Goal: Information Seeking & Learning: Learn about a topic

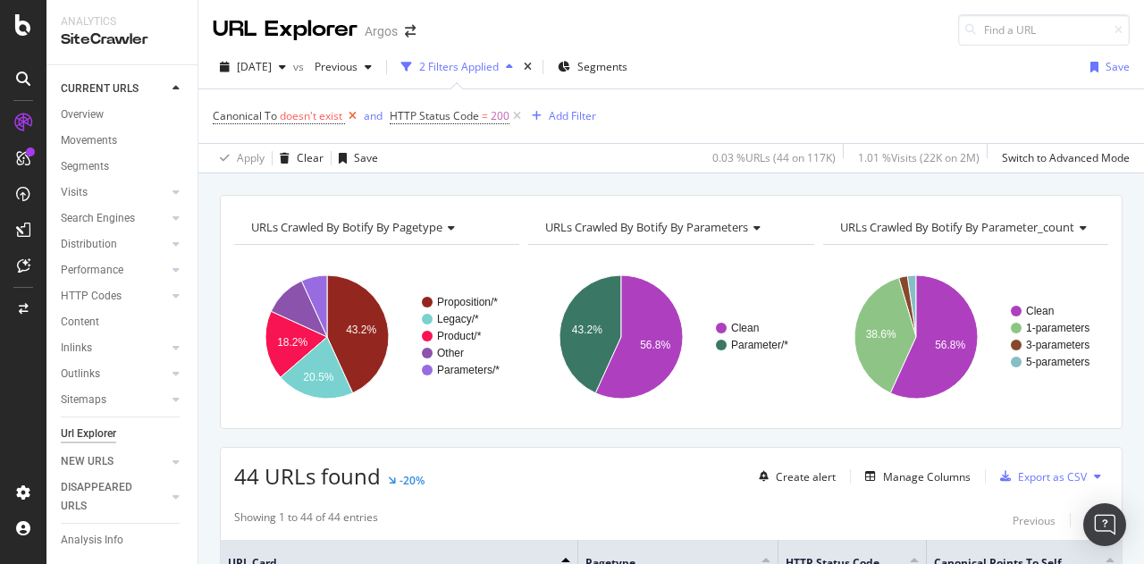
click at [357, 118] on icon at bounding box center [352, 116] width 15 height 18
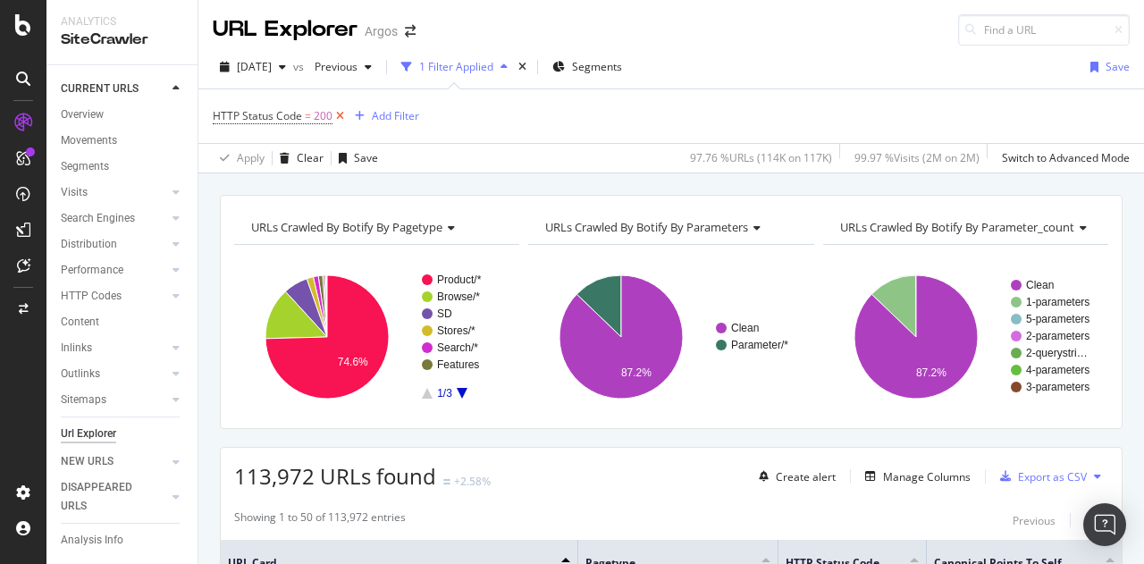
click at [338, 116] on icon at bounding box center [339, 116] width 15 height 18
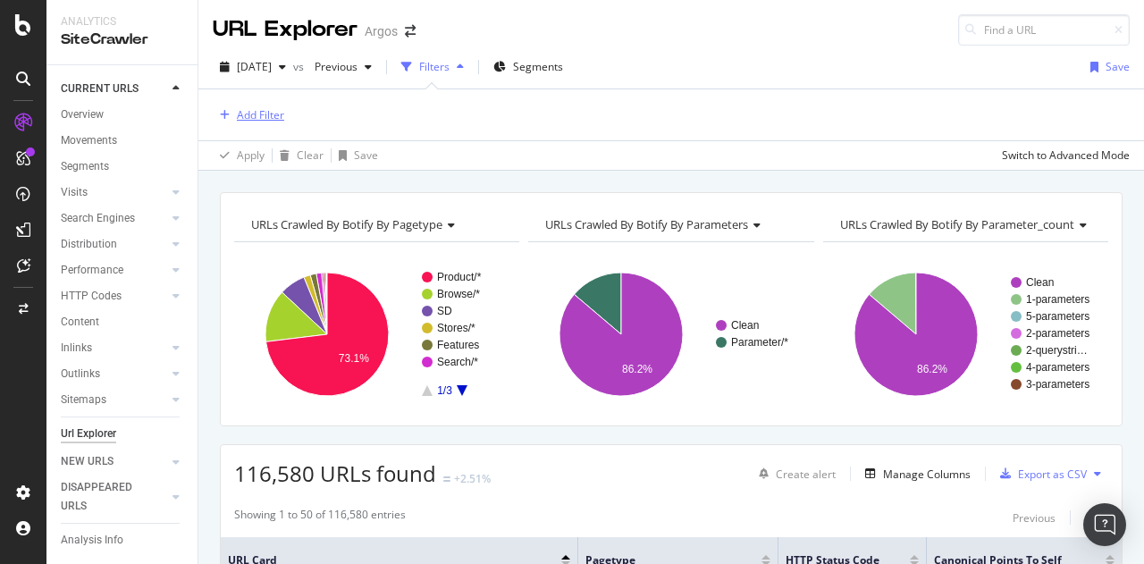
click at [264, 109] on div "Add Filter" at bounding box center [260, 114] width 47 height 15
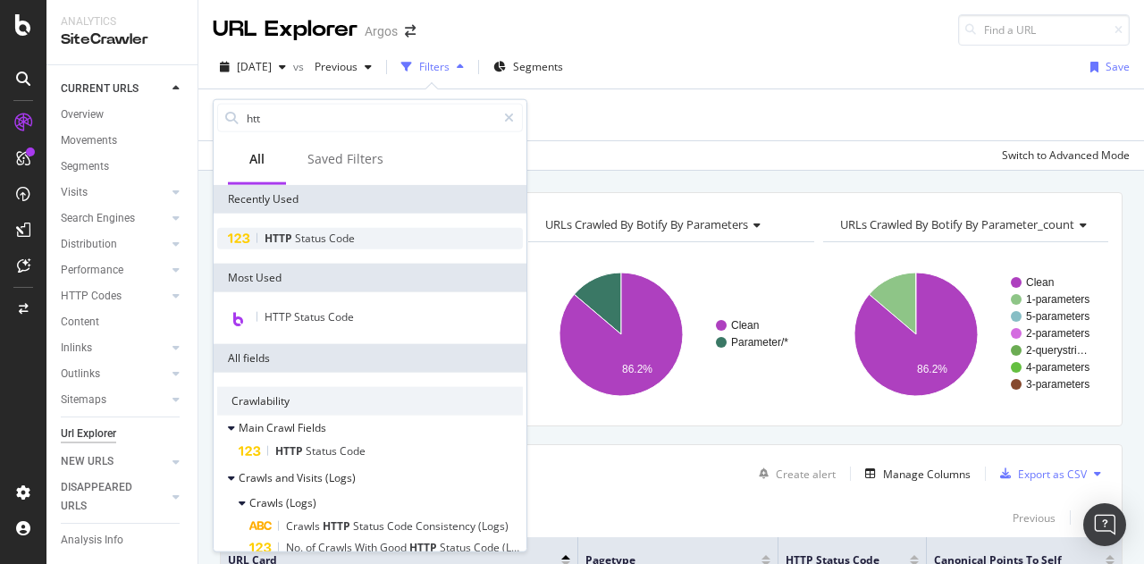
click at [310, 237] on span "Status" at bounding box center [312, 238] width 34 height 15
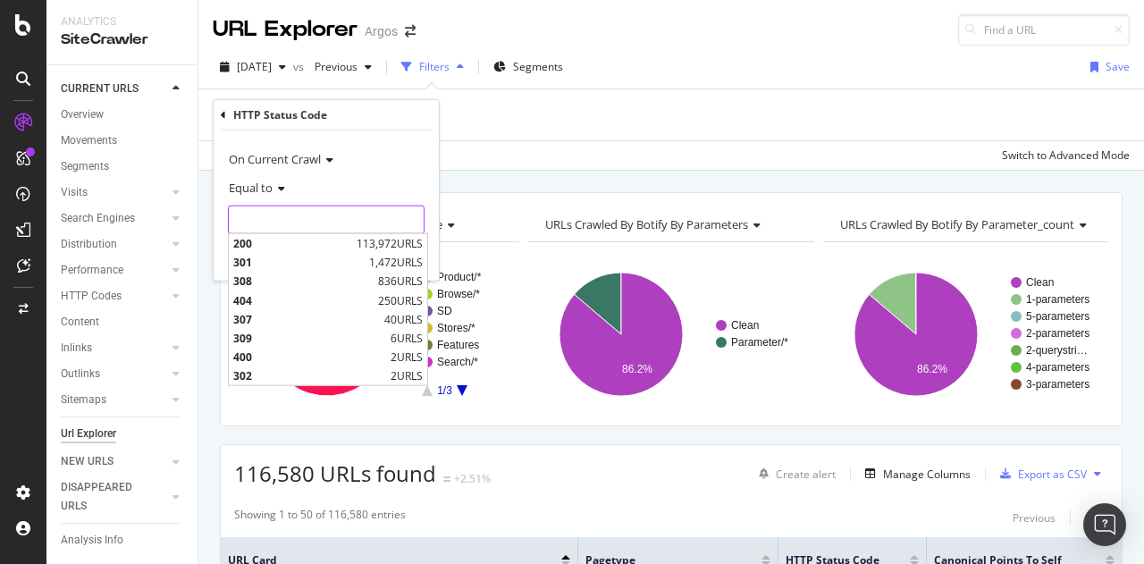
click at [307, 221] on input "number" at bounding box center [326, 220] width 197 height 29
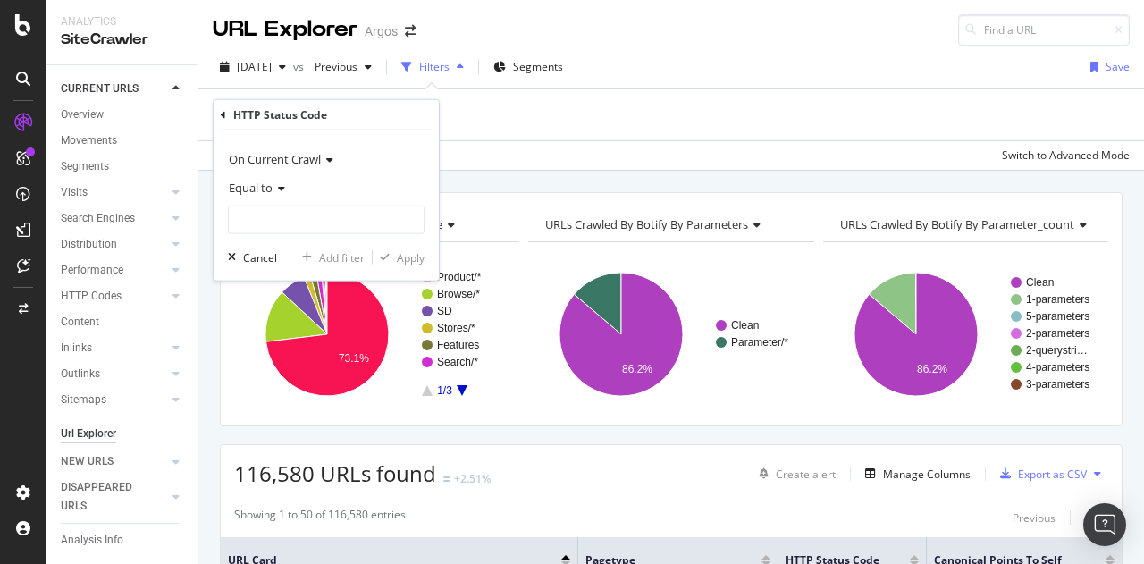
click at [284, 151] on span "On Current Crawl" at bounding box center [275, 159] width 92 height 16
click at [366, 145] on div "On Current Crawl" at bounding box center [326, 159] width 197 height 29
click at [254, 224] on input "number" at bounding box center [326, 220] width 197 height 29
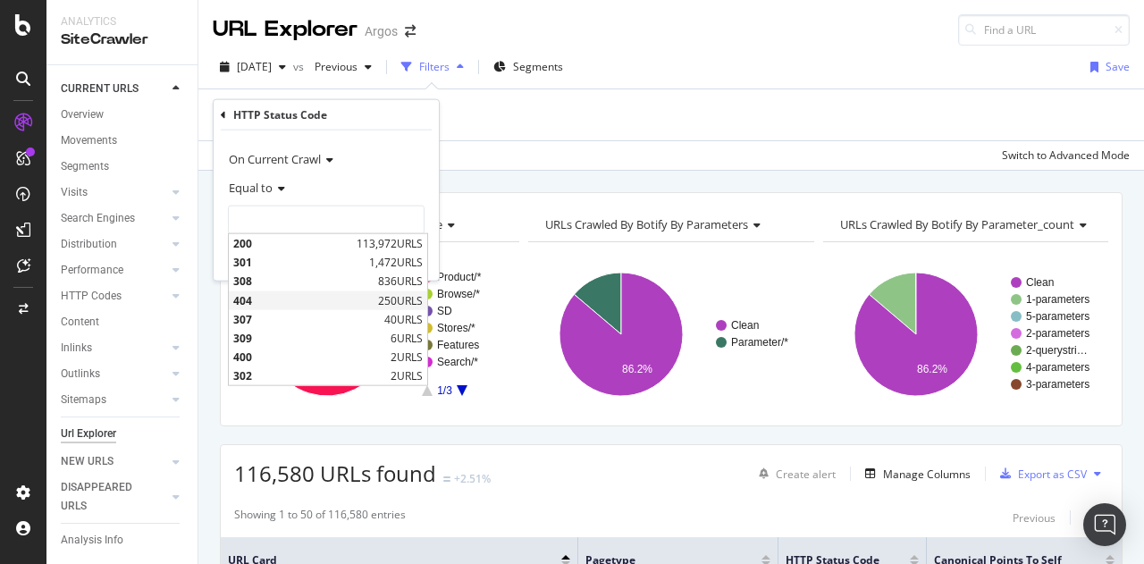
click at [272, 301] on span "404" at bounding box center [303, 299] width 140 height 15
type input "404"
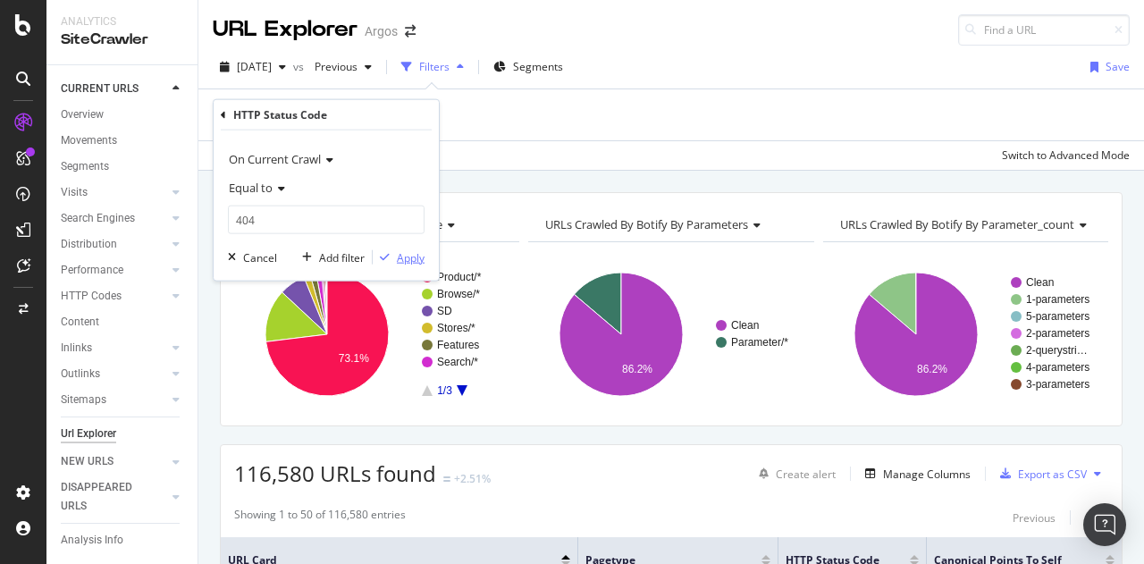
click at [411, 260] on div "Apply" at bounding box center [411, 256] width 28 height 15
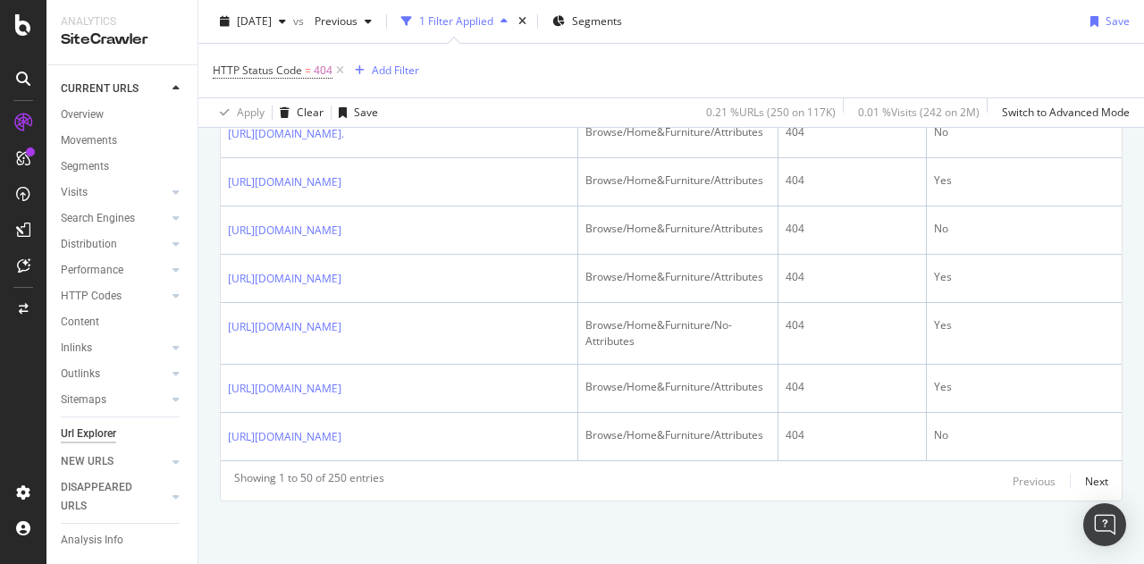
scroll to position [4246, 0]
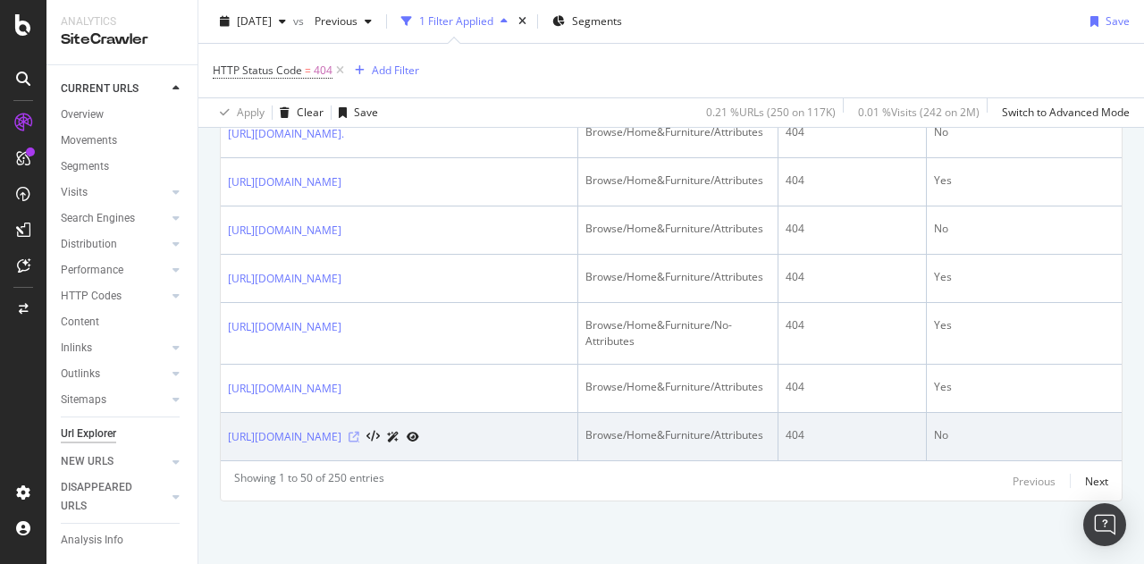
click at [359, 432] on icon at bounding box center [354, 437] width 11 height 11
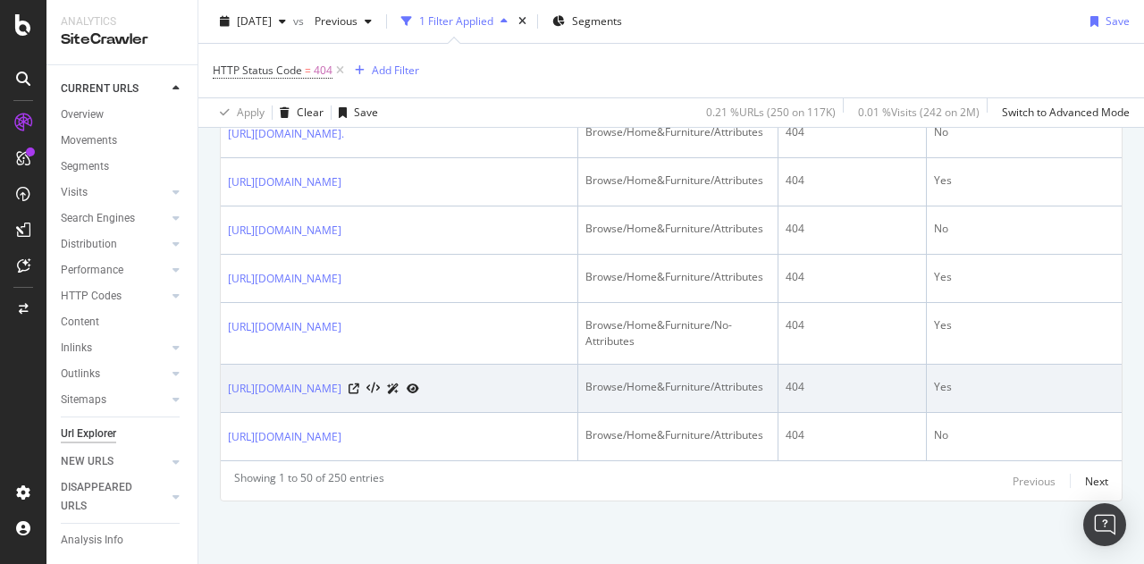
scroll to position [2995, 0]
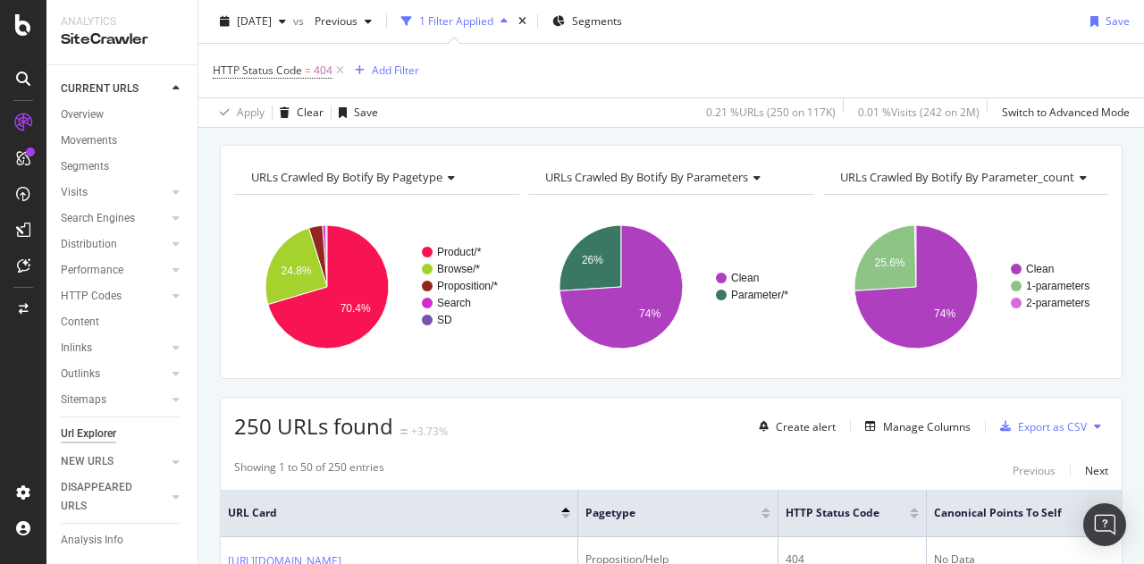
scroll to position [0, 0]
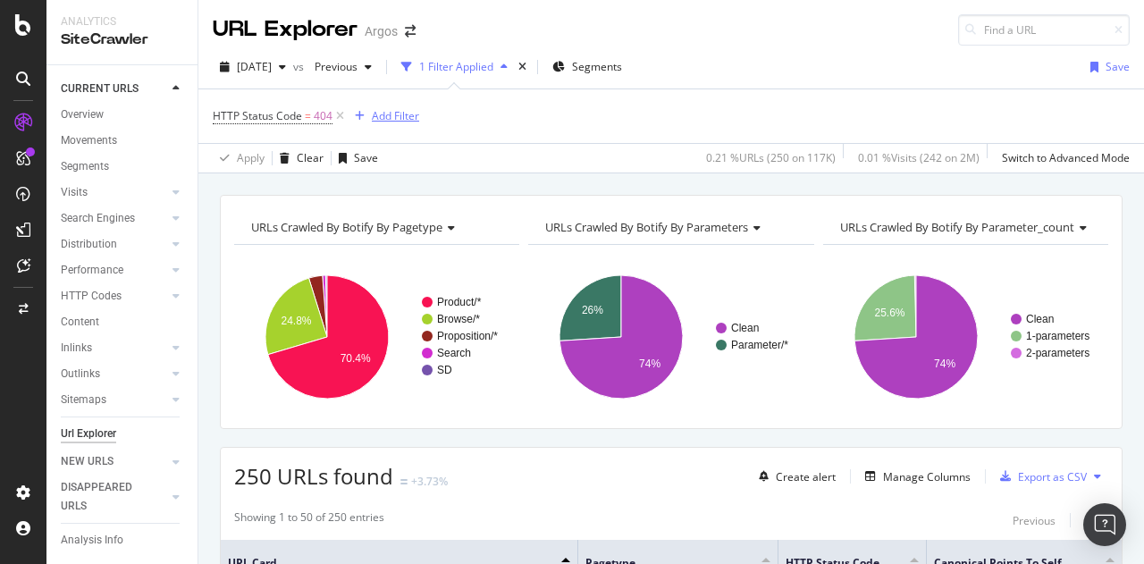
click at [403, 114] on div "Add Filter" at bounding box center [395, 115] width 47 height 15
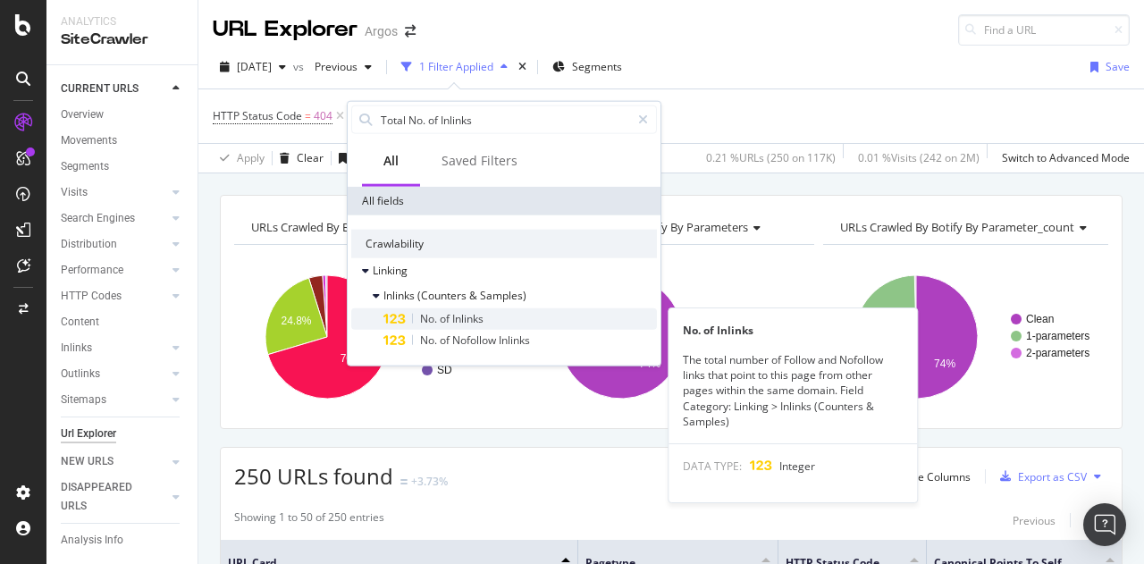
type input "Total No. of Inlinks"
click at [577, 318] on div "No. of Inlinks" at bounding box center [519, 318] width 273 height 21
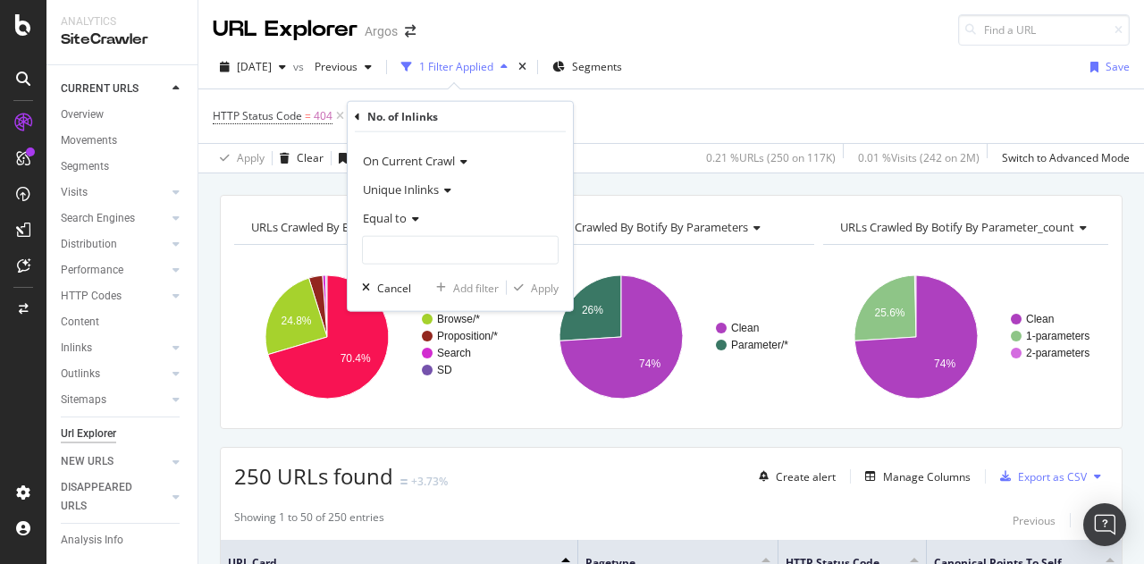
click at [392, 213] on span "Equal to" at bounding box center [385, 218] width 44 height 16
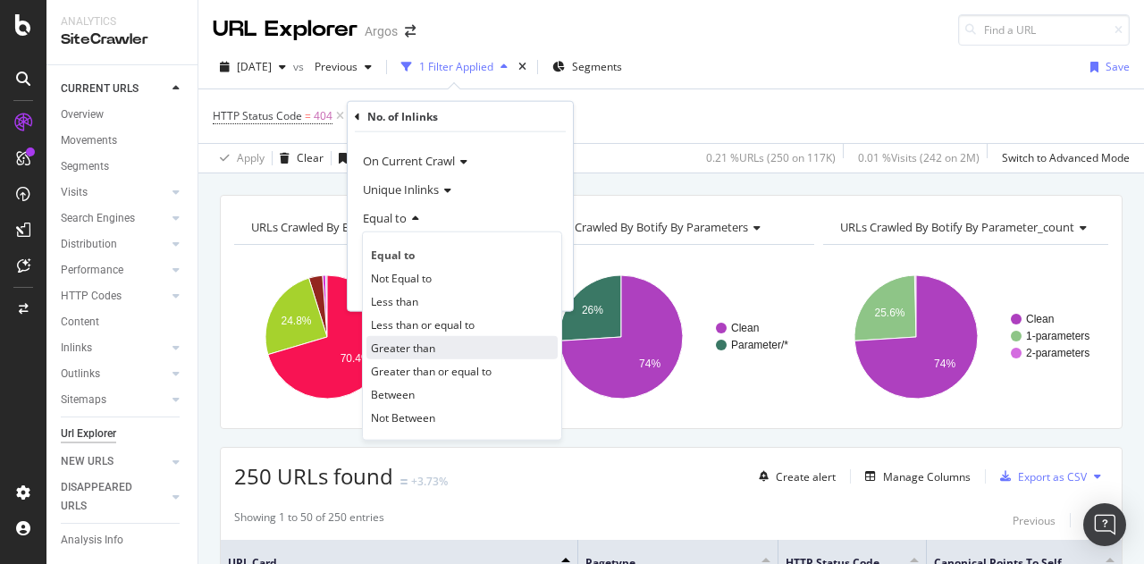
click at [409, 347] on span "Greater than" at bounding box center [403, 347] width 64 height 15
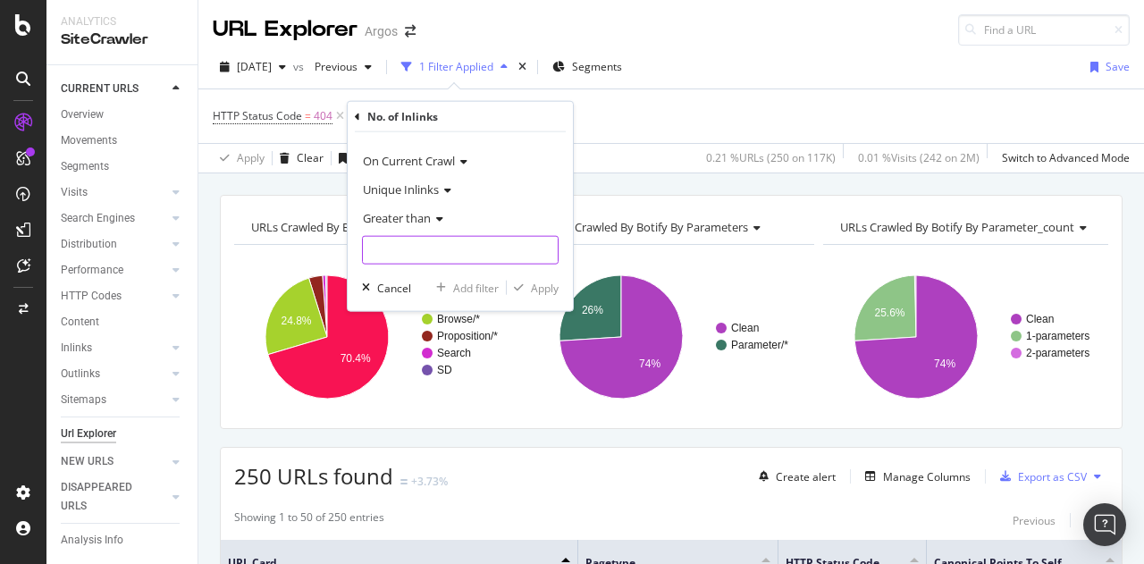
click at [422, 254] on input "number" at bounding box center [460, 250] width 197 height 29
type input "0"
click at [542, 287] on div "Apply" at bounding box center [545, 287] width 28 height 15
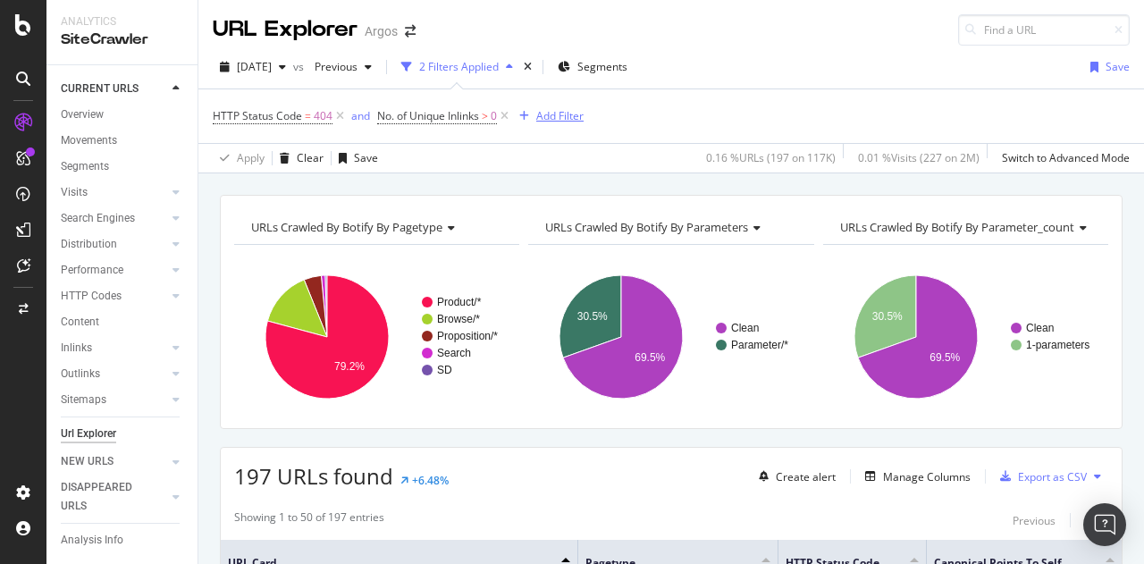
click at [541, 112] on div "Add Filter" at bounding box center [559, 115] width 47 height 15
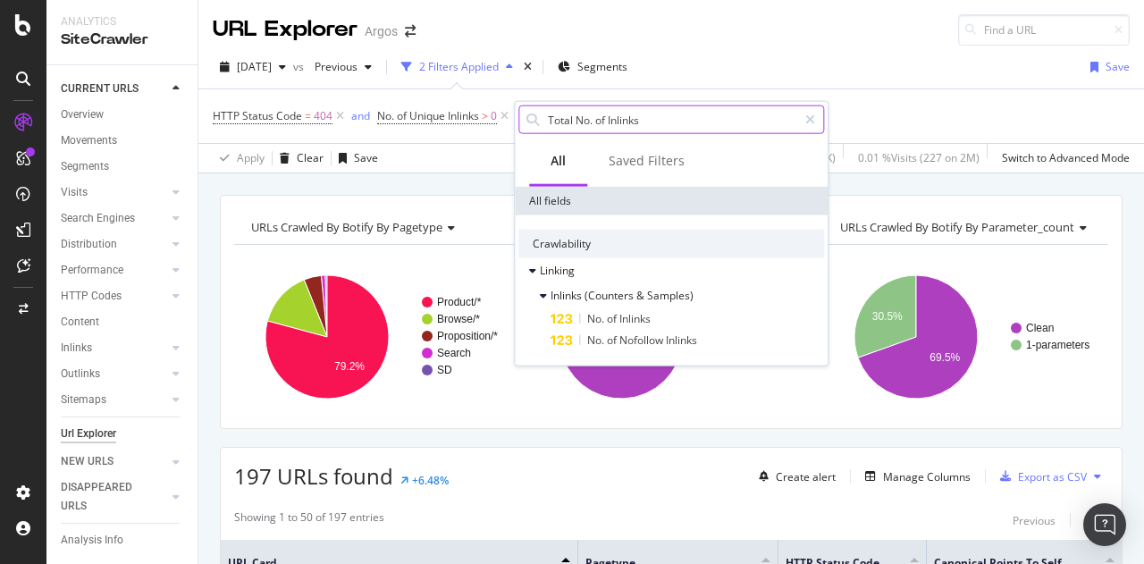
click at [675, 124] on input "Total No. of Inlinks" at bounding box center [671, 119] width 251 height 27
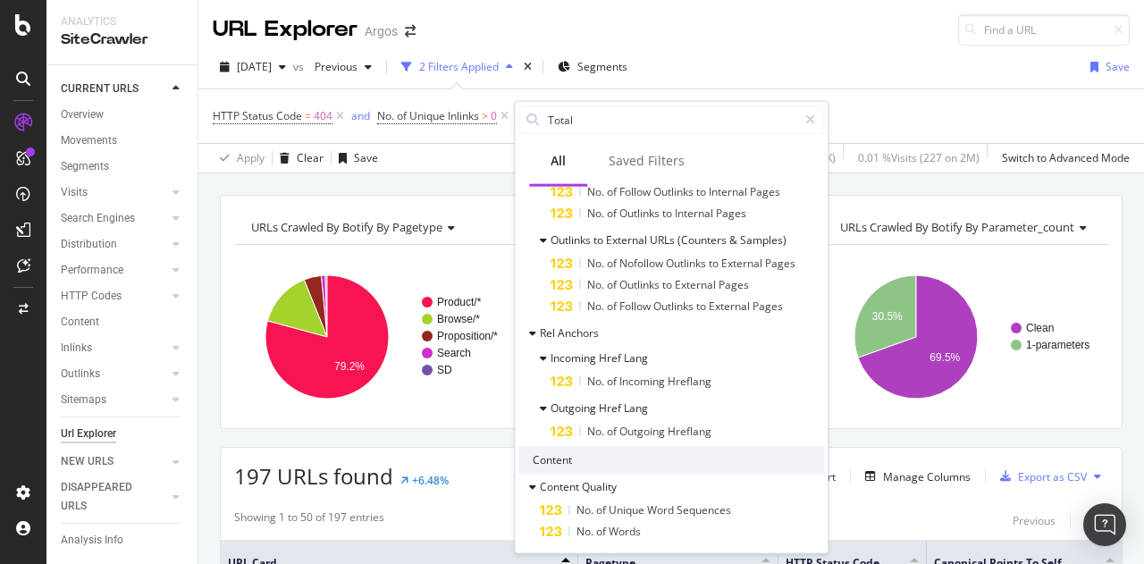
scroll to position [626, 0]
click at [618, 127] on input "Total" at bounding box center [671, 119] width 251 height 27
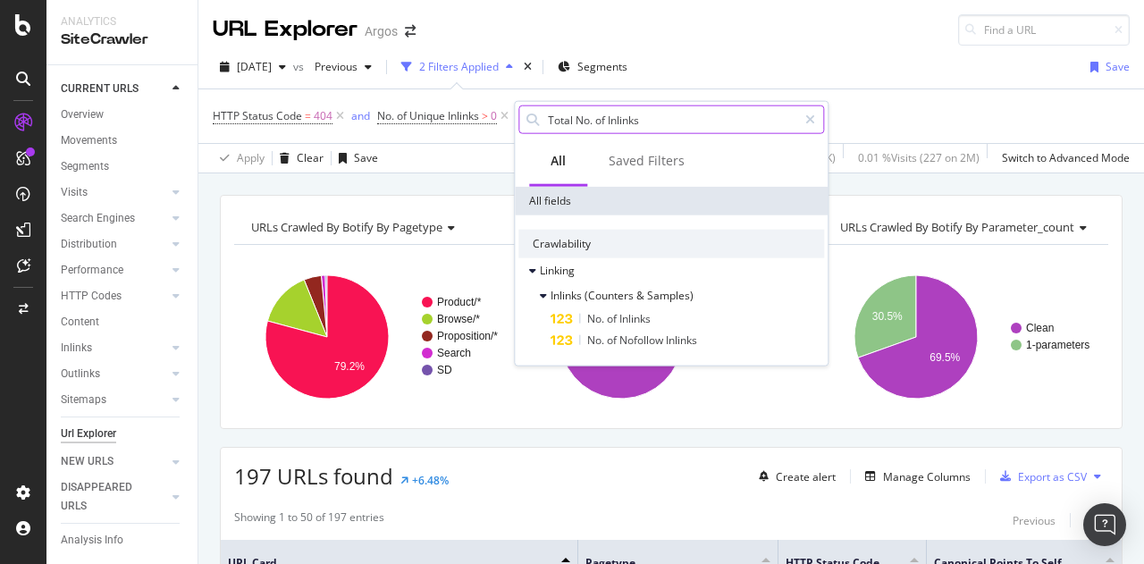
scroll to position [0, 0]
drag, startPoint x: 567, startPoint y: 114, endPoint x: 542, endPoint y: 112, distance: 25.1
click at [542, 112] on div "Total No. of Inlinks" at bounding box center [671, 119] width 306 height 29
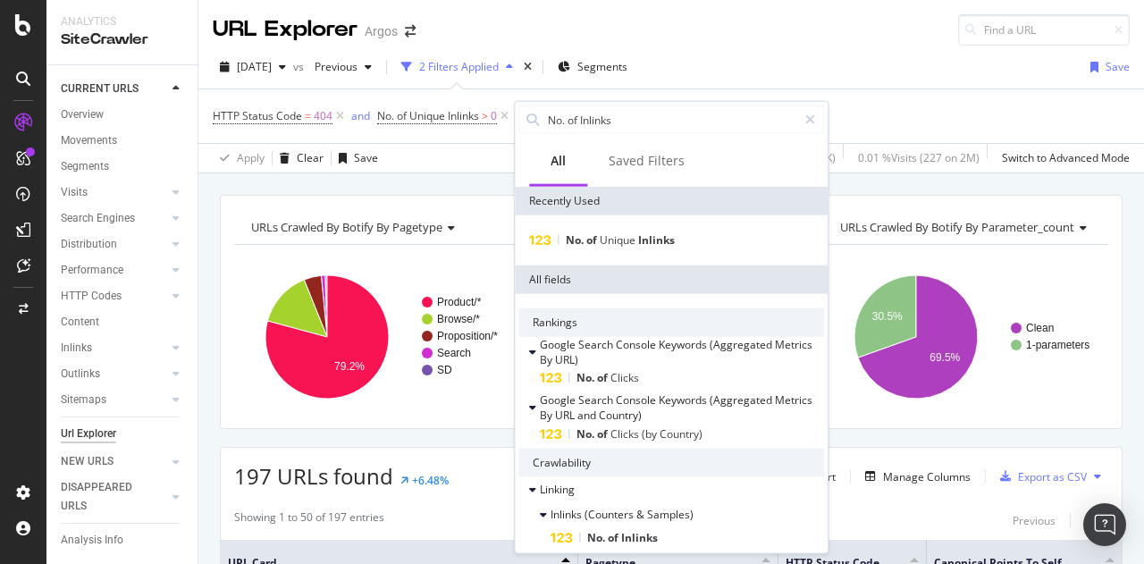
scroll to position [89, 0]
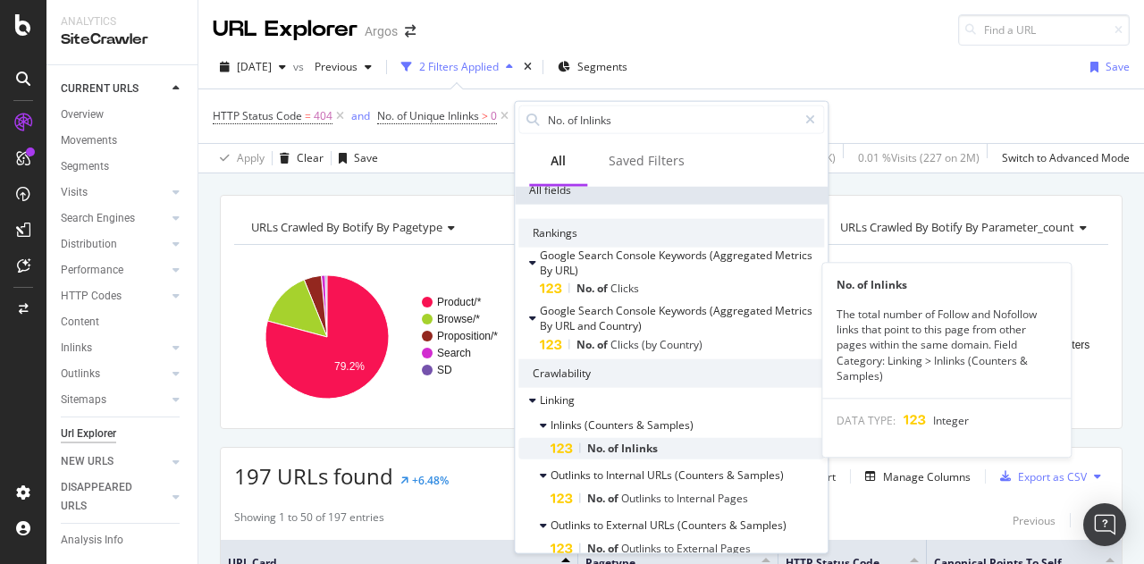
type input "No. of Inlinks"
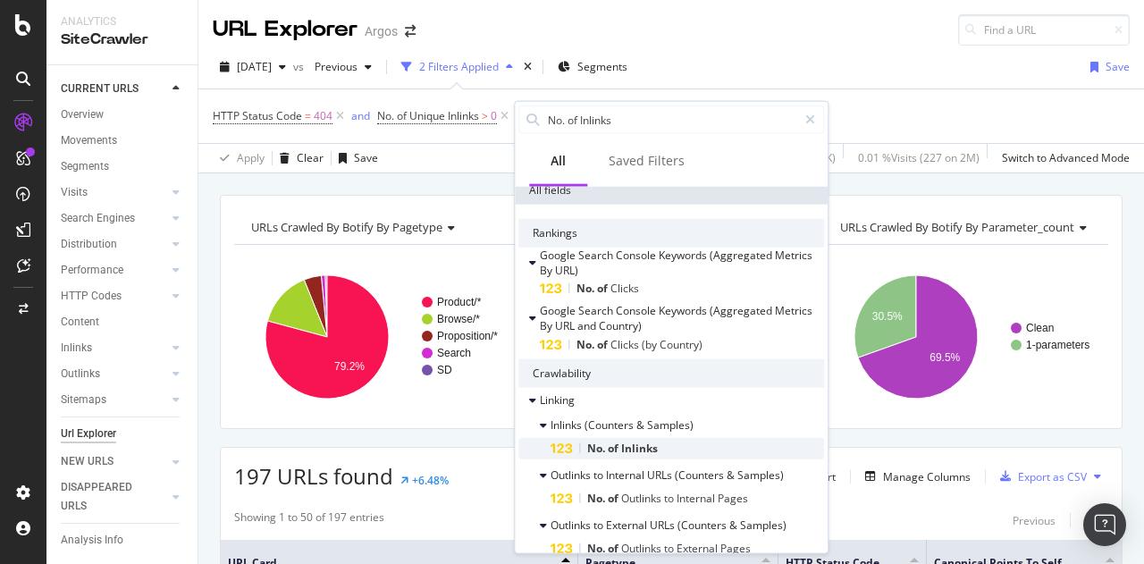
click at [623, 444] on span "Inlinks" at bounding box center [639, 447] width 37 height 15
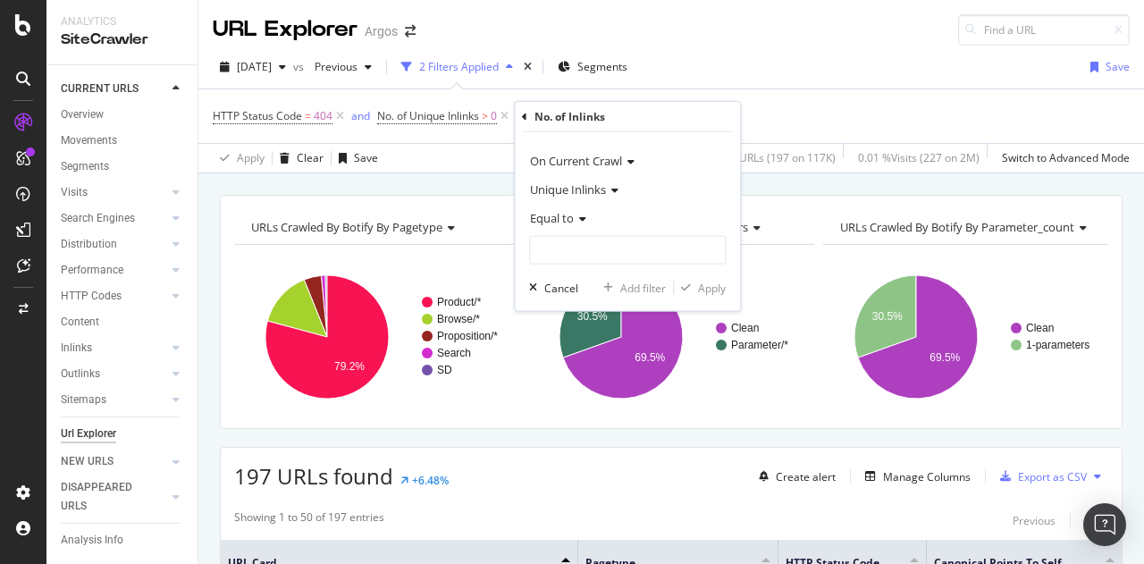
click at [559, 211] on span "Equal to" at bounding box center [552, 218] width 44 height 16
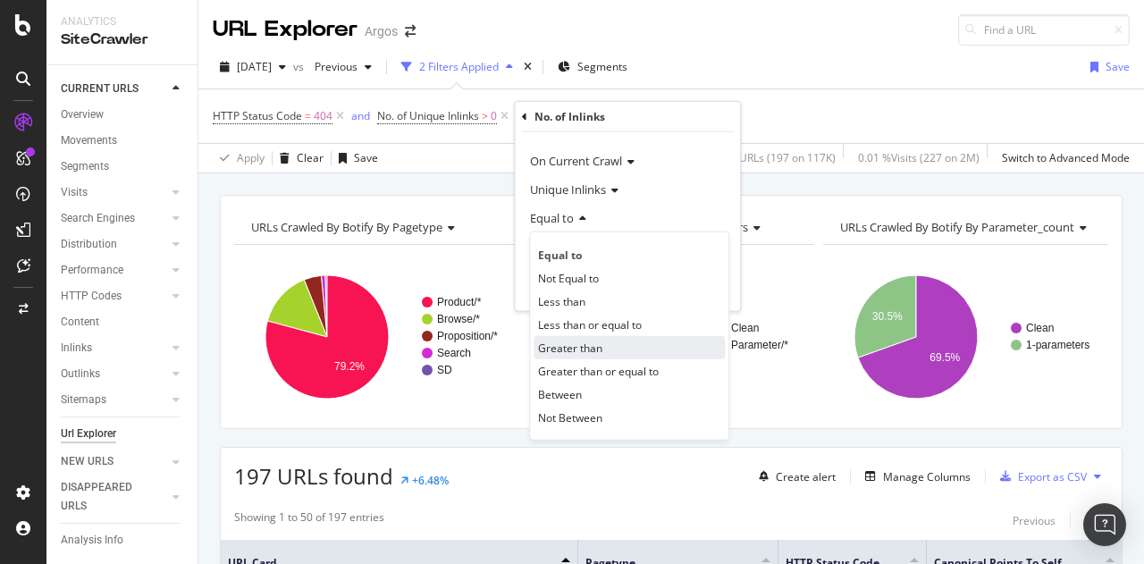
click at [568, 342] on span "Greater than" at bounding box center [570, 347] width 64 height 15
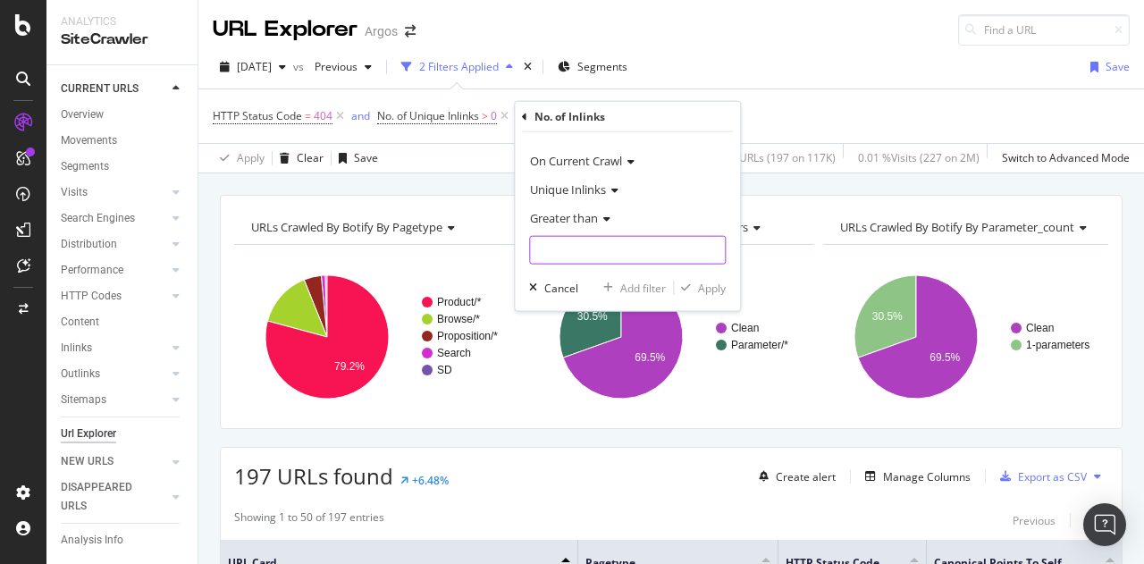
click at [565, 248] on input "number" at bounding box center [627, 250] width 197 height 29
type input "0"
click at [702, 287] on div "Apply" at bounding box center [712, 287] width 28 height 15
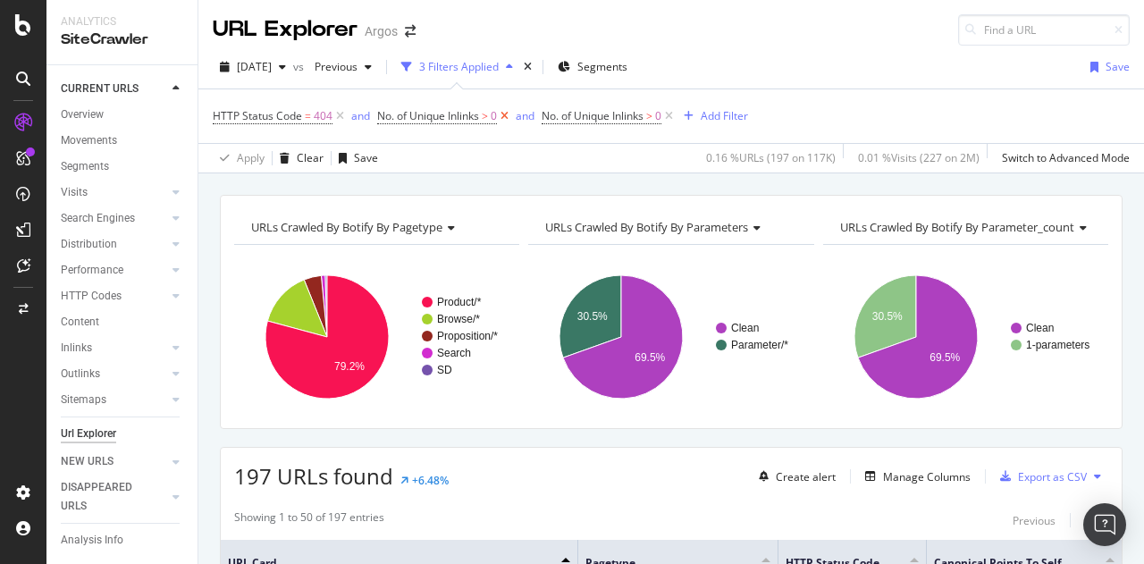
click at [507, 114] on icon at bounding box center [504, 116] width 15 height 18
click at [502, 114] on icon at bounding box center [504, 116] width 15 height 18
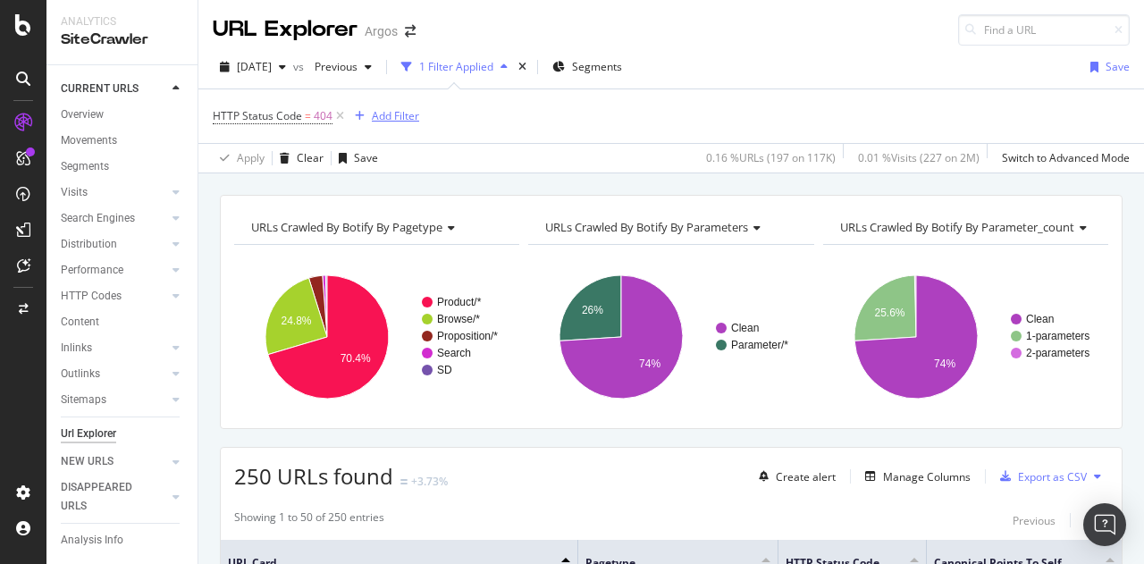
click at [390, 117] on div "Add Filter" at bounding box center [395, 115] width 47 height 15
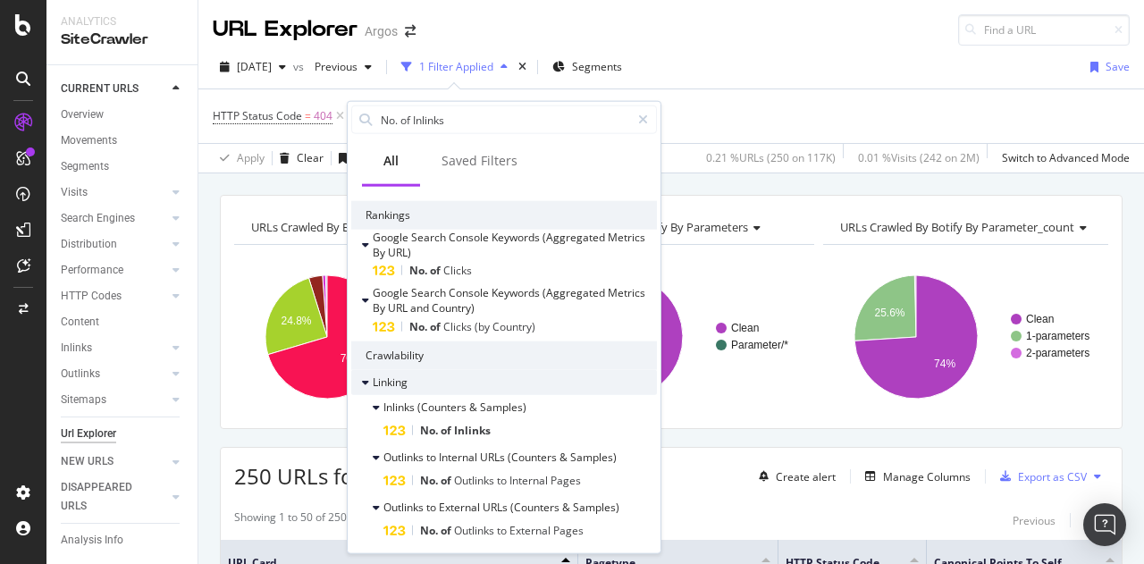
scroll to position [108, 0]
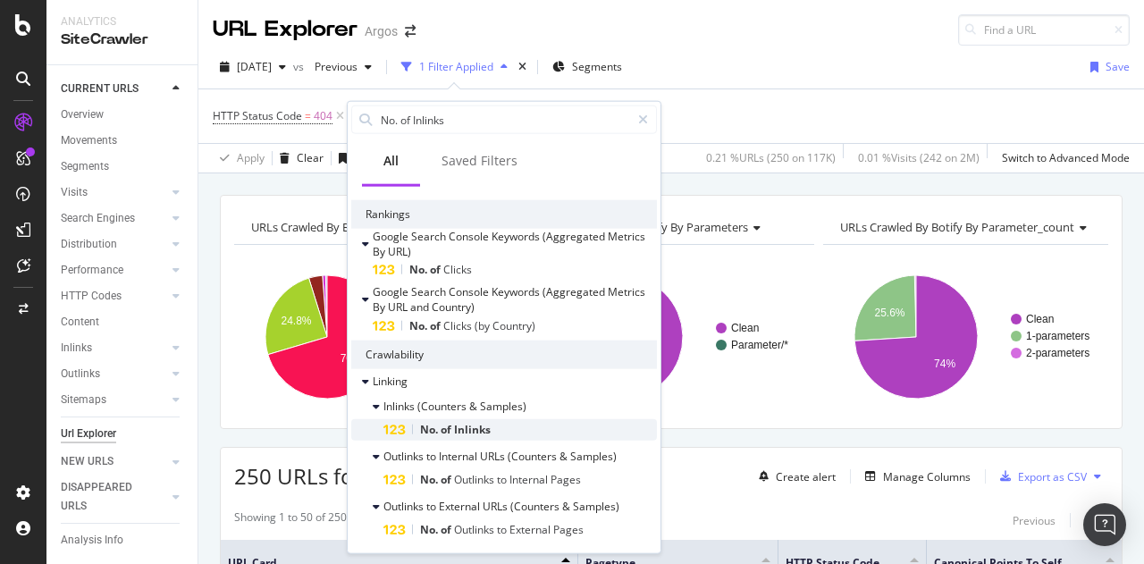
click at [483, 423] on span "Inlinks" at bounding box center [472, 428] width 37 height 15
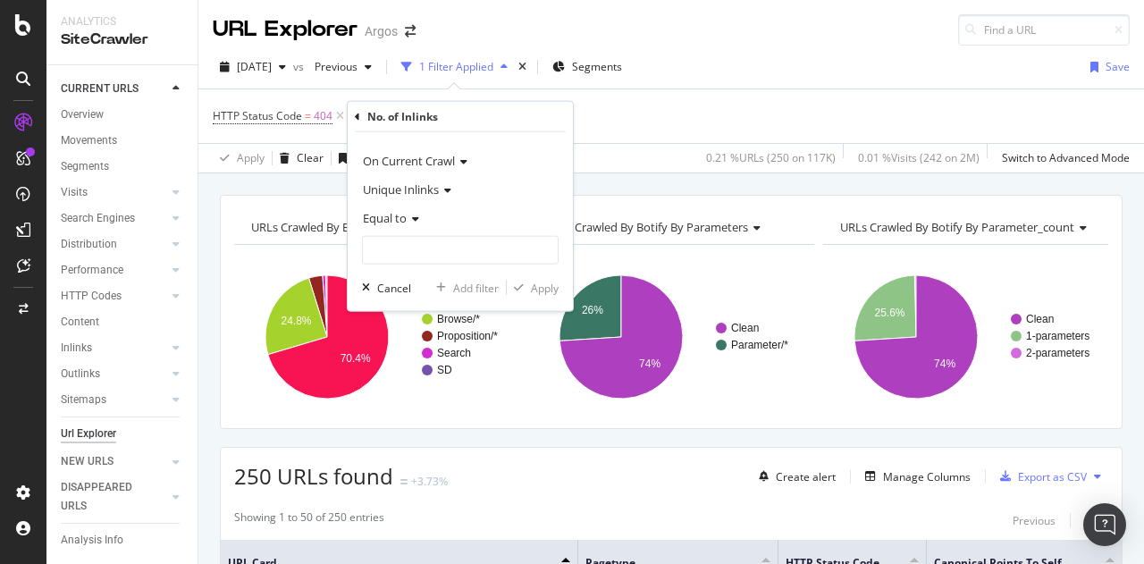
click at [404, 223] on span "Equal to" at bounding box center [385, 218] width 44 height 16
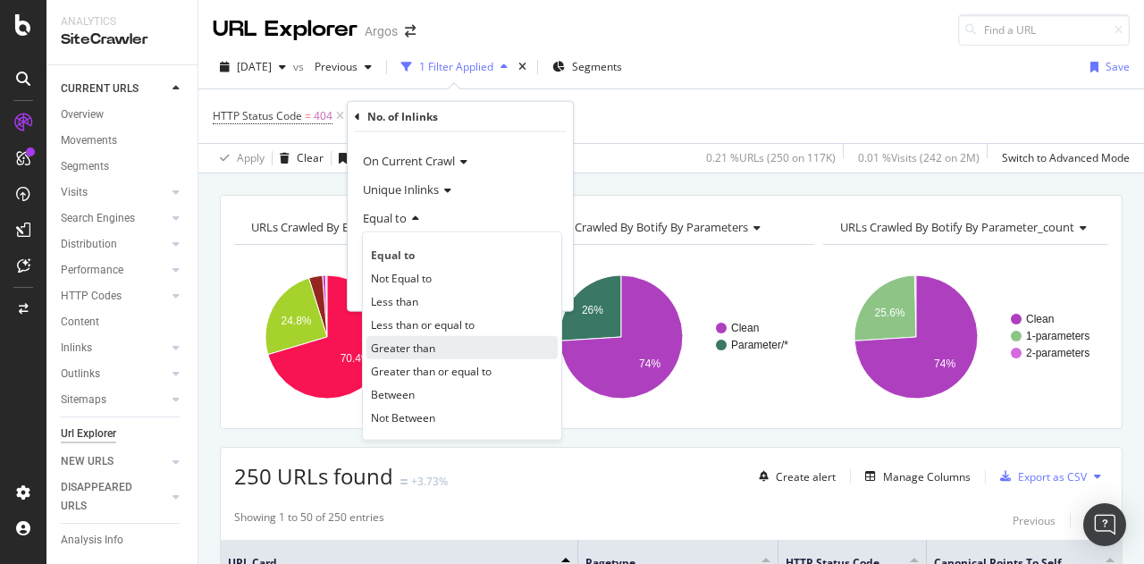
click at [415, 348] on span "Greater than" at bounding box center [403, 347] width 64 height 15
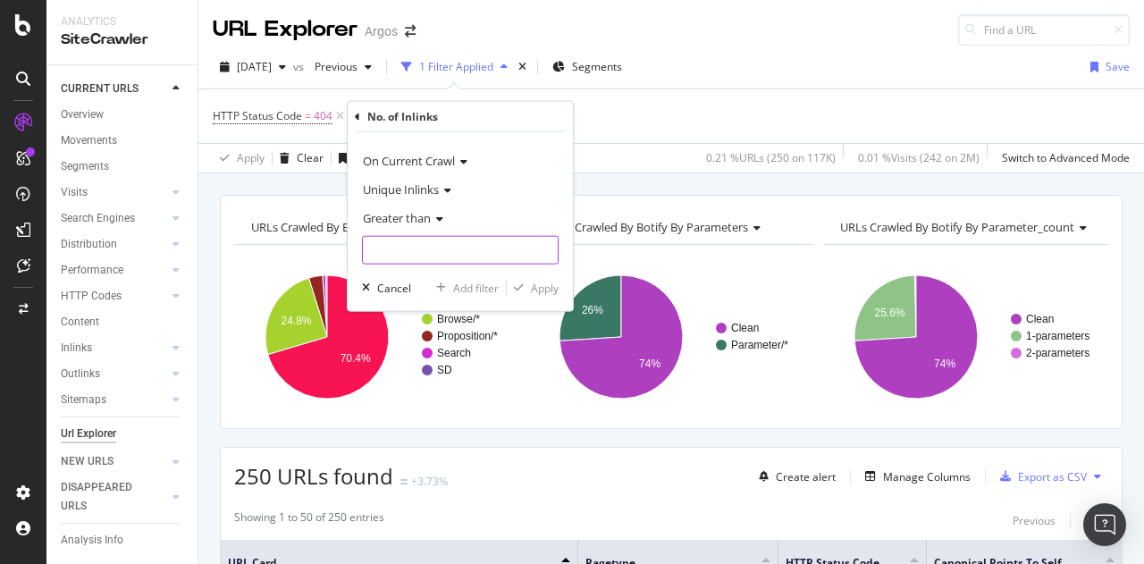
click at [416, 248] on input "number" at bounding box center [460, 250] width 197 height 29
type input "0"
click at [542, 290] on div "Apply" at bounding box center [545, 287] width 28 height 15
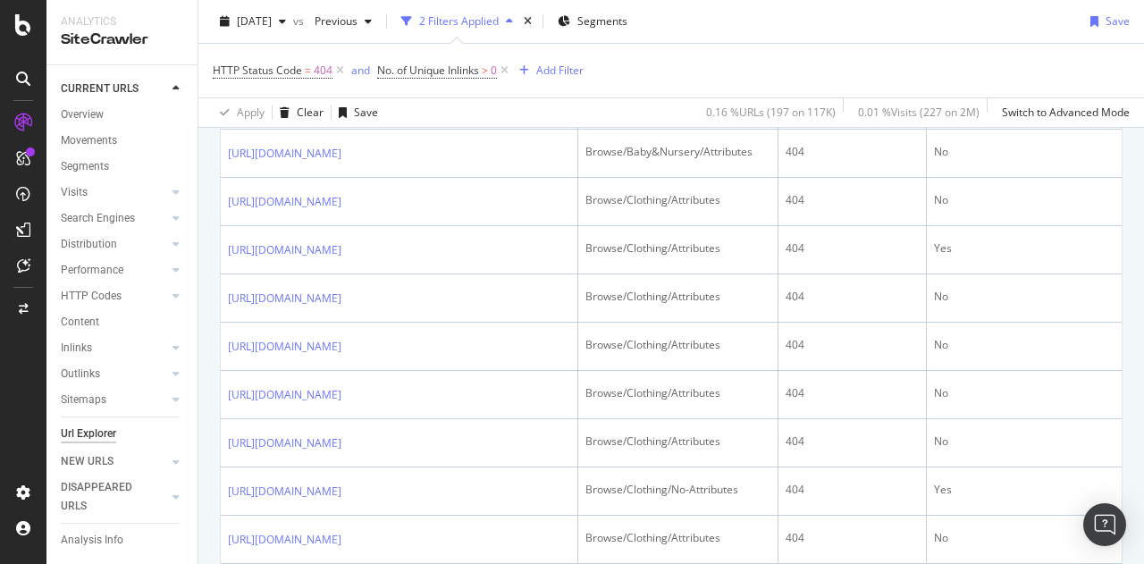
scroll to position [1072, 0]
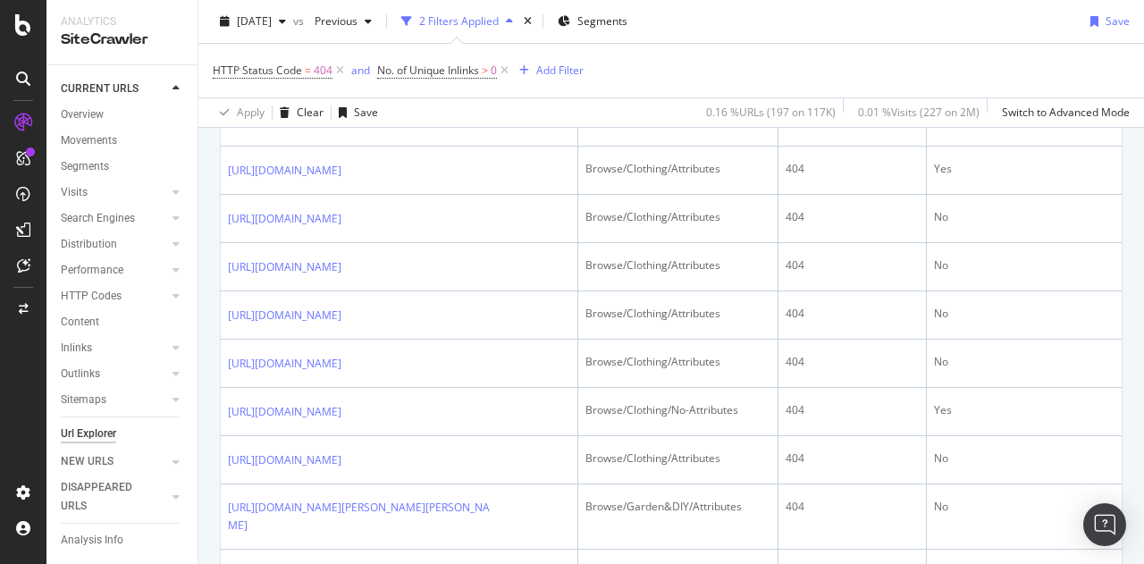
click at [437, 31] on icon at bounding box center [431, 26] width 11 height 11
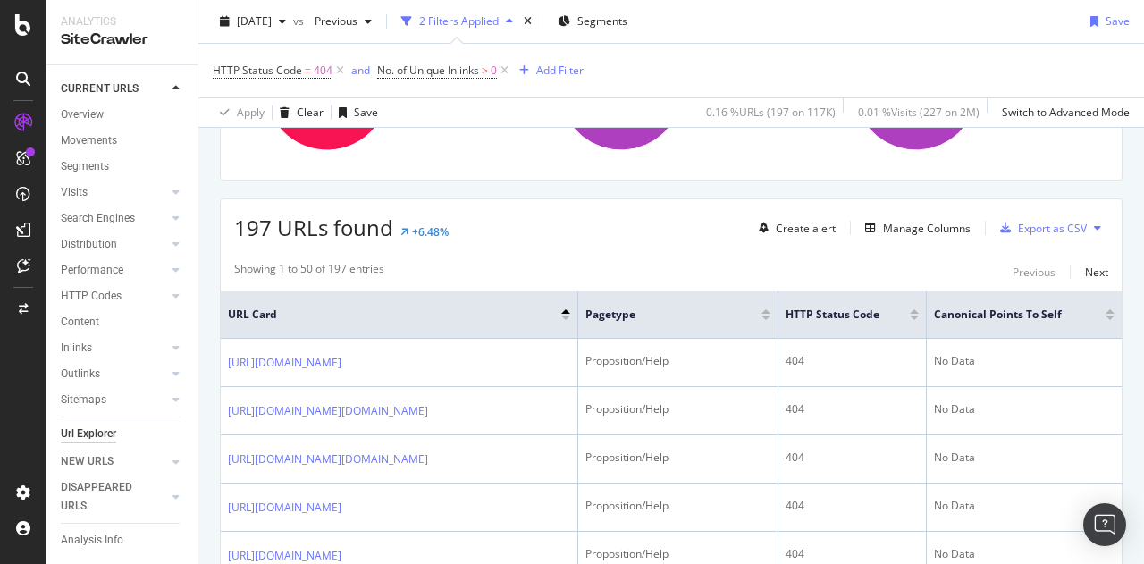
scroll to position [89, 0]
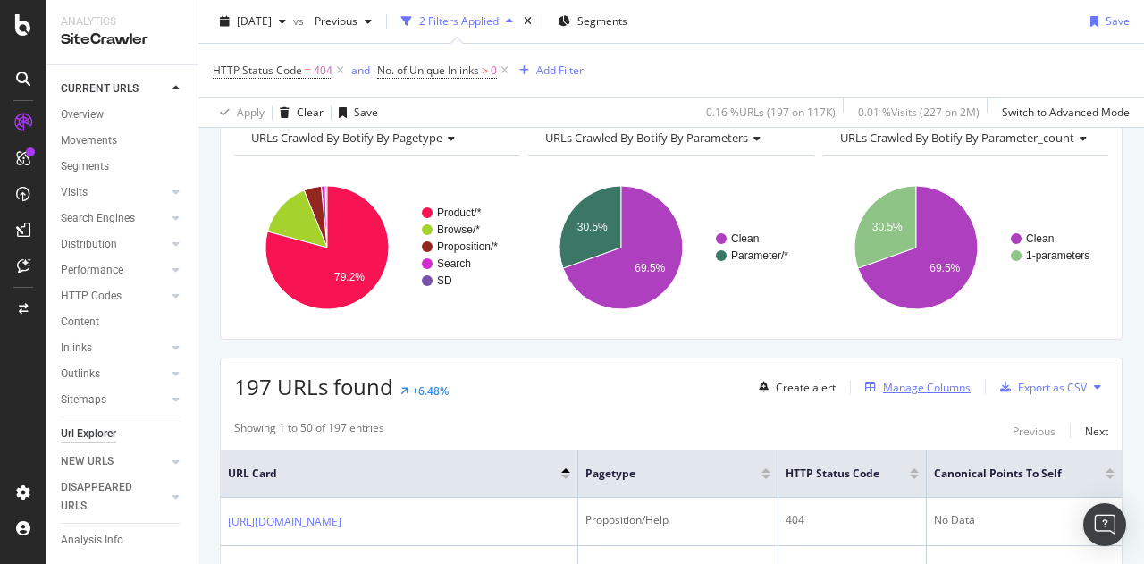
click at [912, 388] on div "Manage Columns" at bounding box center [927, 387] width 88 height 15
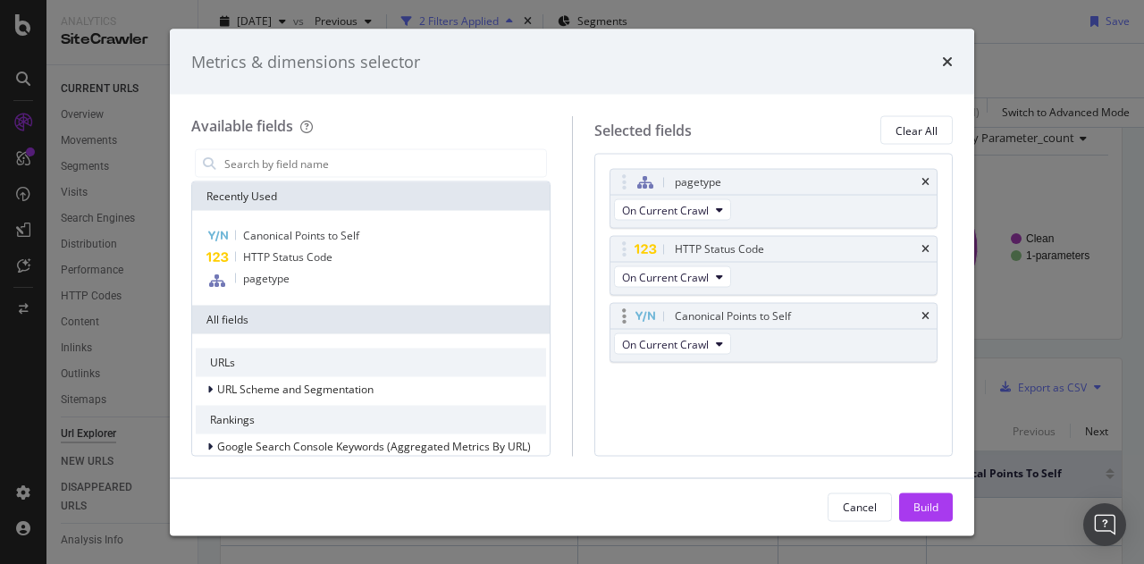
click at [930, 312] on div "Canonical Points to Self" at bounding box center [773, 316] width 327 height 25
click at [929, 315] on icon "times" at bounding box center [925, 316] width 8 height 11
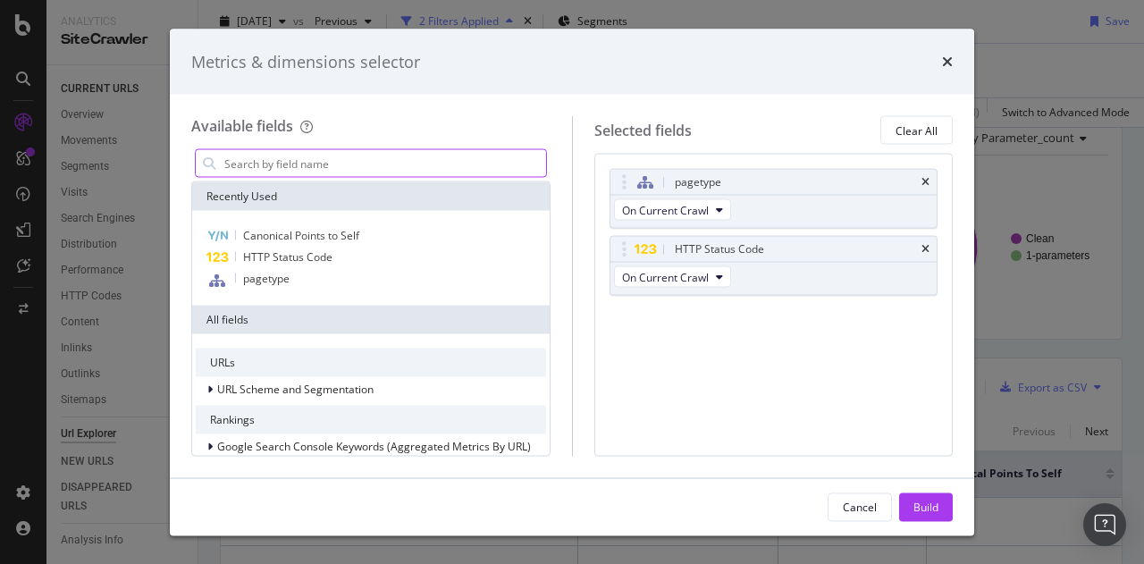
click at [383, 162] on input "modal" at bounding box center [385, 163] width 324 height 27
paste input "Total No. Of Inlinks"
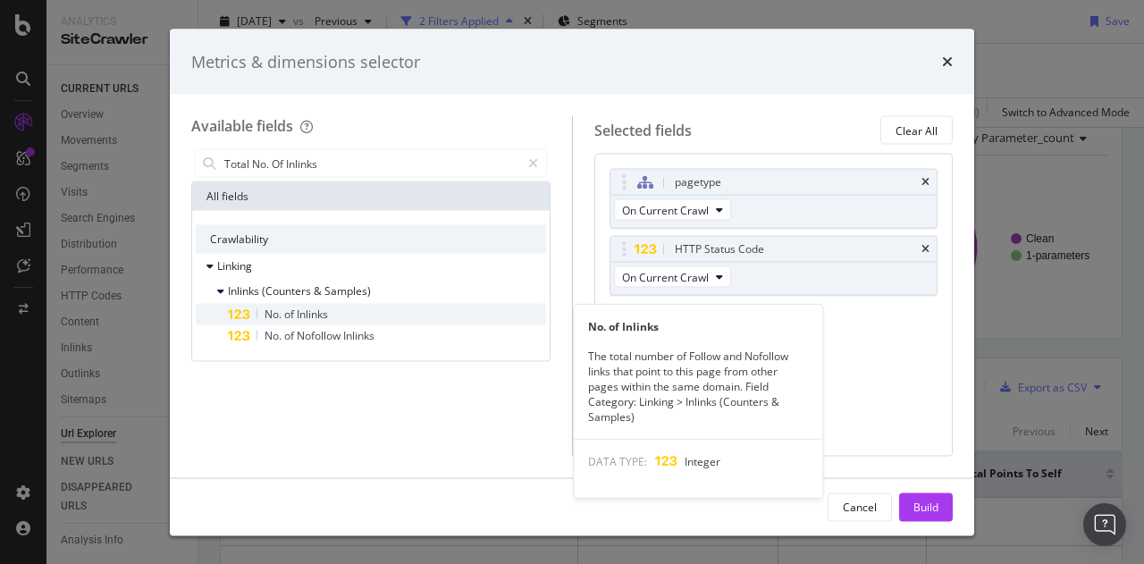
click at [427, 315] on div "No. of Inlinks" at bounding box center [387, 314] width 318 height 21
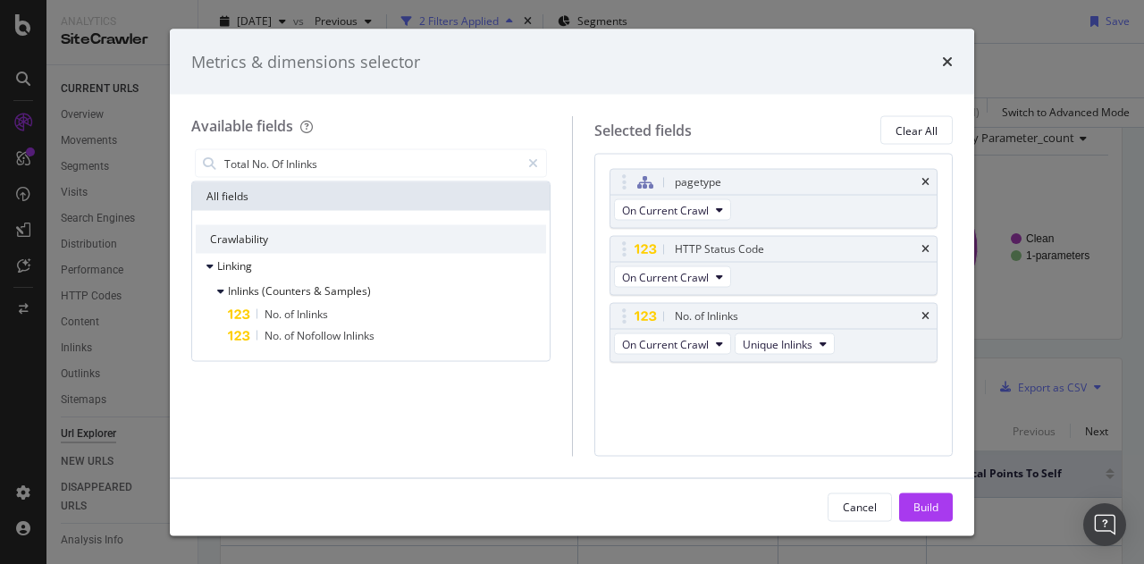
click at [894, 400] on div "pagetype On Current Crawl HTTP Status Code On Current Crawl No. of Inlinks On C…" at bounding box center [773, 305] width 359 height 302
click at [928, 184] on icon "times" at bounding box center [925, 182] width 8 height 11
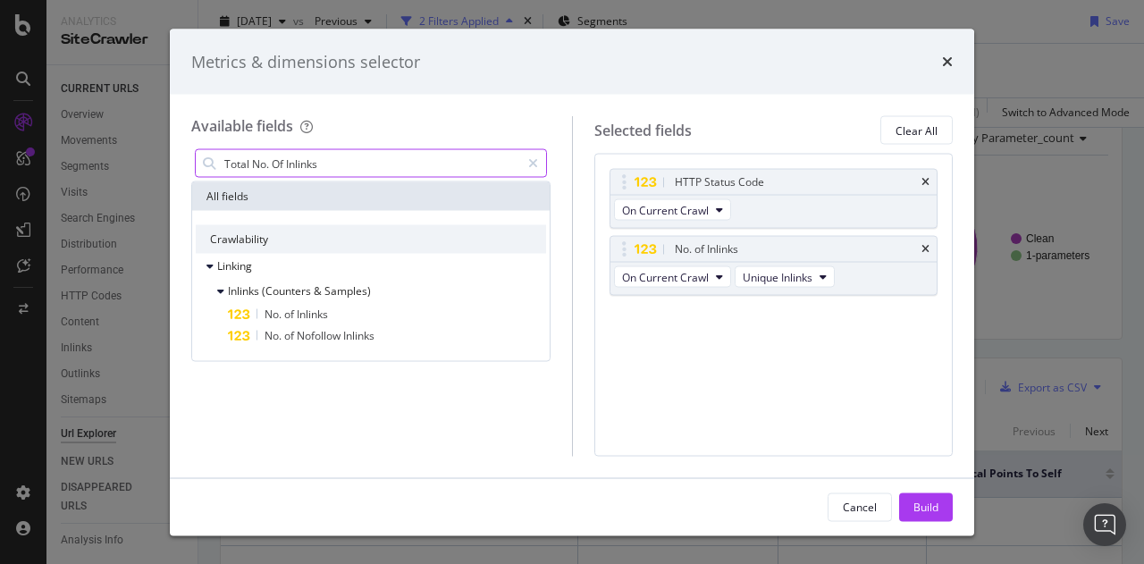
click at [334, 155] on input "Total No. Of Inlinks" at bounding box center [372, 163] width 298 height 27
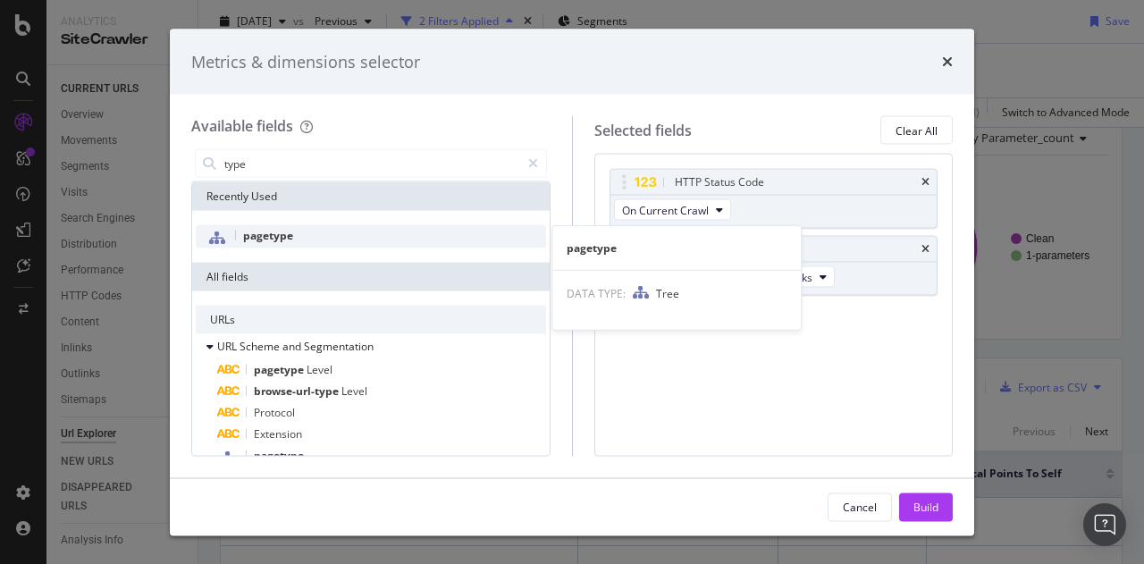
click at [312, 240] on div "pagetype" at bounding box center [371, 236] width 350 height 23
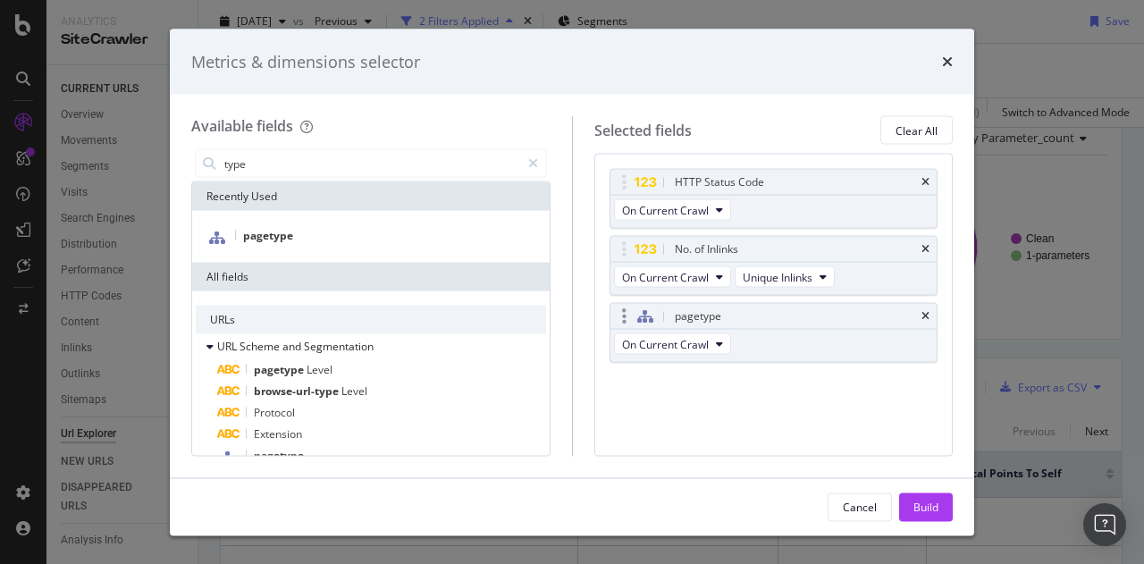
click at [744, 312] on div "pagetype" at bounding box center [795, 316] width 248 height 18
drag, startPoint x: 631, startPoint y: 319, endPoint x: 627, endPoint y: 181, distance: 137.7
click at [627, 181] on body "Analytics SiteCrawler CURRENT URLS Overview Movements Segments Visits Analysis …" at bounding box center [572, 282] width 1144 height 564
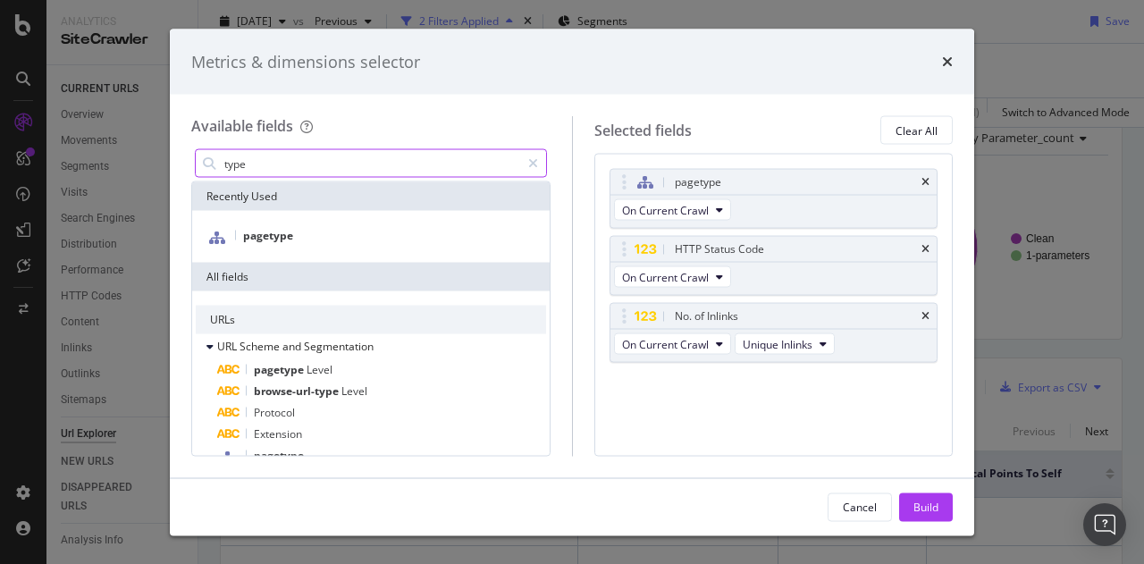
click at [347, 158] on input "type" at bounding box center [372, 163] width 298 height 27
paste input "Anchors On Inlinks"
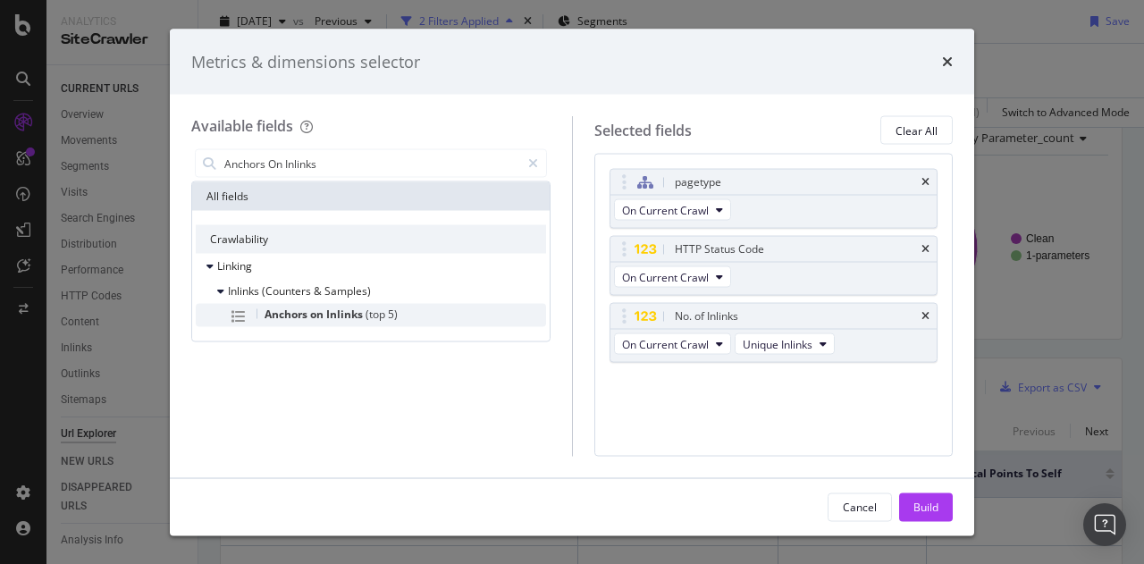
click at [347, 304] on div "Anchors on Inlinks (top 5)" at bounding box center [387, 315] width 318 height 23
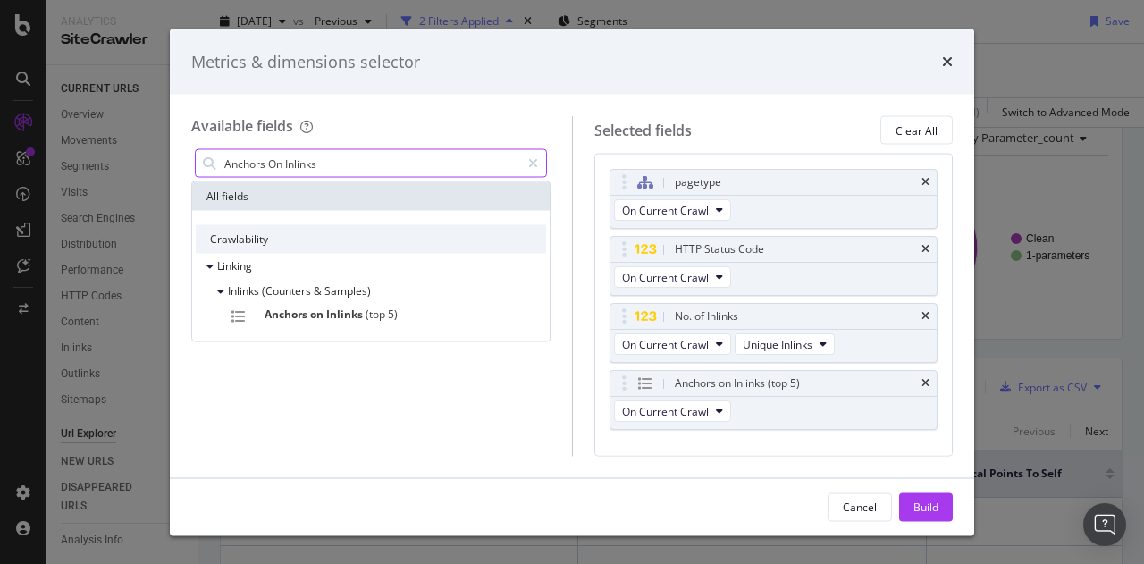
click at [404, 162] on input "Anchors On Inlinks" at bounding box center [372, 163] width 298 height 27
paste input "Sample of"
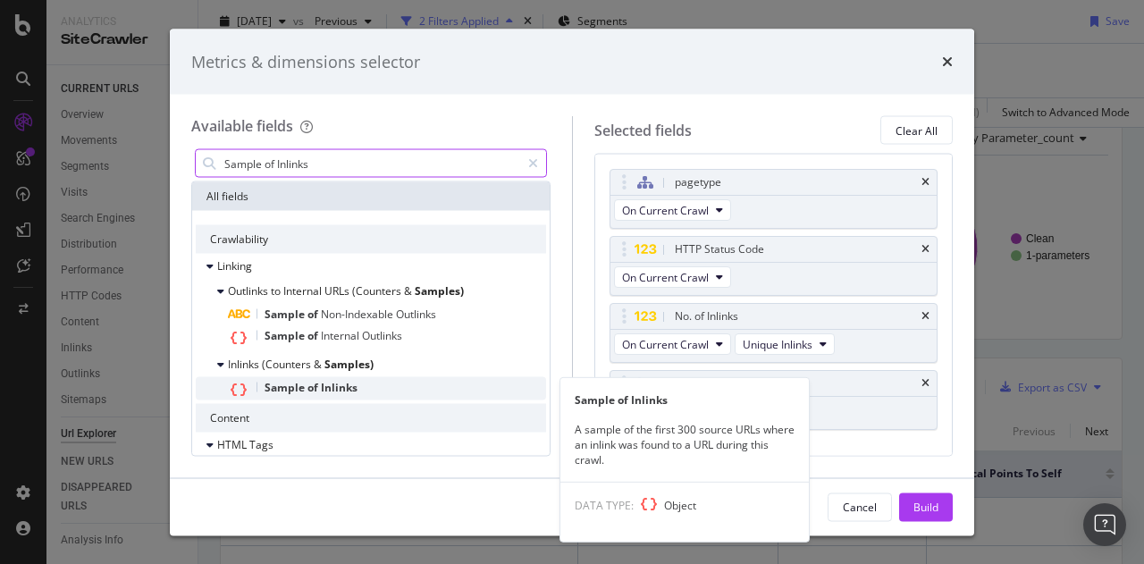
type input "Sample of Inlinks"
click at [362, 389] on div "Sample of Inlinks" at bounding box center [387, 388] width 318 height 23
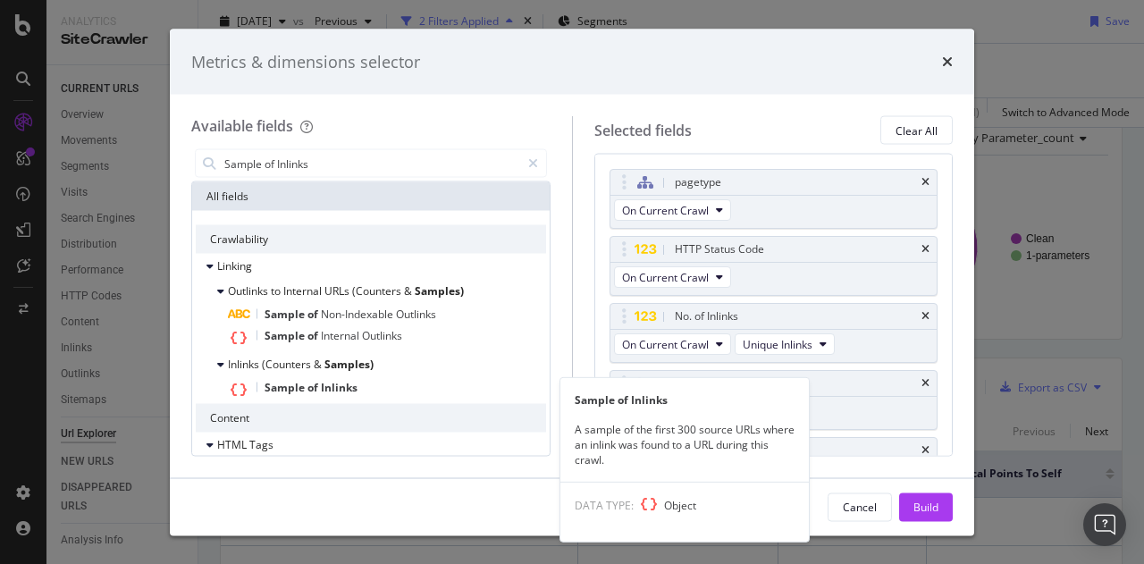
scroll to position [38, 0]
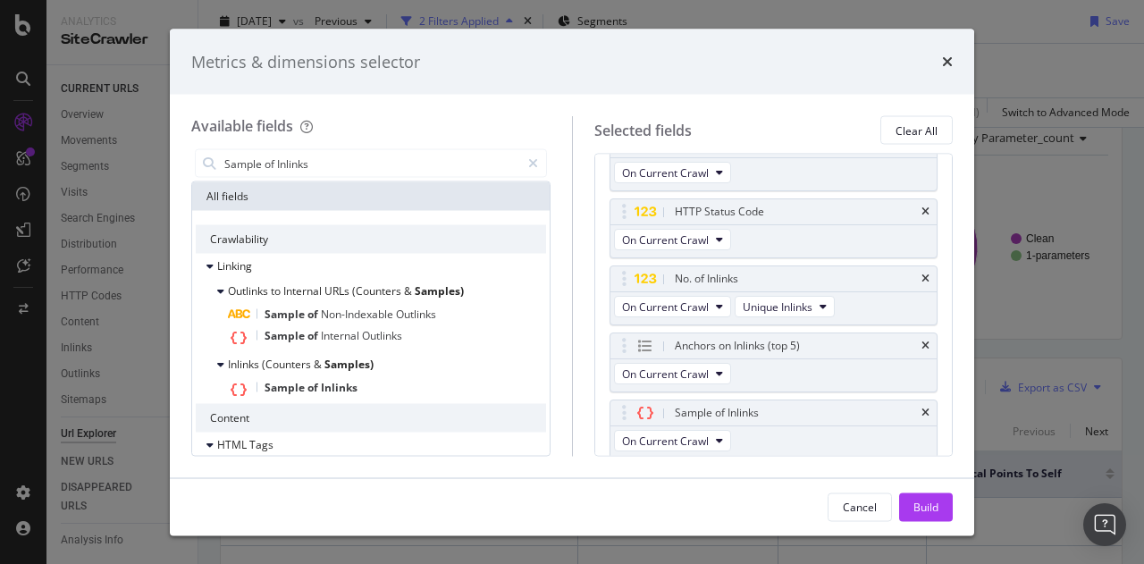
click at [834, 471] on div "Available fields Sample of Inlinks All fields Crawlability Linking Outlinks to …" at bounding box center [572, 286] width 804 height 383
click at [686, 444] on button "On Current Crawl" at bounding box center [672, 440] width 117 height 21
click at [695, 443] on span "On Current Crawl" at bounding box center [665, 440] width 87 height 15
click at [918, 506] on div "Build" at bounding box center [925, 506] width 25 height 15
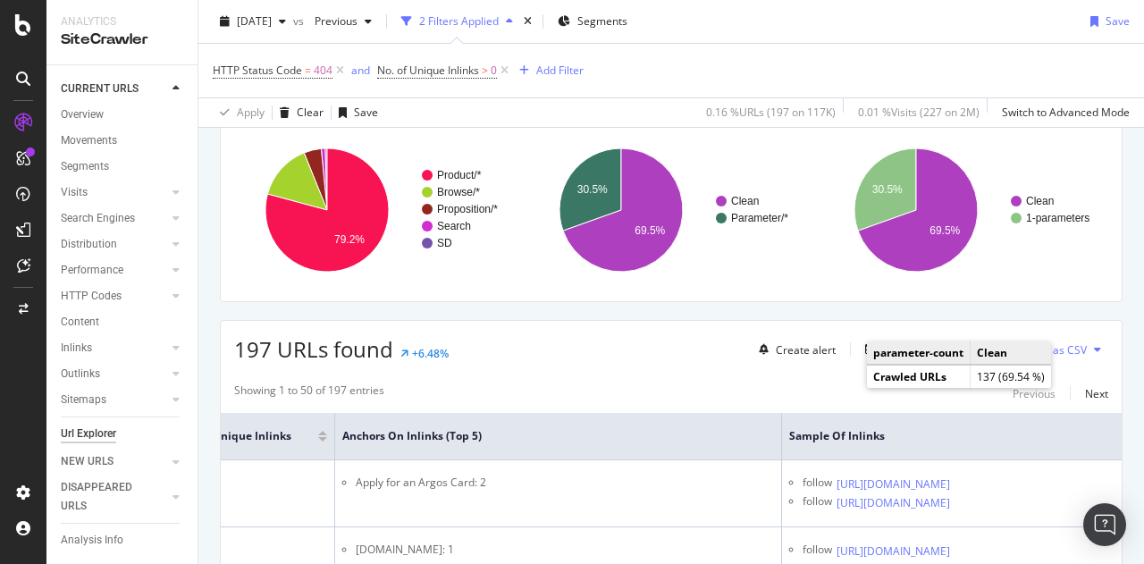
scroll to position [201, 0]
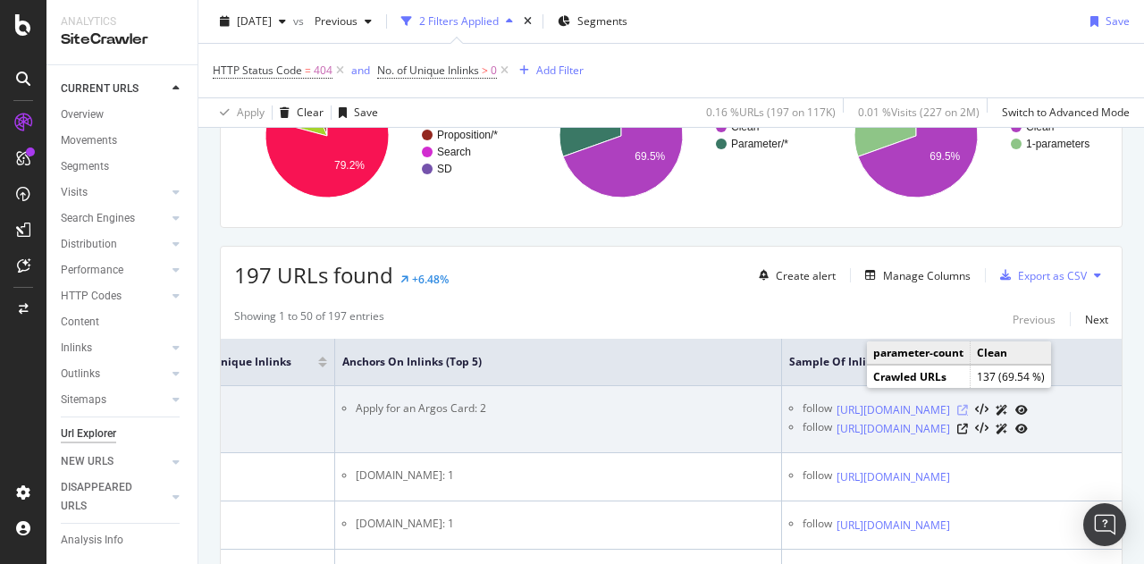
click at [968, 405] on icon at bounding box center [962, 410] width 11 height 11
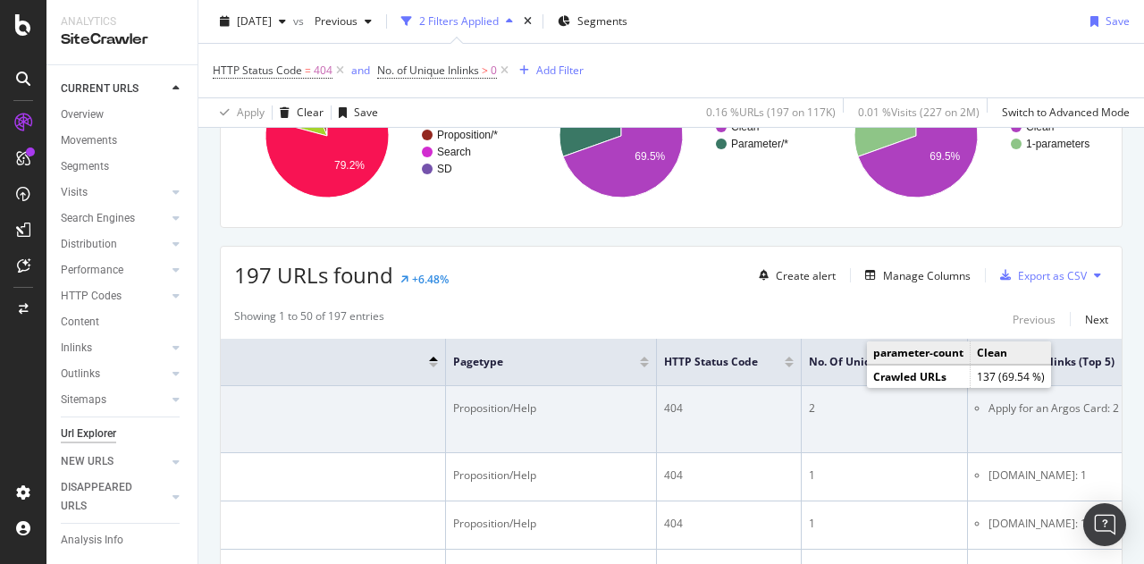
scroll to position [0, 0]
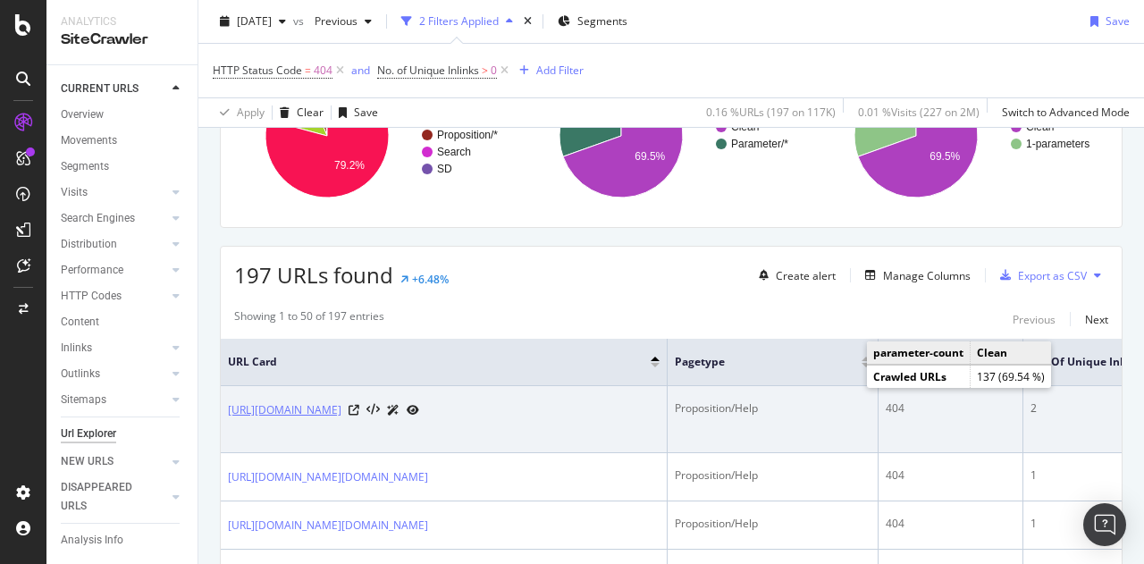
click at [321, 408] on link "[URL][DOMAIN_NAME]" at bounding box center [285, 410] width 114 height 18
click at [359, 412] on icon at bounding box center [354, 410] width 11 height 11
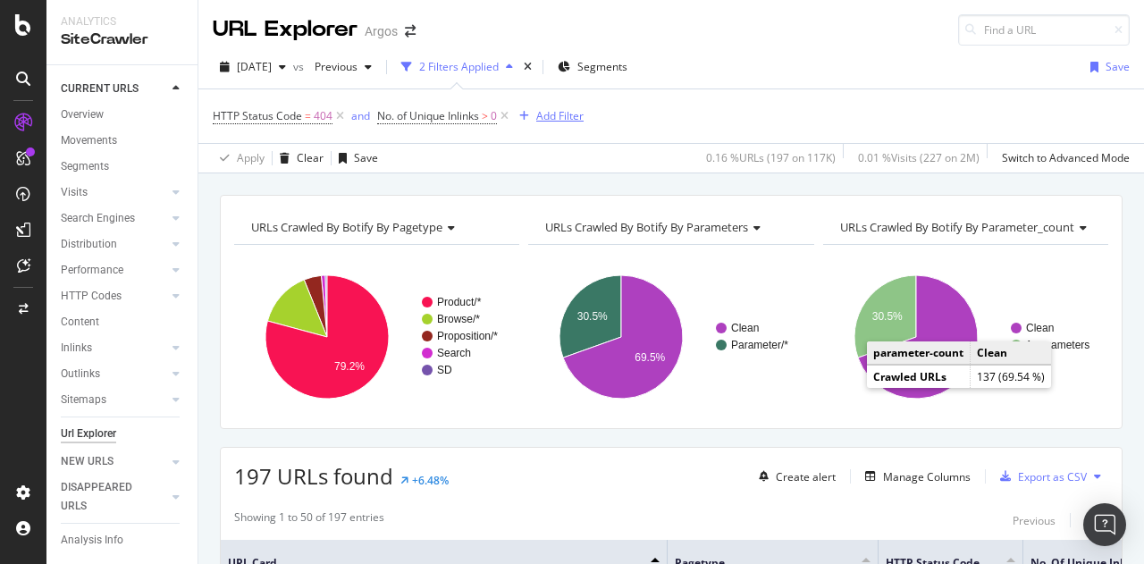
click at [581, 110] on div "Add Filter" at bounding box center [559, 115] width 47 height 15
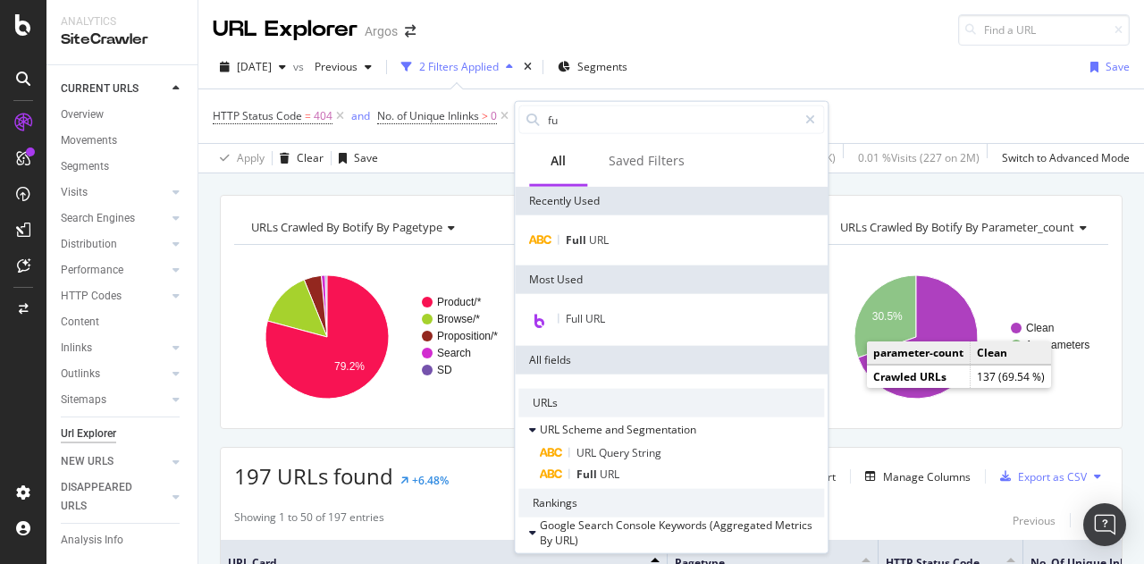
type input "f"
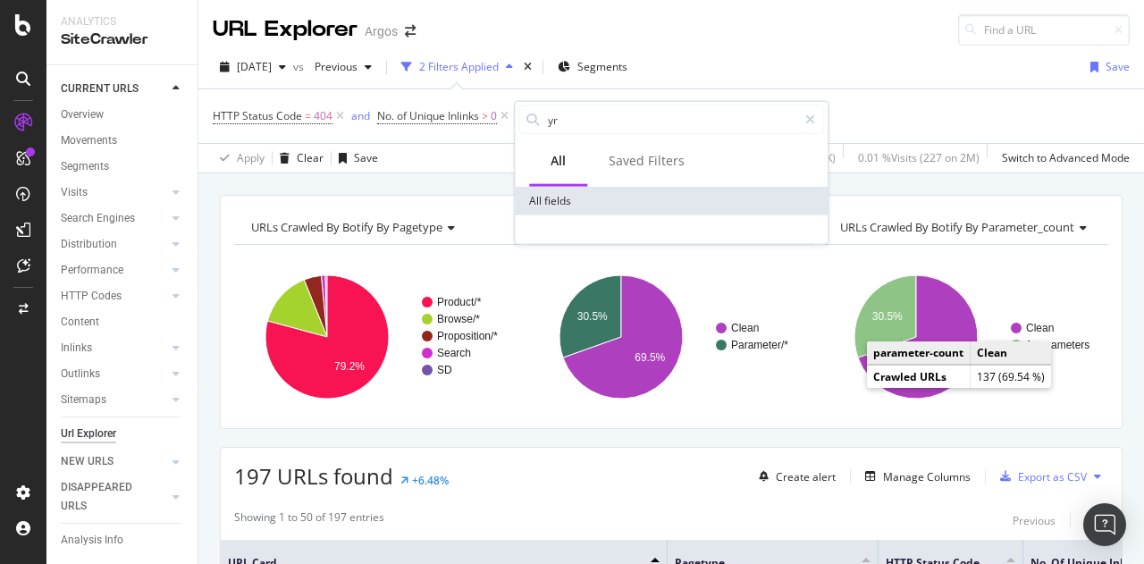
type input "y"
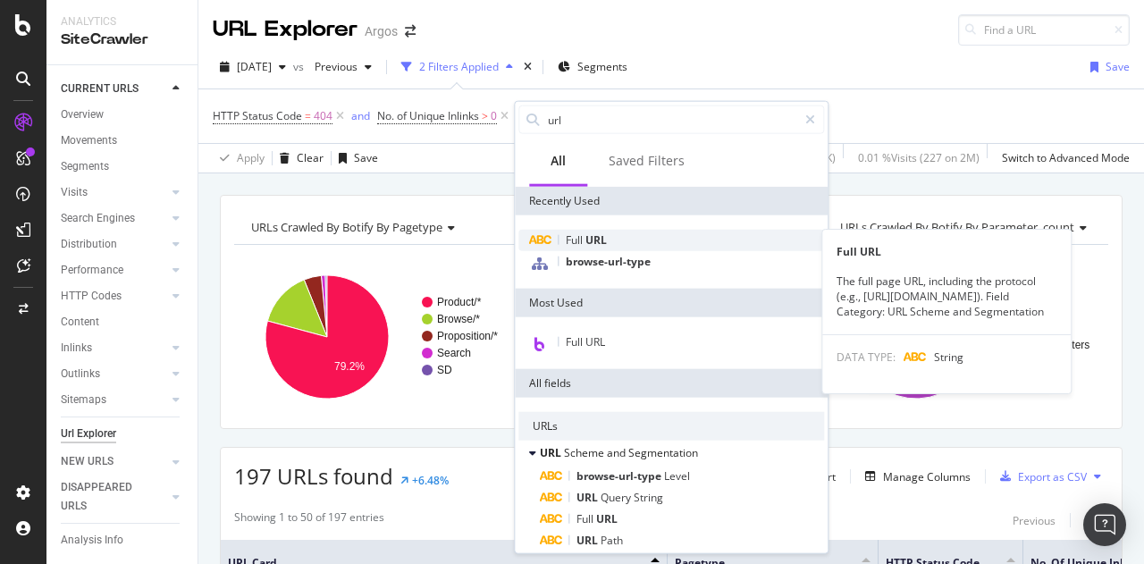
type input "url"
click at [617, 237] on div "Full URL" at bounding box center [671, 240] width 306 height 21
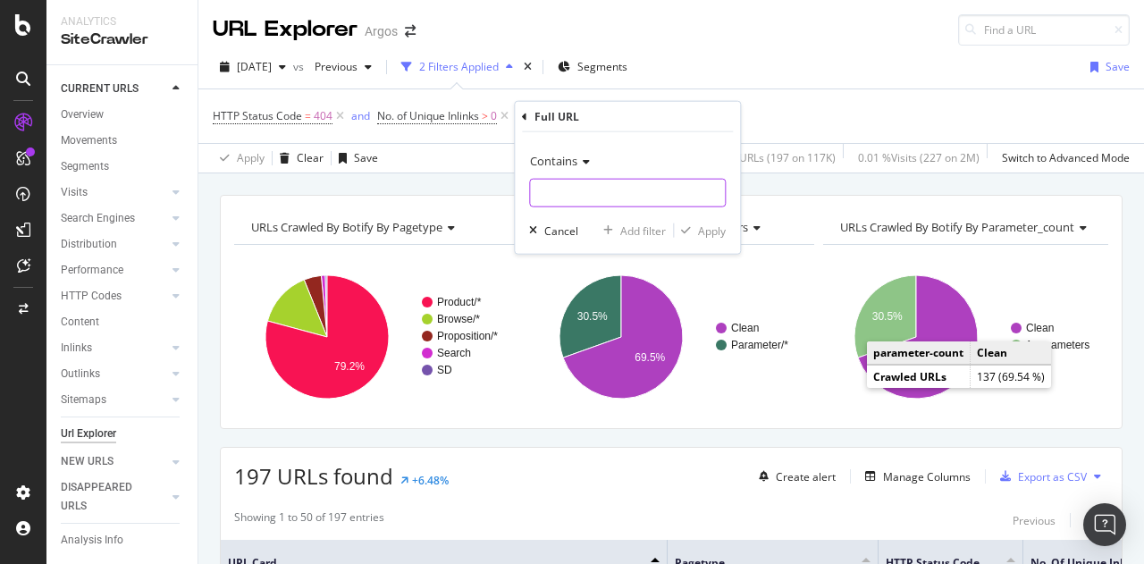
click at [561, 191] on input "text" at bounding box center [627, 193] width 195 height 29
paste input "/browse"
type input "/browse"
click at [701, 229] on div "Apply" at bounding box center [712, 230] width 28 height 15
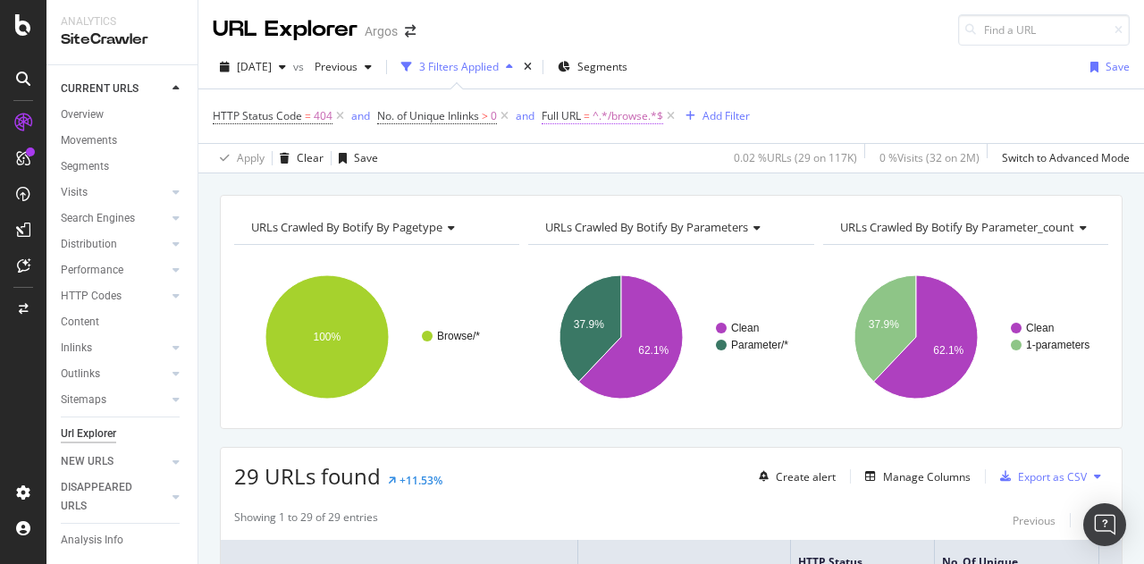
click at [608, 117] on span "^.*/browse.*$" at bounding box center [628, 116] width 71 height 25
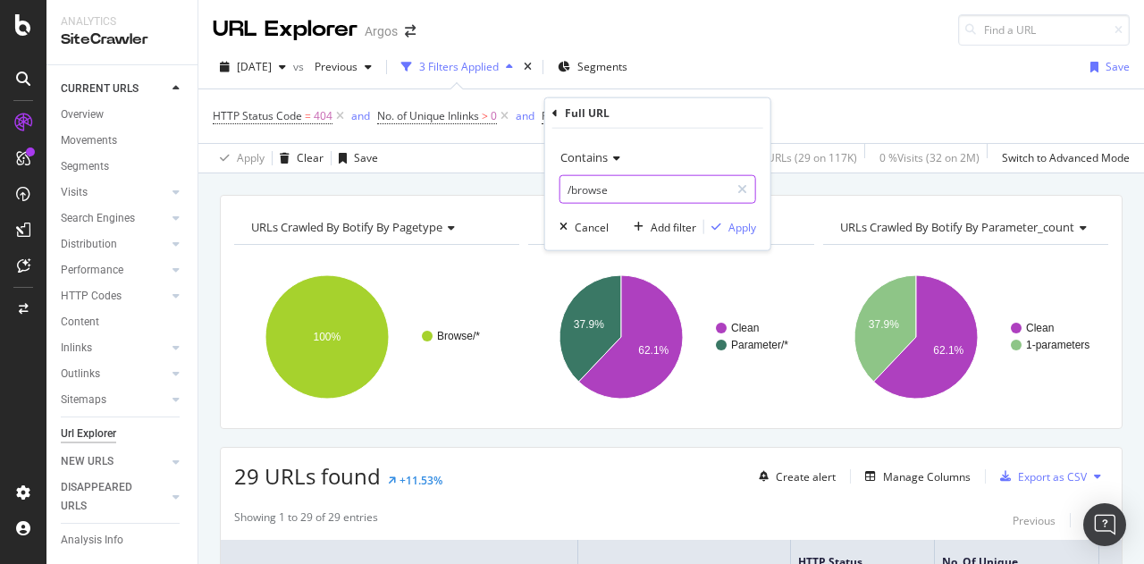
click at [615, 185] on input "/browse" at bounding box center [644, 189] width 169 height 29
paste input "product"
type input "/product"
click at [729, 221] on div "Apply" at bounding box center [742, 226] width 28 height 15
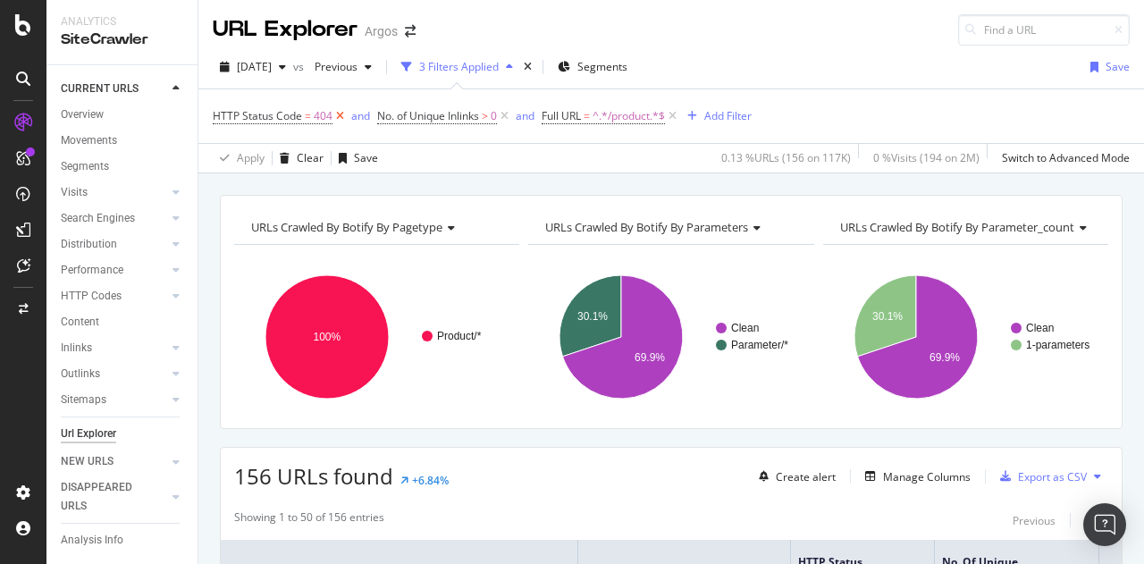
click at [340, 112] on icon at bounding box center [339, 116] width 15 height 18
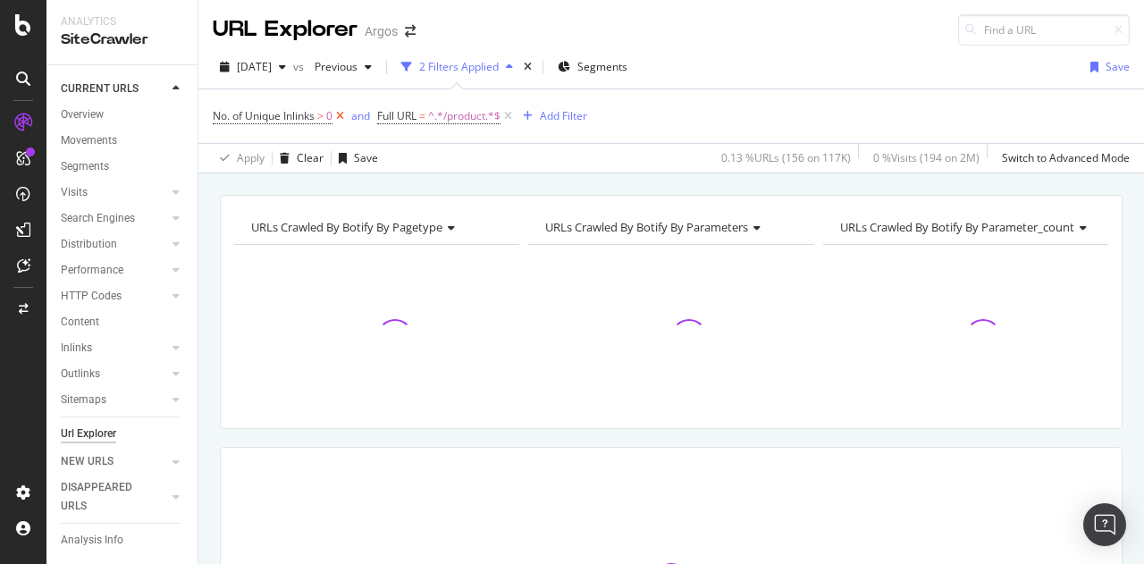
click at [342, 112] on icon at bounding box center [339, 116] width 15 height 18
click at [343, 118] on icon at bounding box center [343, 116] width 15 height 18
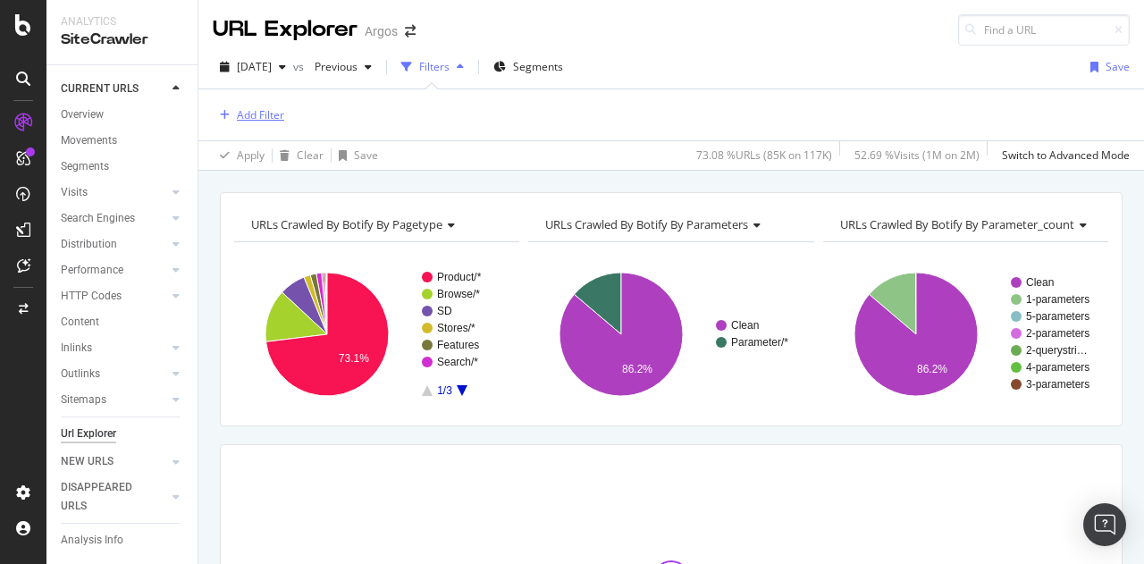
click at [248, 112] on div "Add Filter" at bounding box center [260, 114] width 47 height 15
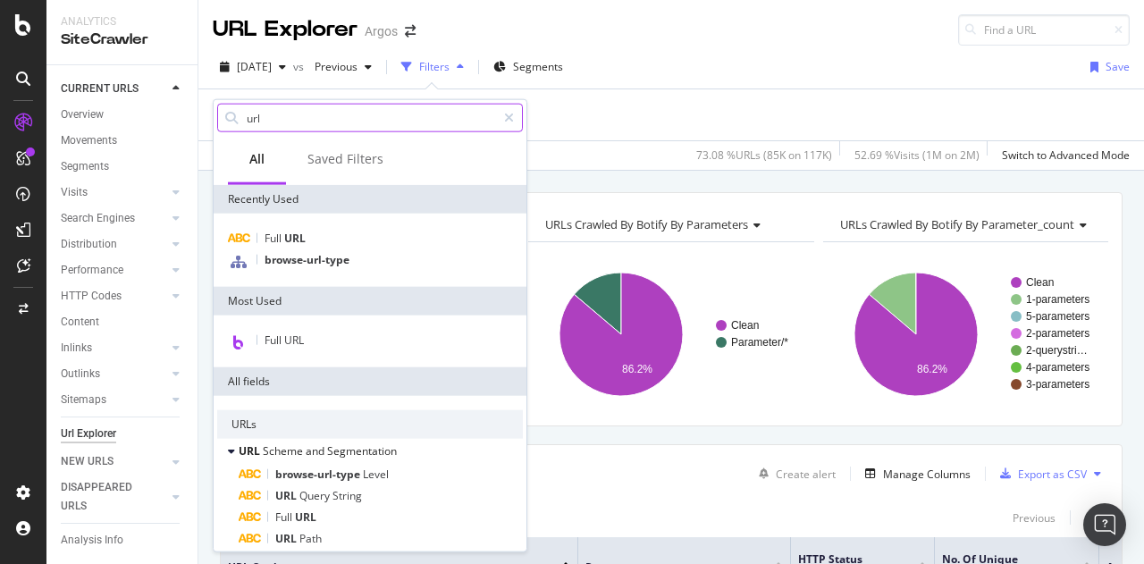
click at [284, 119] on input "url" at bounding box center [370, 118] width 251 height 27
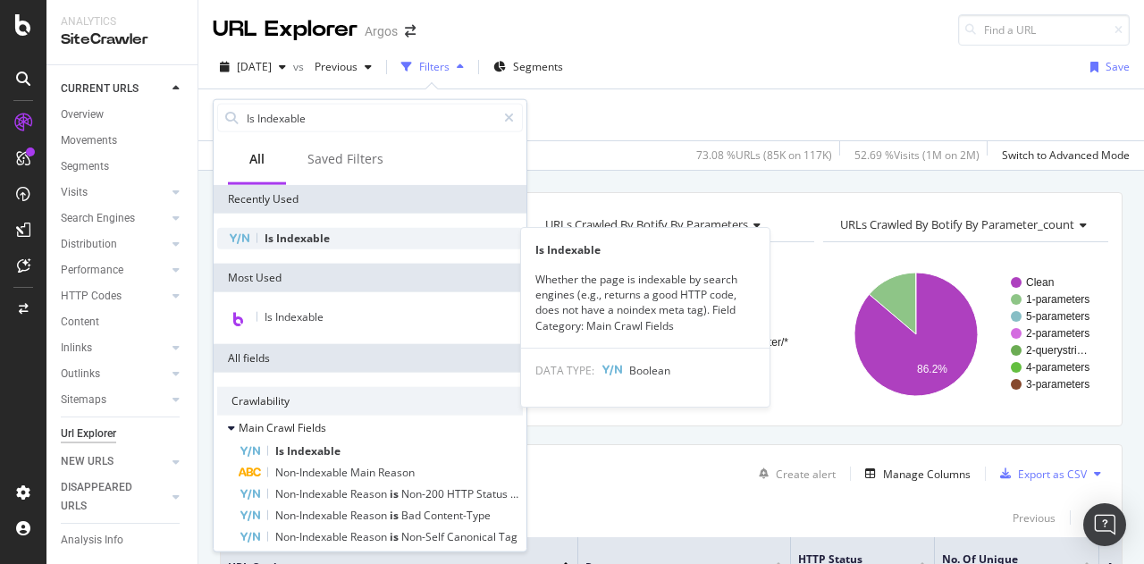
type input "Is Indexable"
click at [307, 236] on span "Indexable" at bounding box center [303, 238] width 54 height 15
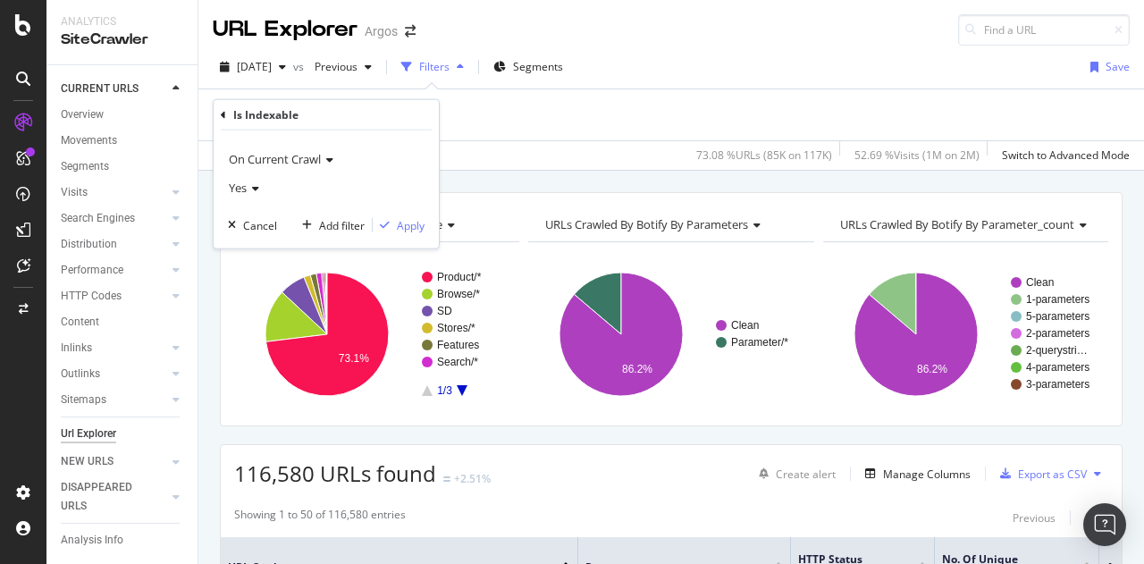
click at [259, 182] on div "Yes" at bounding box center [326, 187] width 197 height 29
click at [244, 246] on span "No" at bounding box center [244, 247] width 14 height 15
click at [400, 224] on div "Apply" at bounding box center [411, 224] width 28 height 15
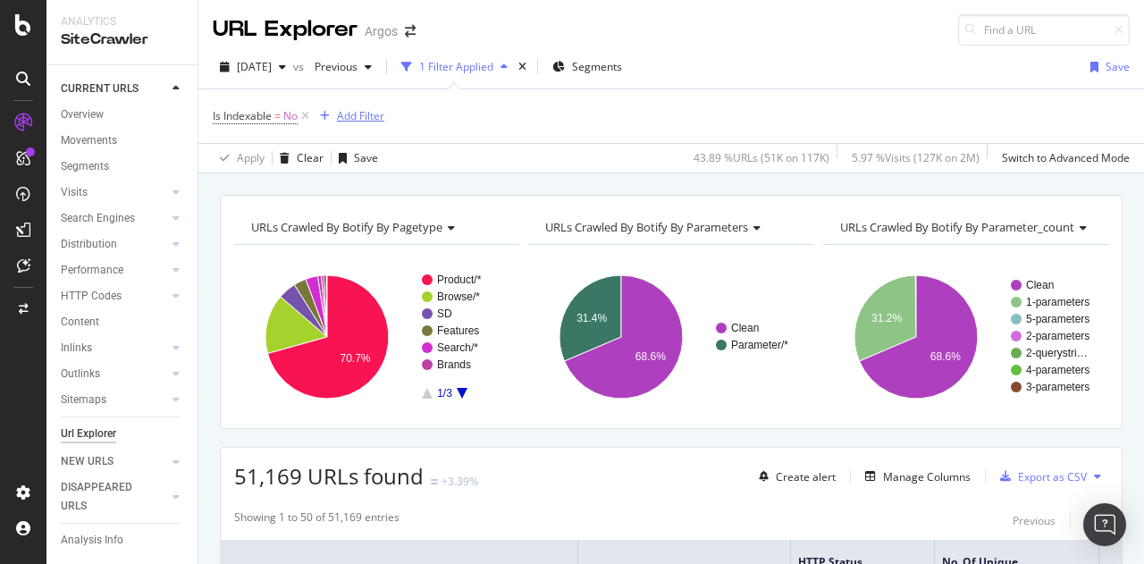
click at [365, 117] on div "Add Filter" at bounding box center [360, 115] width 47 height 15
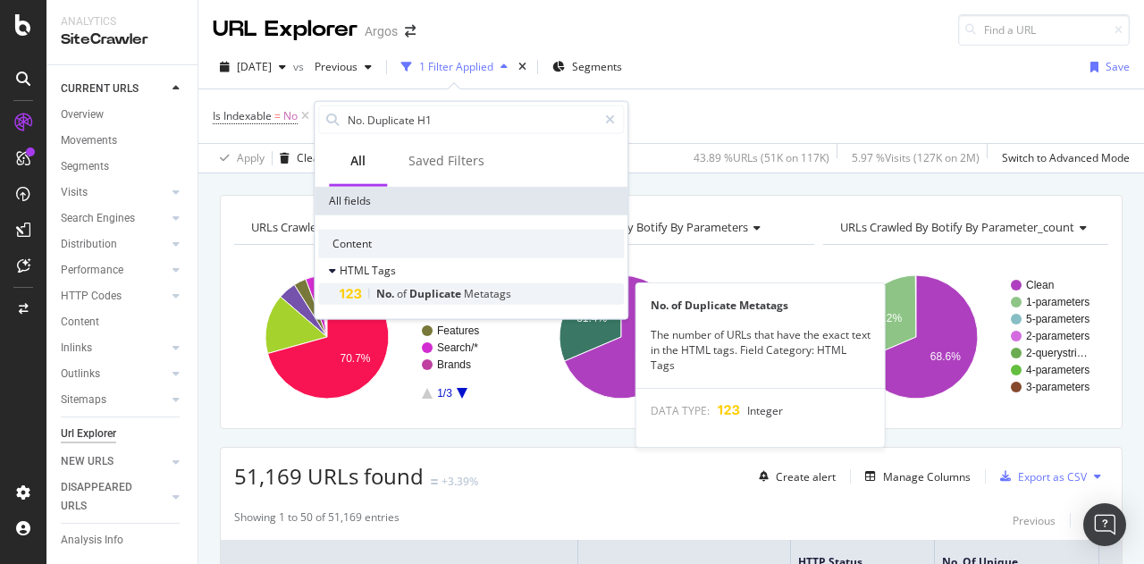
type input "No. Duplicate H1"
click at [531, 289] on div "No. of Duplicate Metatags" at bounding box center [482, 293] width 284 height 21
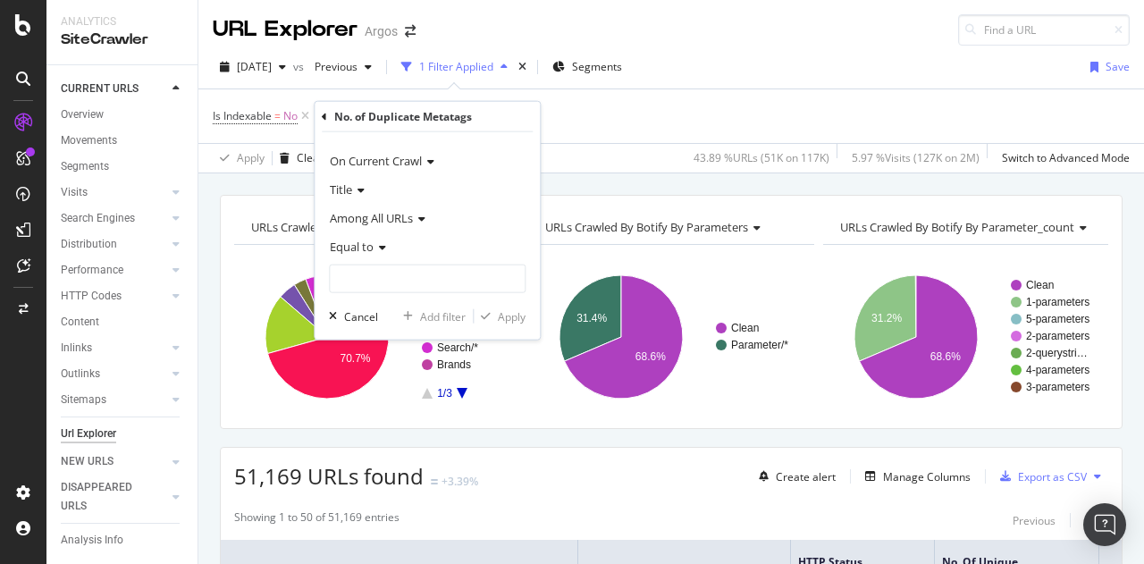
click at [571, 139] on div "Is Indexable = No Add Filter" at bounding box center [671, 116] width 917 height 54
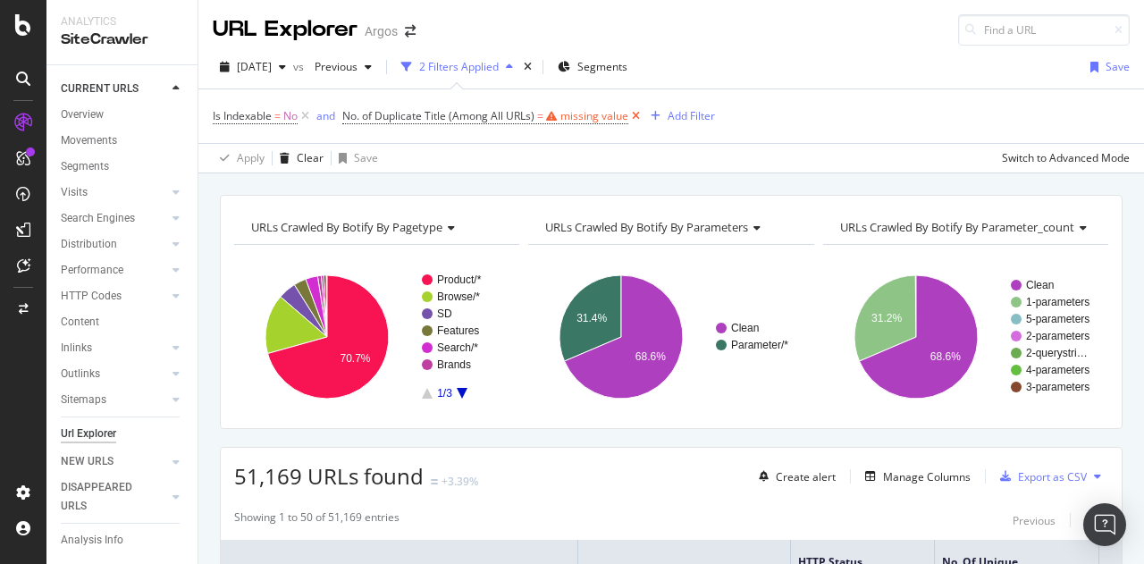
click at [635, 112] on icon at bounding box center [635, 116] width 15 height 18
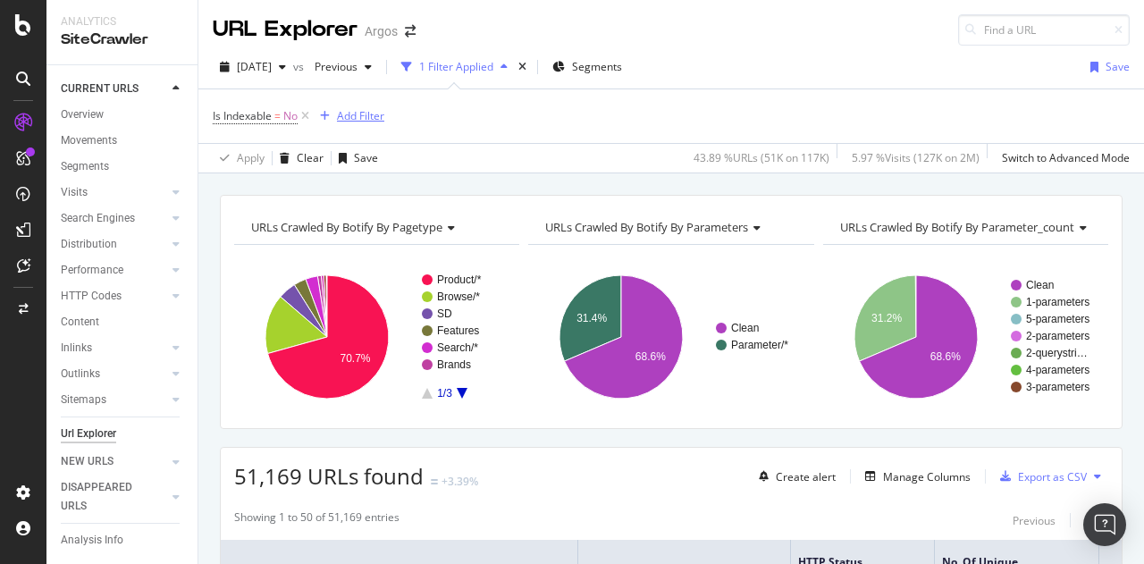
click at [354, 111] on div "Add Filter" at bounding box center [360, 115] width 47 height 15
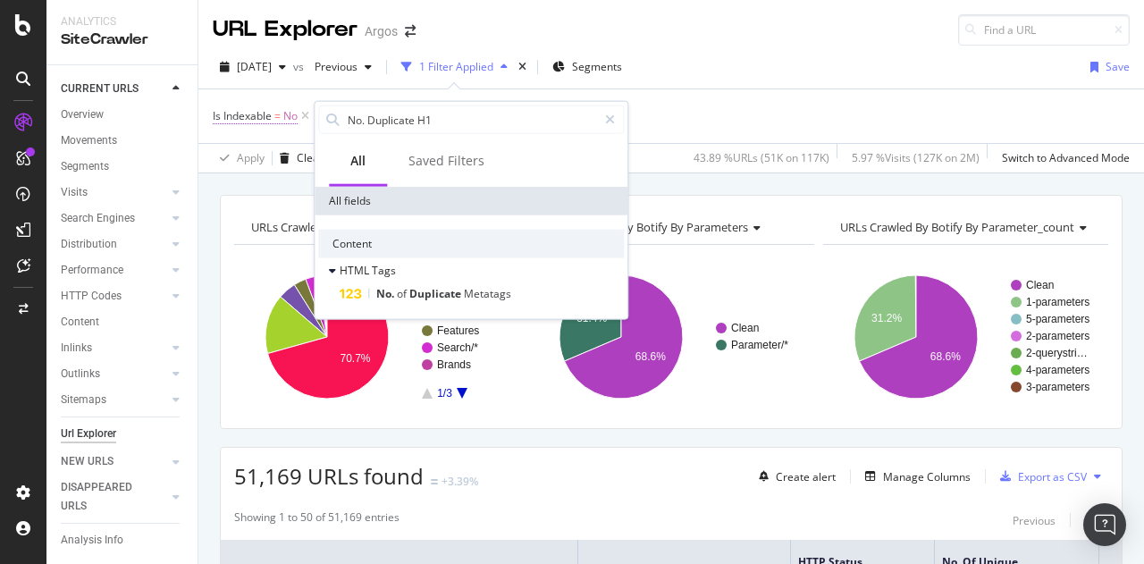
drag, startPoint x: 420, startPoint y: 121, endPoint x: 298, endPoint y: 115, distance: 122.6
click at [298, 115] on body "Analytics SiteCrawler CURRENT URLS Overview Movements Segments Visits Analysis …" at bounding box center [572, 282] width 1144 height 564
click at [347, 121] on input "No. Duplicate H1" at bounding box center [471, 119] width 251 height 27
drag, startPoint x: 415, startPoint y: 118, endPoint x: 316, endPoint y: 114, distance: 98.4
click at [316, 114] on div "No. Duplicate H1" at bounding box center [471, 120] width 313 height 36
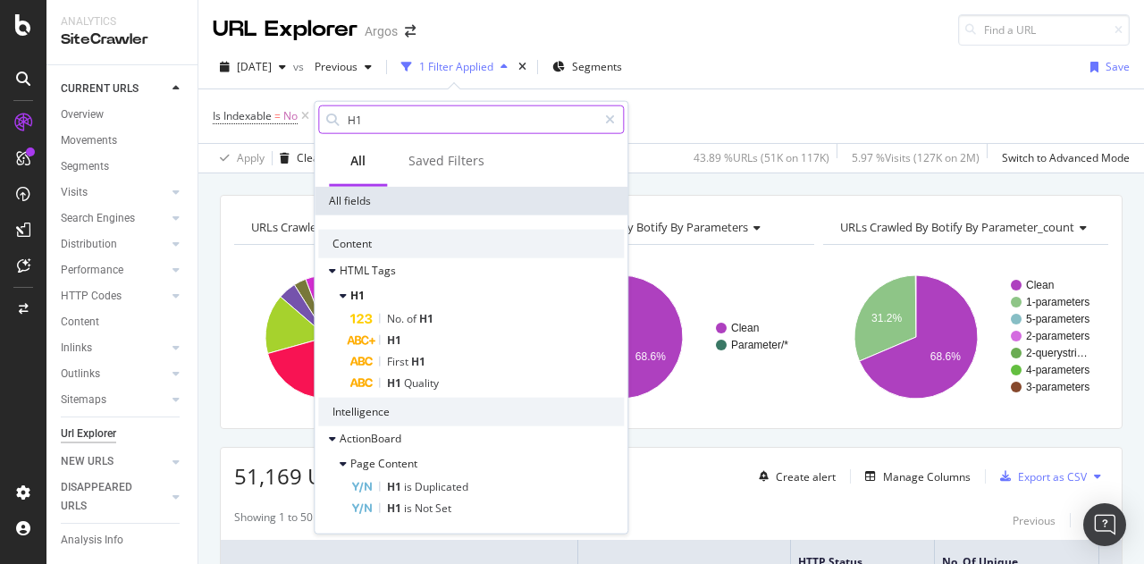
drag, startPoint x: 348, startPoint y: 116, endPoint x: 325, endPoint y: 116, distance: 22.3
click at [325, 116] on div "H1" at bounding box center [471, 119] width 306 height 29
click at [411, 110] on input "H1" at bounding box center [471, 119] width 251 height 27
paste input "Duplicate"
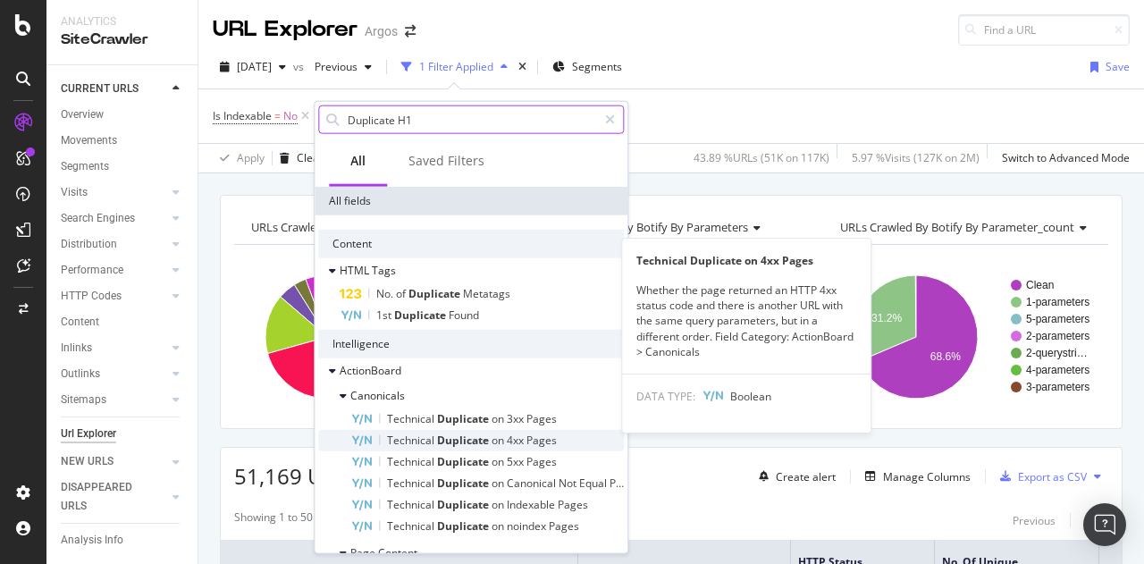
scroll to position [46, 0]
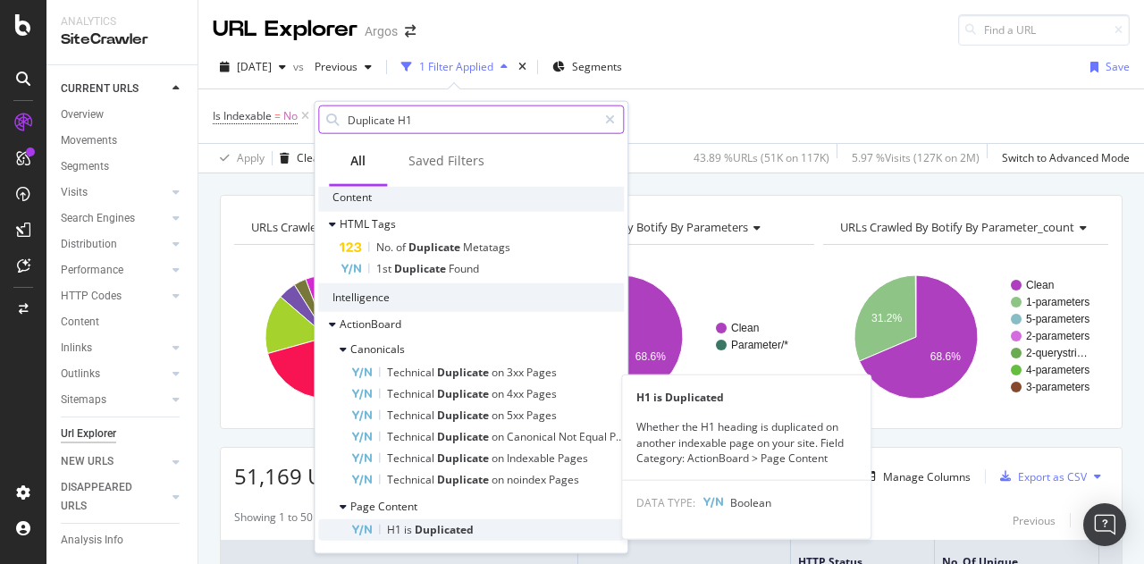
type input "Duplicate H1"
click at [457, 527] on span "Duplicated" at bounding box center [444, 529] width 59 height 15
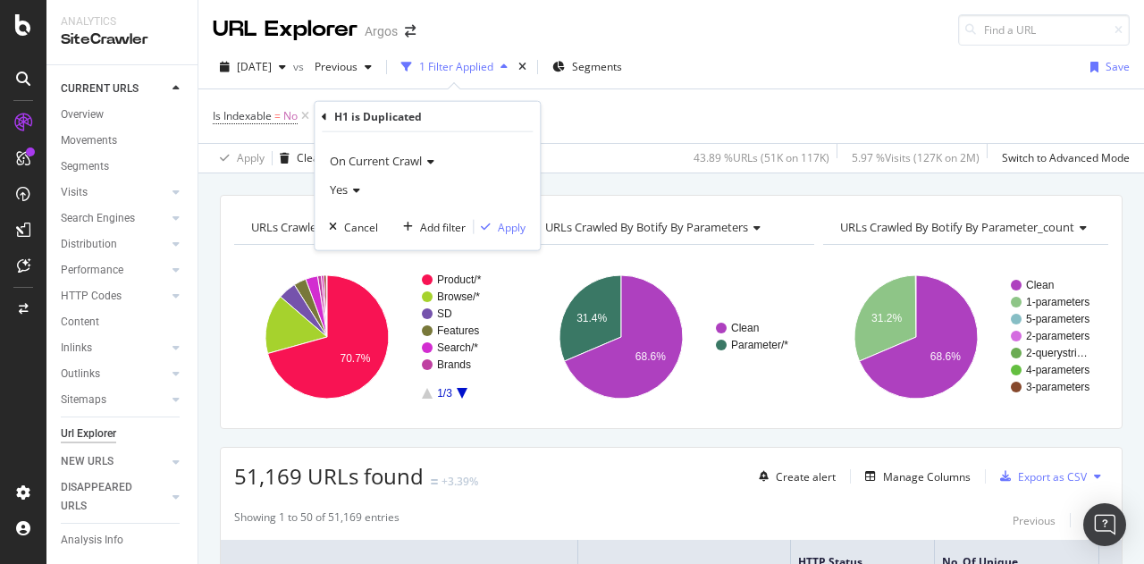
click at [350, 186] on icon at bounding box center [354, 190] width 13 height 11
click at [375, 164] on span "On Current Crawl" at bounding box center [376, 161] width 92 height 16
click at [458, 120] on div "H1 is Duplicated" at bounding box center [427, 117] width 211 height 30
click at [357, 229] on div "Cancel" at bounding box center [361, 226] width 34 height 15
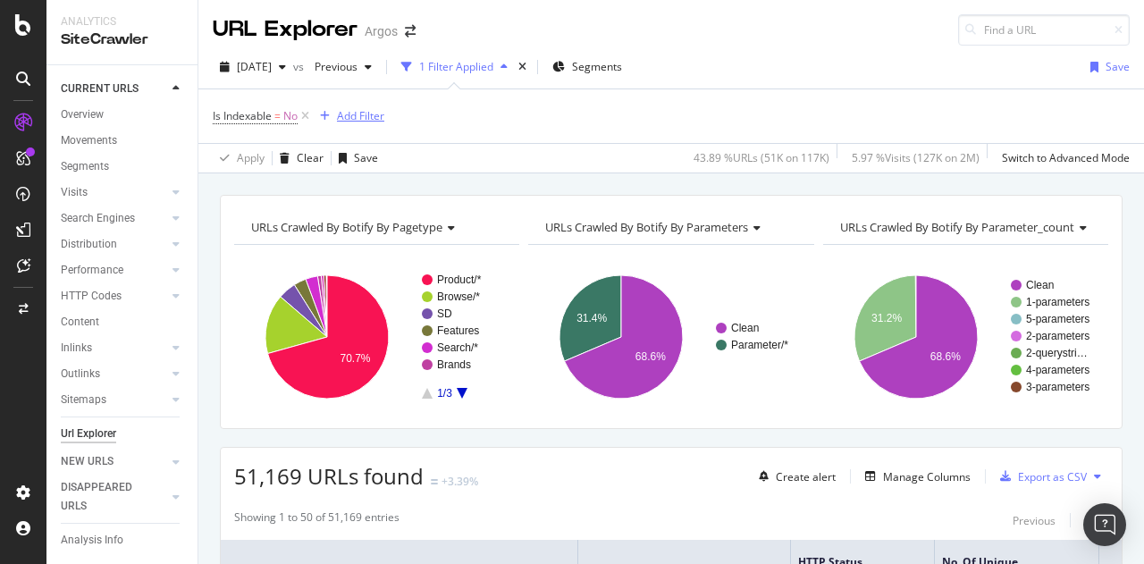
click at [348, 117] on div "Add Filter" at bounding box center [360, 115] width 47 height 15
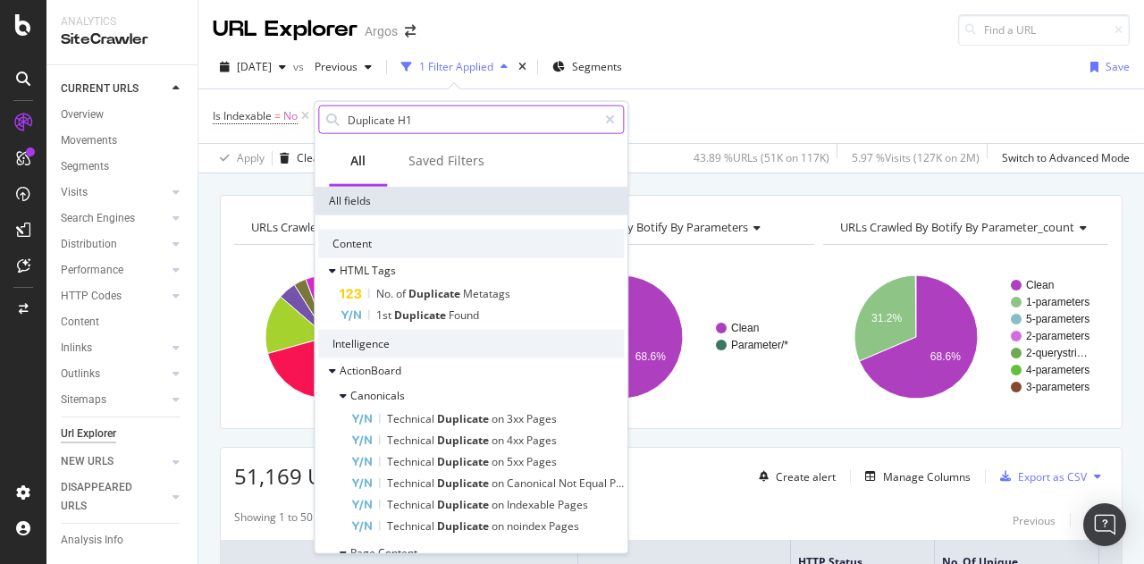
click at [406, 114] on input "Duplicate H1" at bounding box center [471, 119] width 251 height 27
paste input "No."
type input "No. Duplicate H1"
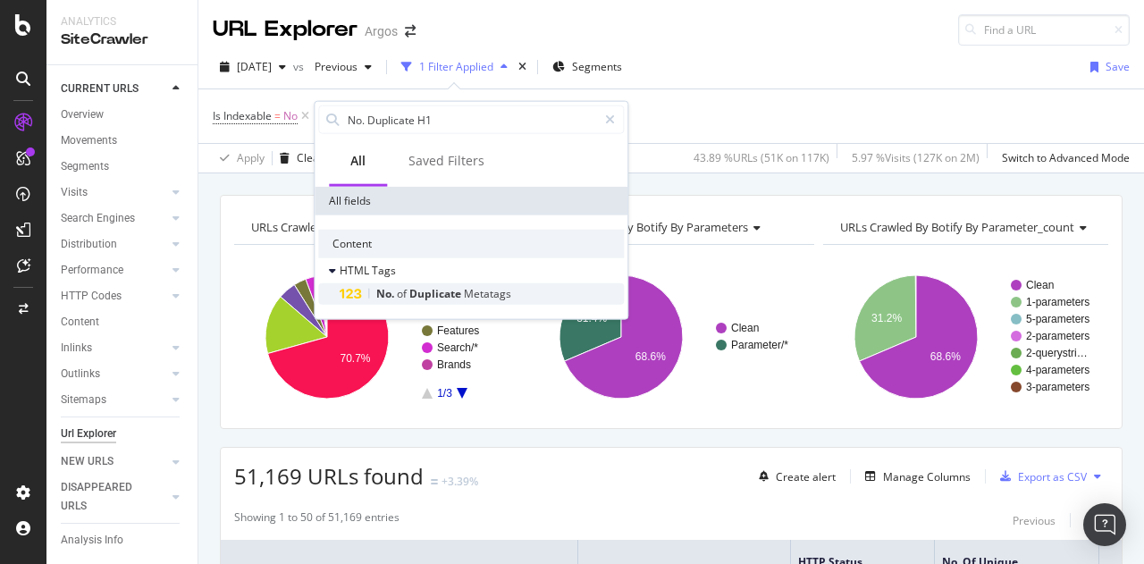
click at [524, 294] on div "No. of Duplicate Metatags" at bounding box center [482, 293] width 284 height 21
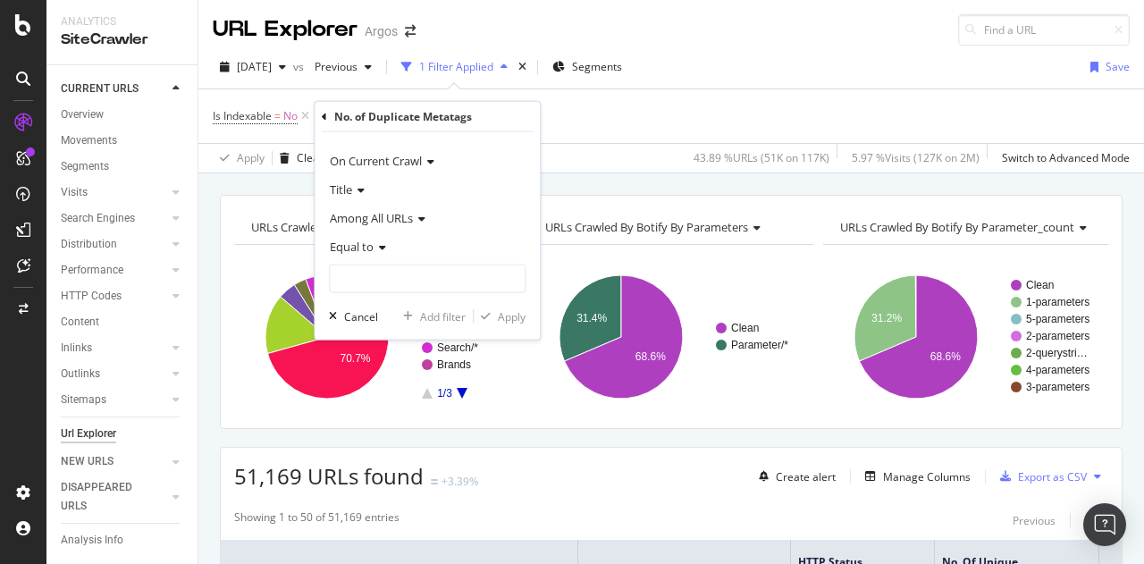
click at [385, 210] on span "Among All URLs" at bounding box center [371, 218] width 83 height 16
click at [352, 186] on icon at bounding box center [358, 190] width 13 height 11
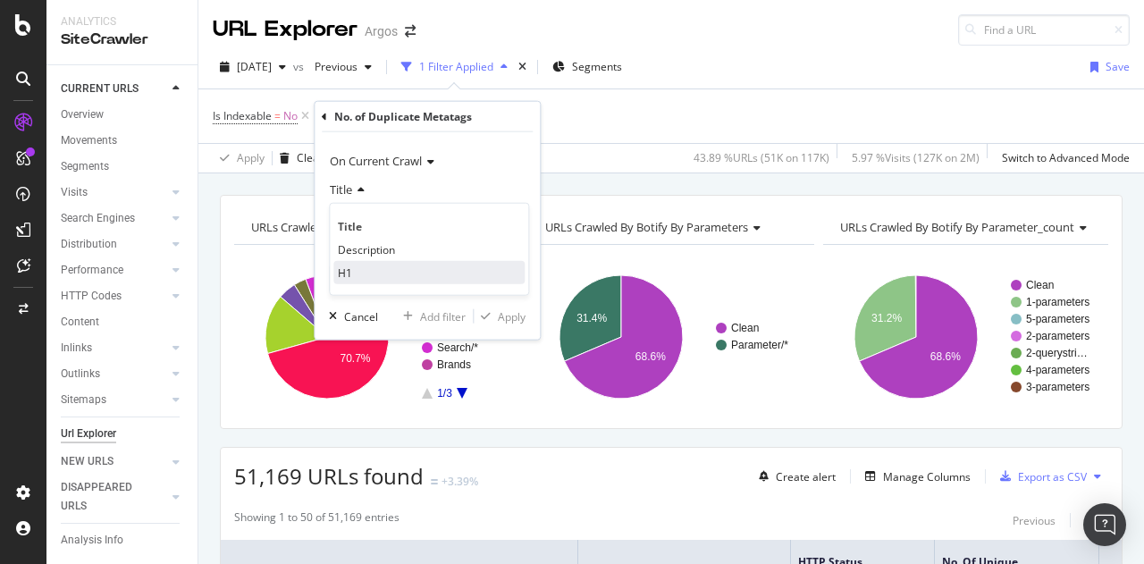
click at [342, 268] on span "H1" at bounding box center [345, 272] width 14 height 15
click at [394, 219] on span "Among All URLs" at bounding box center [371, 218] width 83 height 16
click at [429, 285] on div "Among Other Indexable URLs in Same Zone" at bounding box center [445, 277] width 225 height 23
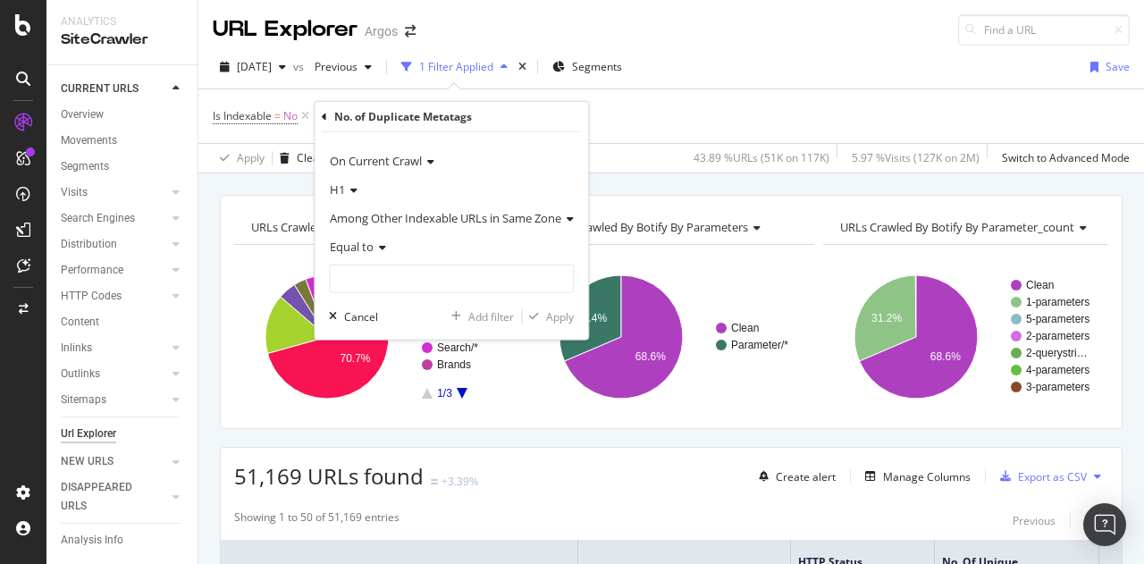
click at [365, 248] on span "Equal to" at bounding box center [352, 247] width 44 height 16
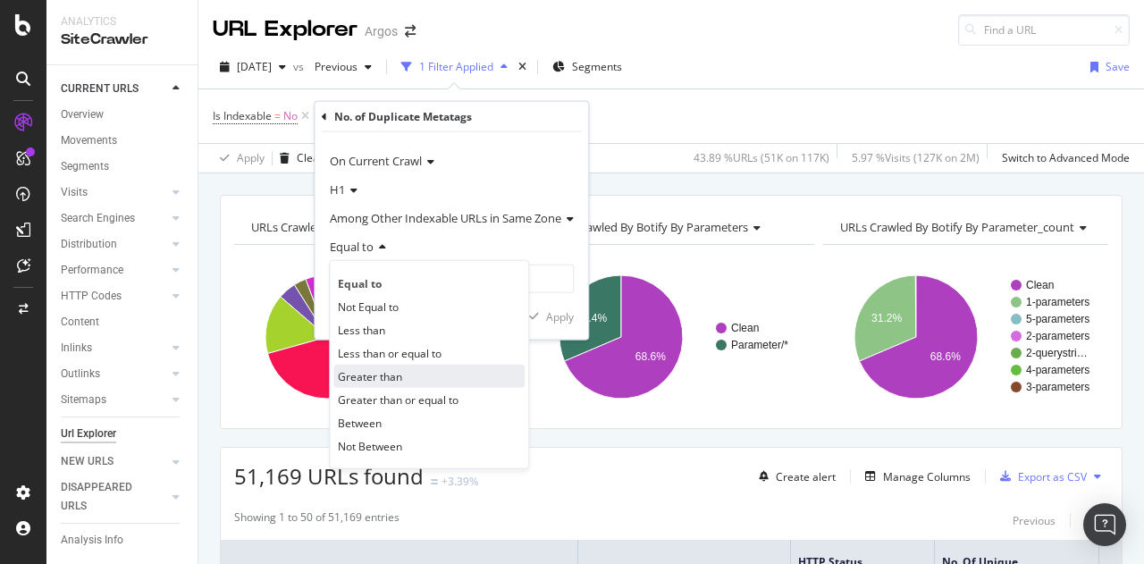
click at [379, 376] on span "Greater than" at bounding box center [370, 375] width 64 height 15
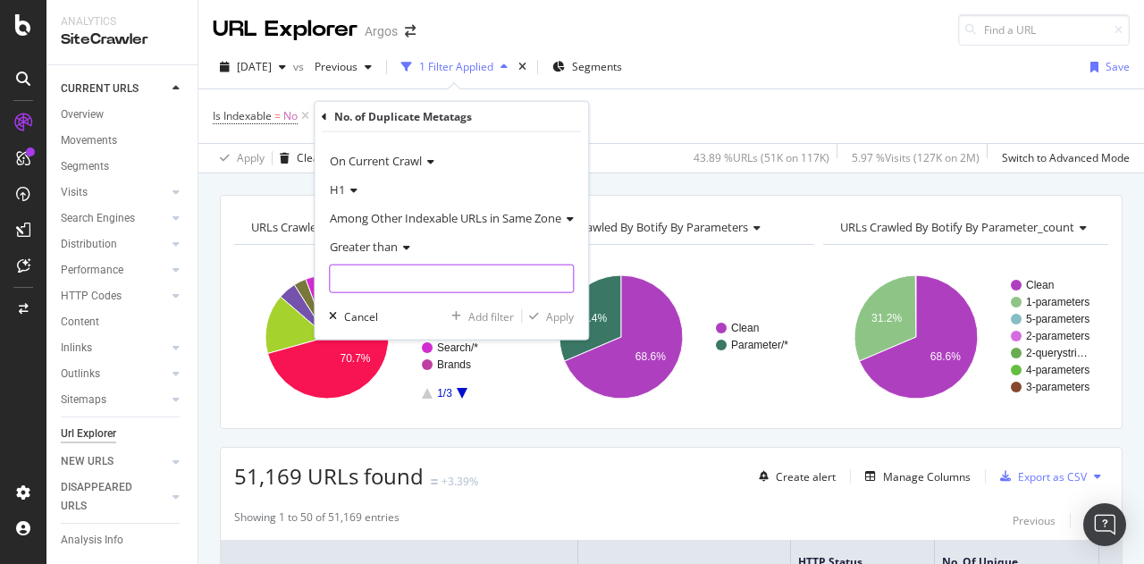
click at [365, 275] on input "number" at bounding box center [451, 279] width 245 height 29
type input "0"
click at [561, 315] on div "Apply" at bounding box center [560, 315] width 28 height 15
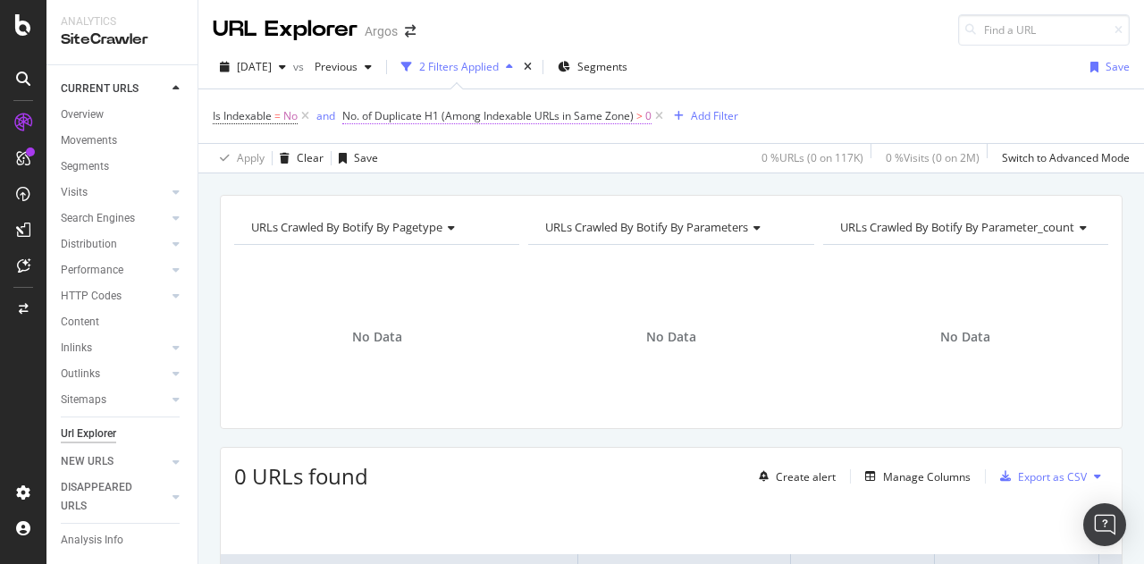
click at [441, 113] on span "No. of Duplicate H1 (Among Indexable URLs in Same Zone)" at bounding box center [487, 115] width 291 height 15
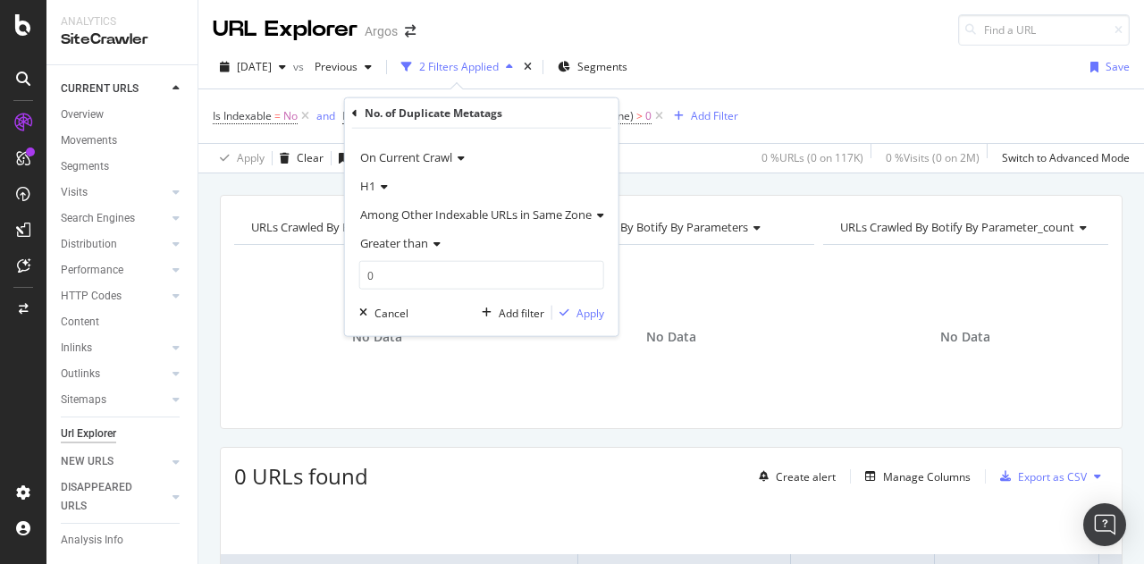
click at [415, 240] on span "Greater than" at bounding box center [394, 243] width 68 height 16
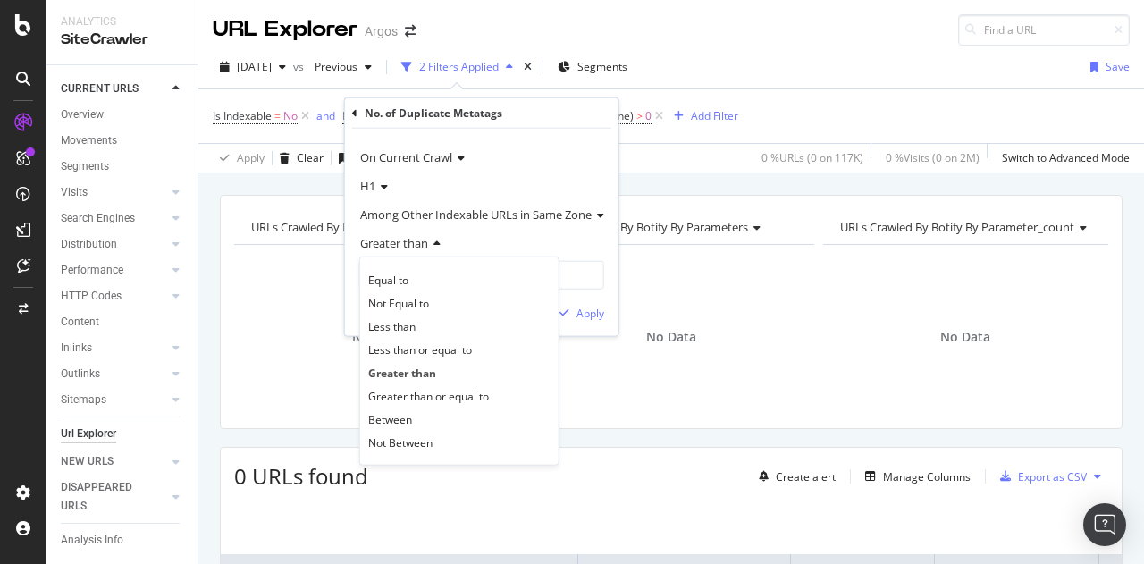
click at [422, 215] on span "Among Other Indexable URLs in Same Zone" at bounding box center [475, 214] width 231 height 16
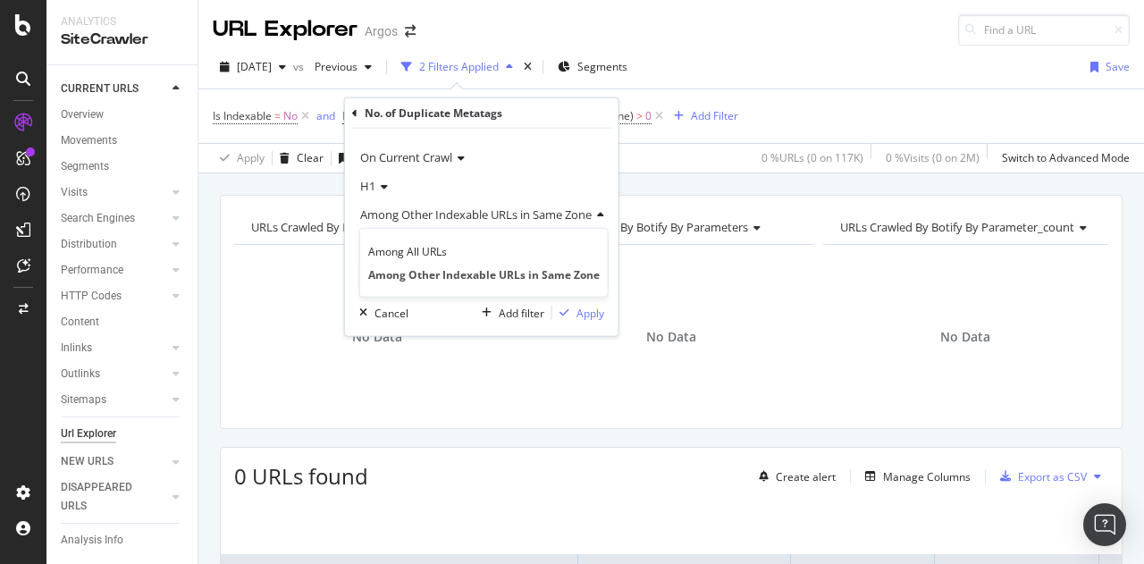
click at [422, 215] on span "Among Other Indexable URLs in Same Zone" at bounding box center [475, 214] width 231 height 16
click at [377, 183] on icon at bounding box center [381, 186] width 13 height 11
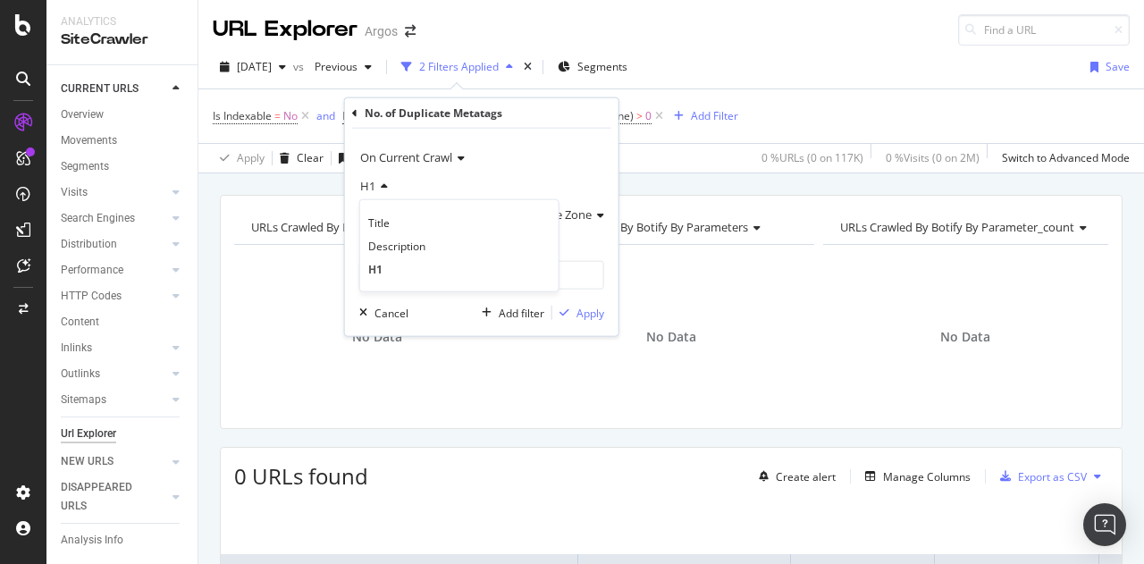
click at [375, 156] on span "On Current Crawl" at bounding box center [406, 157] width 92 height 16
click at [521, 139] on div "On Current Crawl H1 Among Other Indexable URLs in Same Zone Greater than 0 Canc…" at bounding box center [481, 232] width 273 height 207
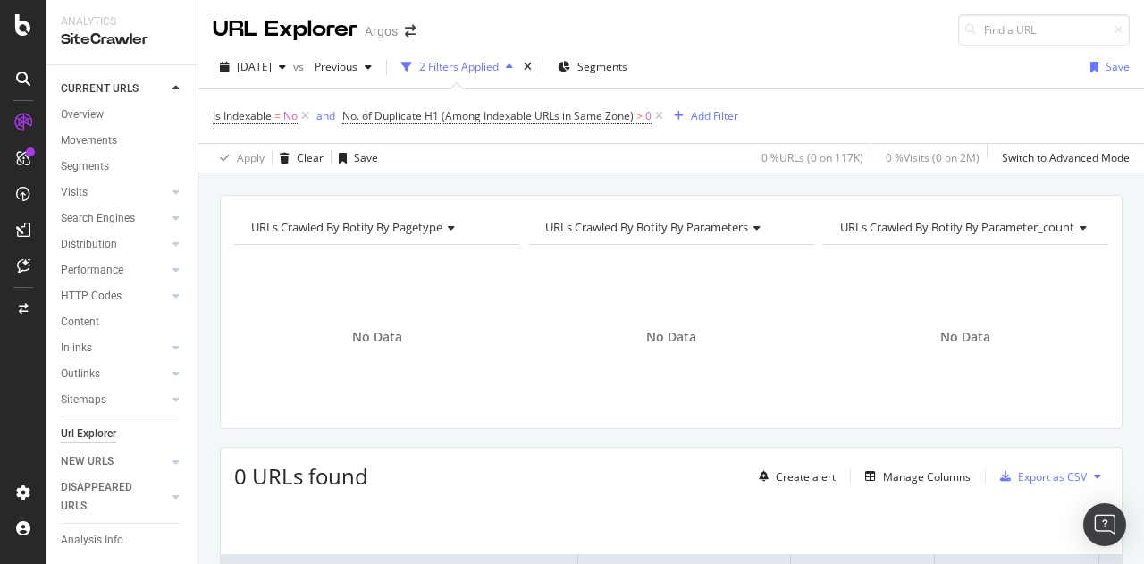
click at [770, 105] on div "Is Indexable = No and No. of Duplicate H1 (Among Indexable URLs in Same Zone) >…" at bounding box center [671, 116] width 917 height 54
click at [659, 114] on icon at bounding box center [659, 116] width 15 height 18
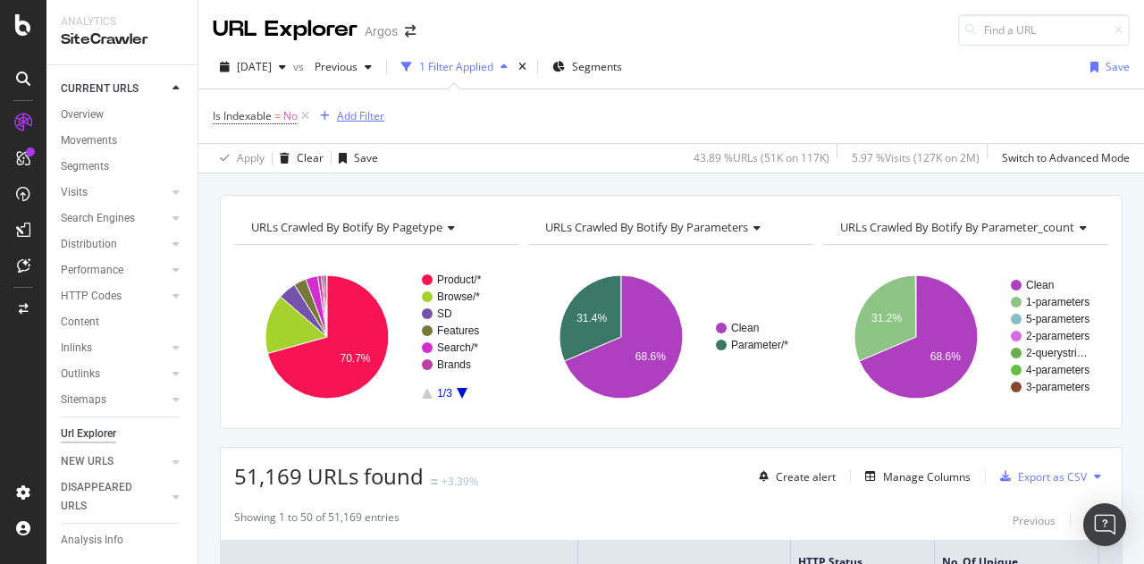
click at [347, 112] on div "Add Filter" at bounding box center [360, 115] width 47 height 15
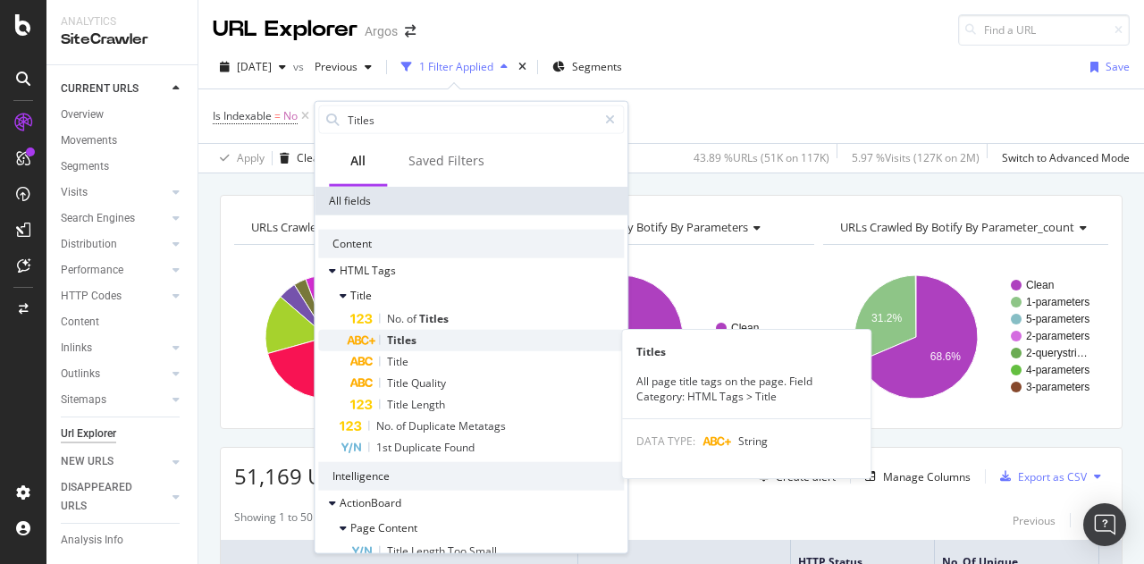
type input "Titles"
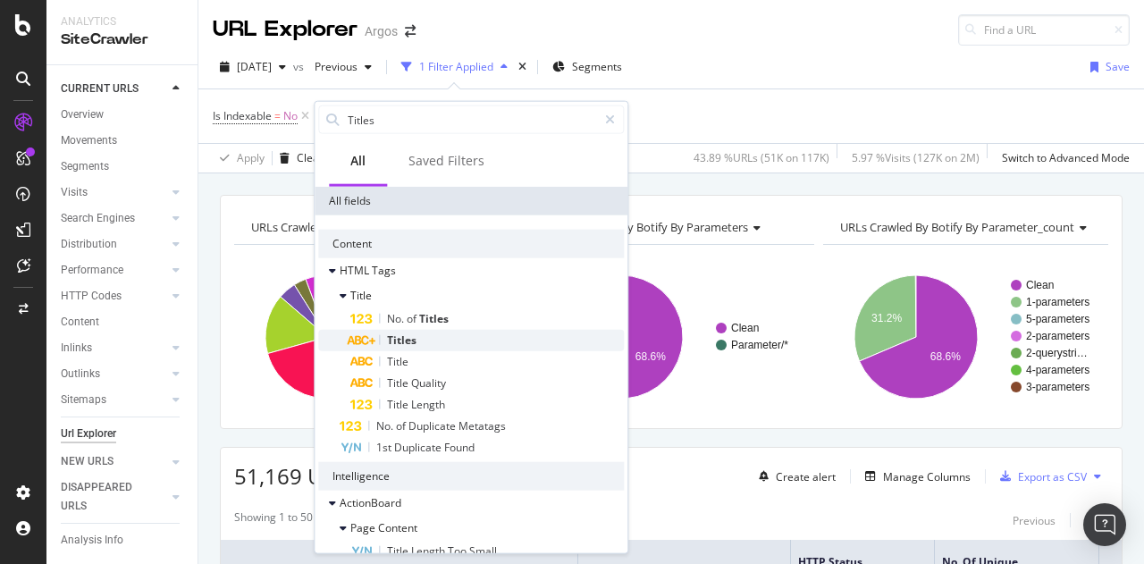
click at [447, 333] on div "Titles" at bounding box center [486, 340] width 273 height 21
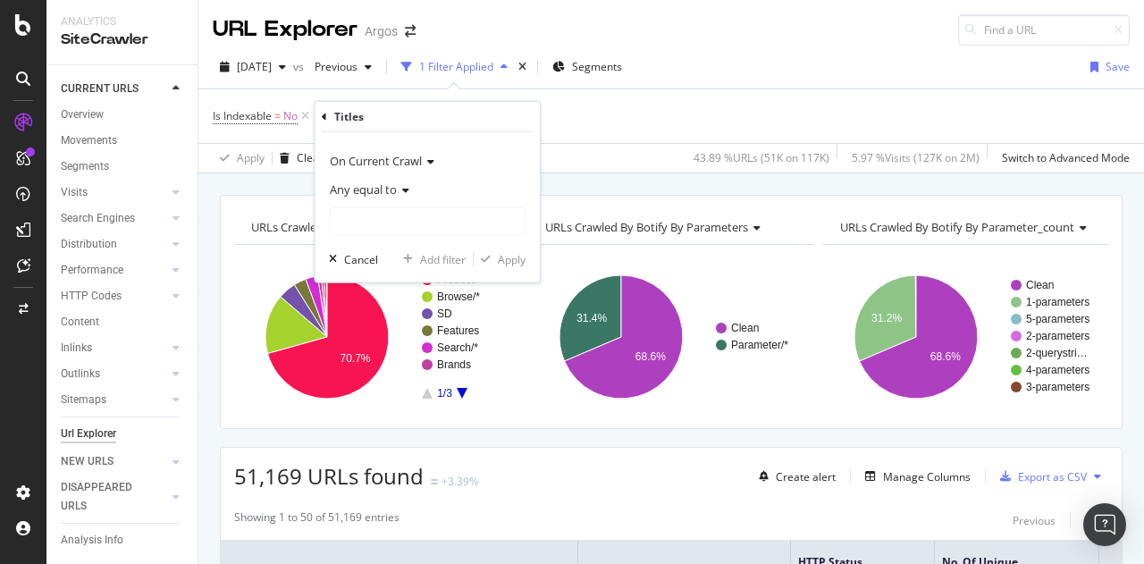
click at [402, 189] on icon at bounding box center [403, 190] width 13 height 11
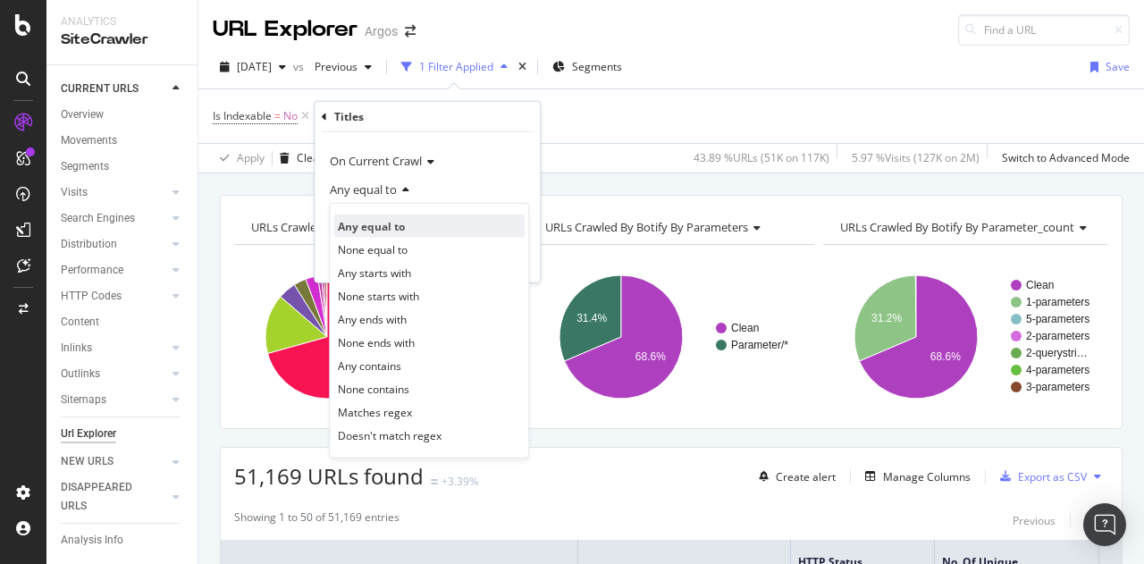
click at [430, 225] on div "Any equal to" at bounding box center [428, 225] width 191 height 23
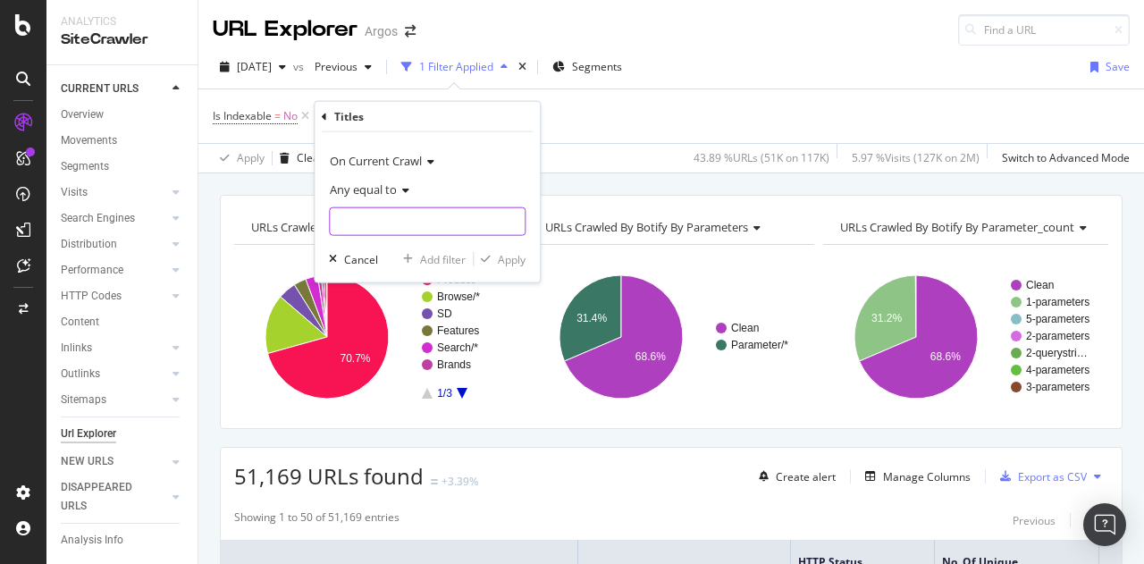
click at [396, 231] on input "text" at bounding box center [427, 221] width 195 height 29
paste input "Sainsbury's online Grocery Shopping and Fresh Food Delivery"
type input "Sainsbury's online Grocery Shopping and Fresh Food Delivery"
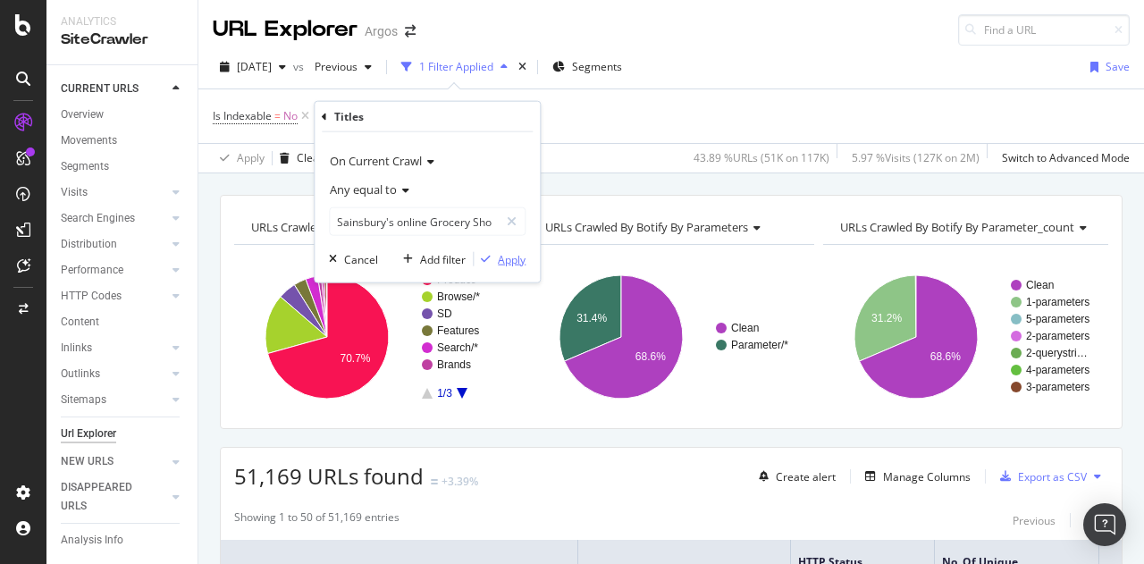
click at [502, 257] on div "Apply" at bounding box center [512, 258] width 28 height 15
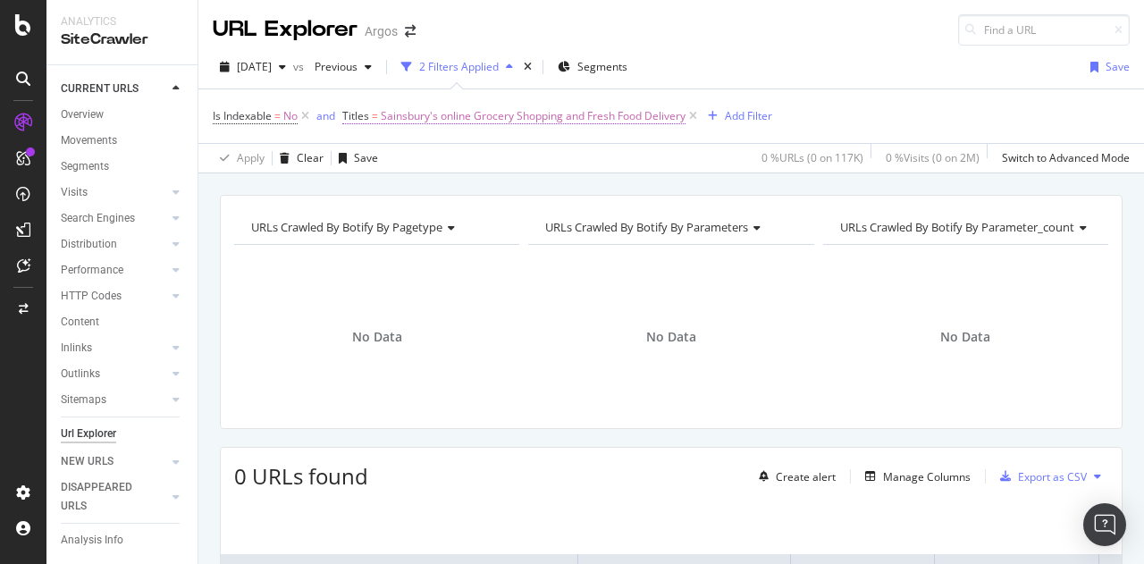
click at [433, 121] on span "Sainsbury's online Grocery Shopping and Fresh Food Delivery" at bounding box center [533, 116] width 305 height 25
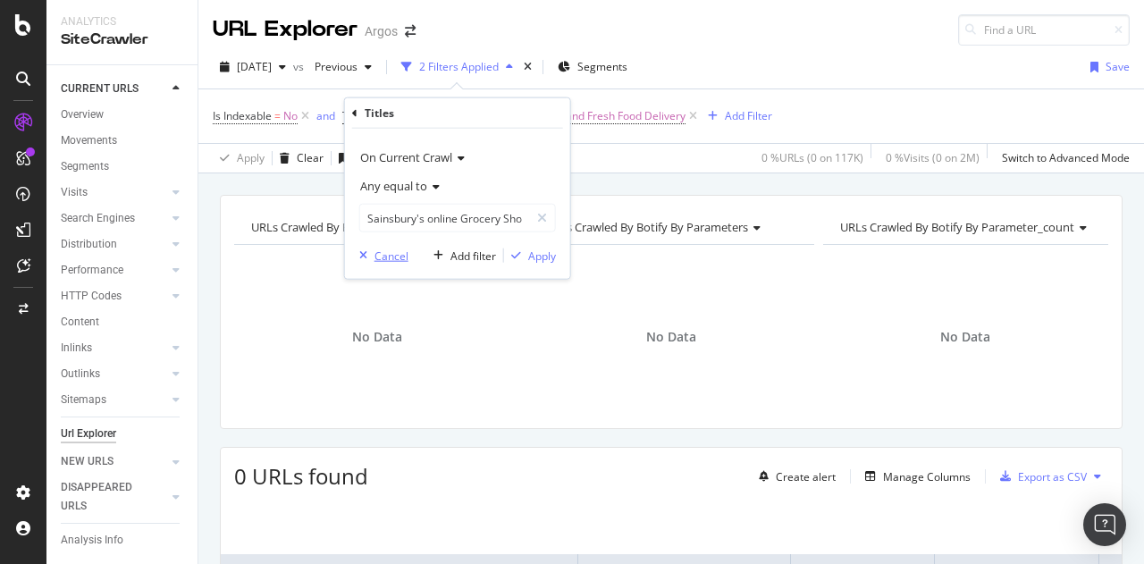
click at [372, 251] on div "button" at bounding box center [363, 255] width 22 height 11
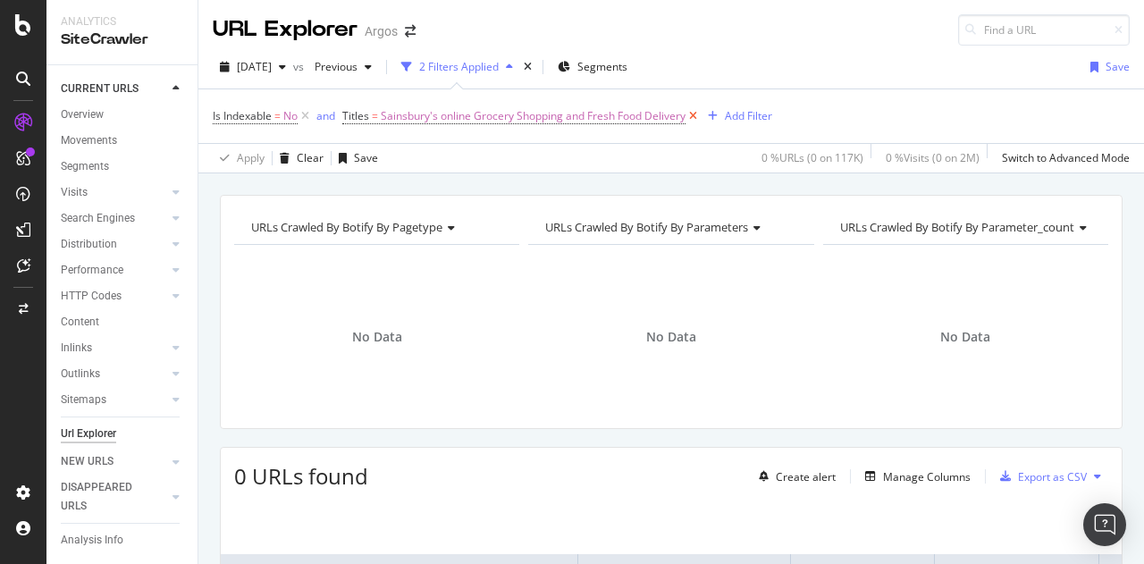
click at [694, 116] on icon at bounding box center [693, 116] width 15 height 18
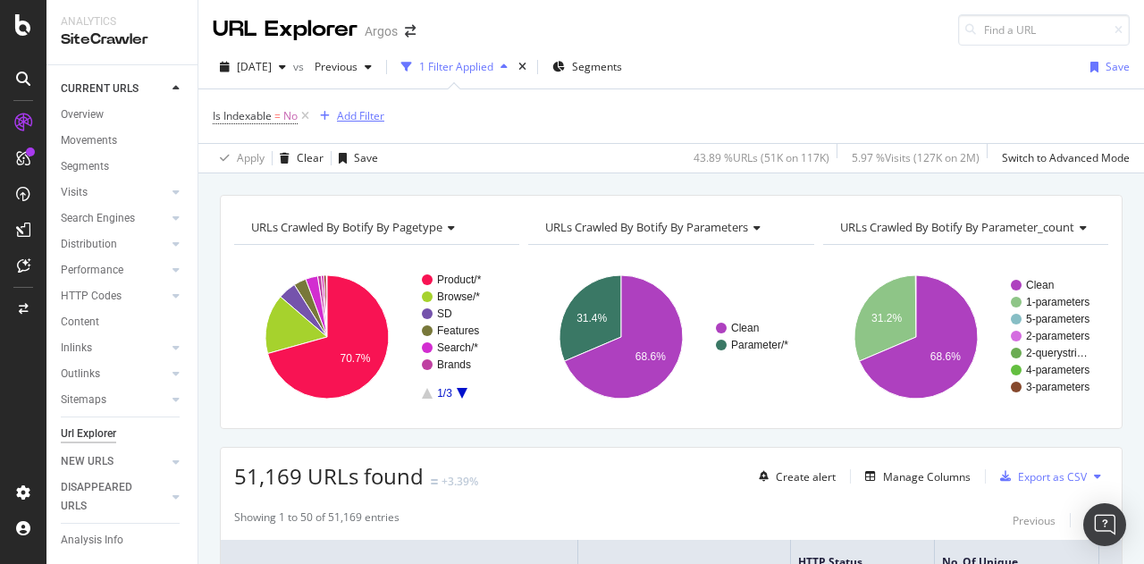
click at [375, 115] on div "Add Filter" at bounding box center [360, 115] width 47 height 15
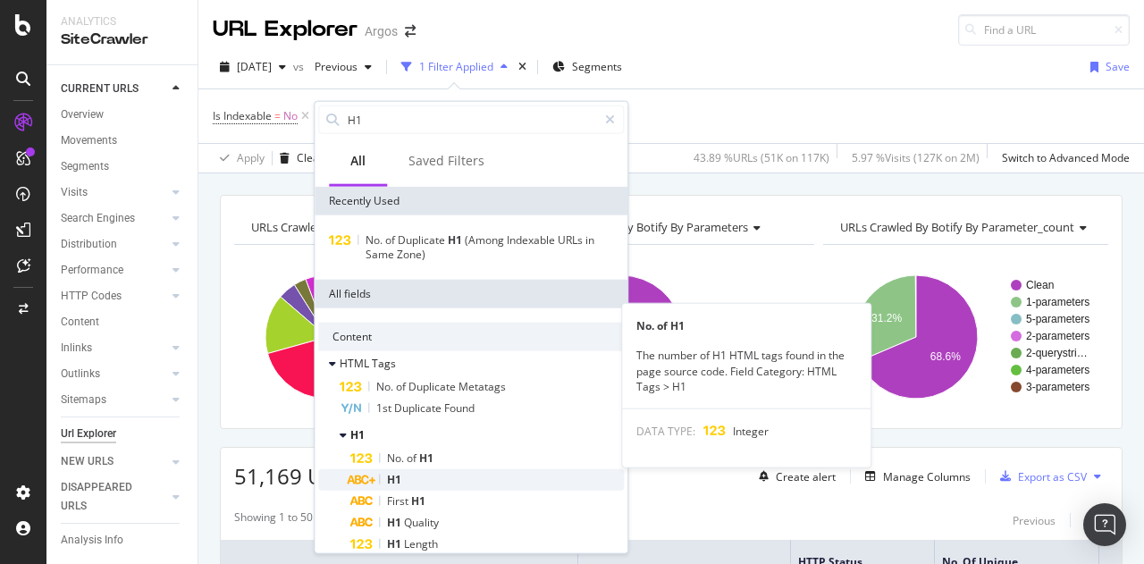
type input "H1"
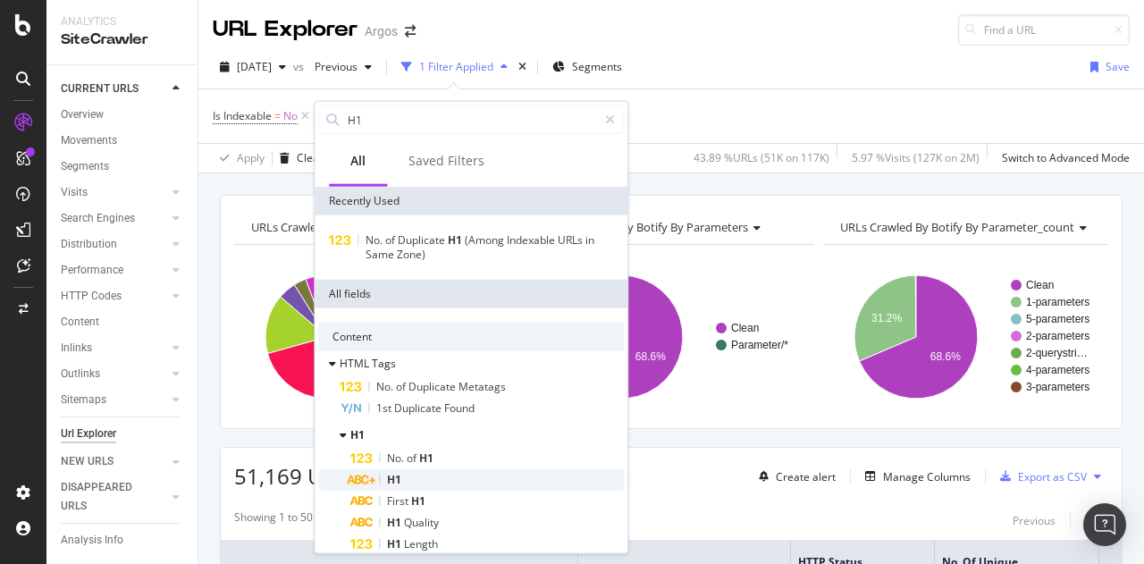
click at [424, 472] on div "H1" at bounding box center [486, 479] width 273 height 21
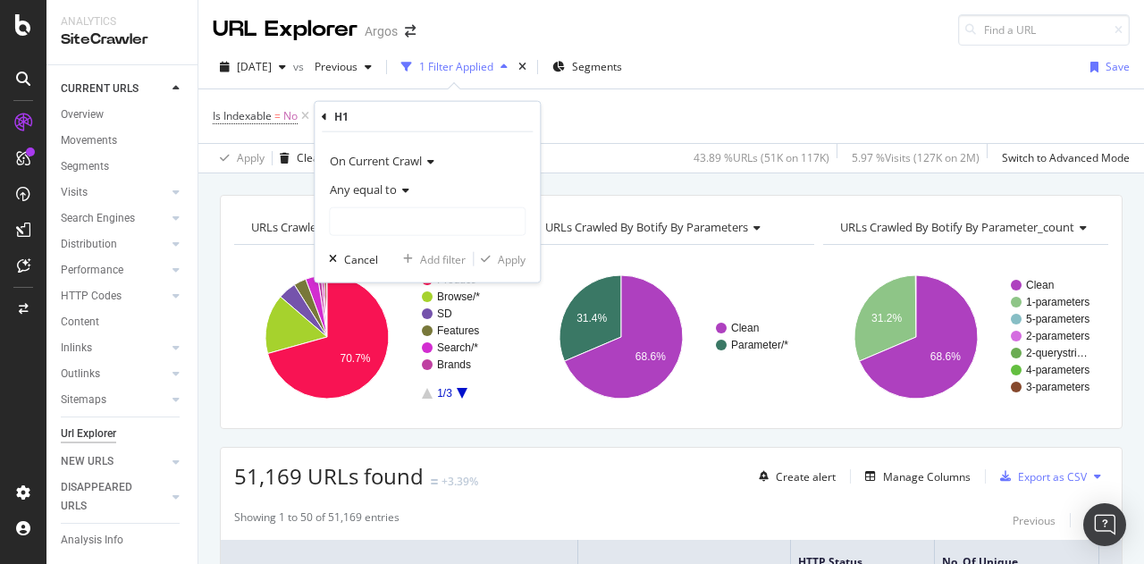
click at [370, 189] on span "Any equal to" at bounding box center [363, 189] width 67 height 16
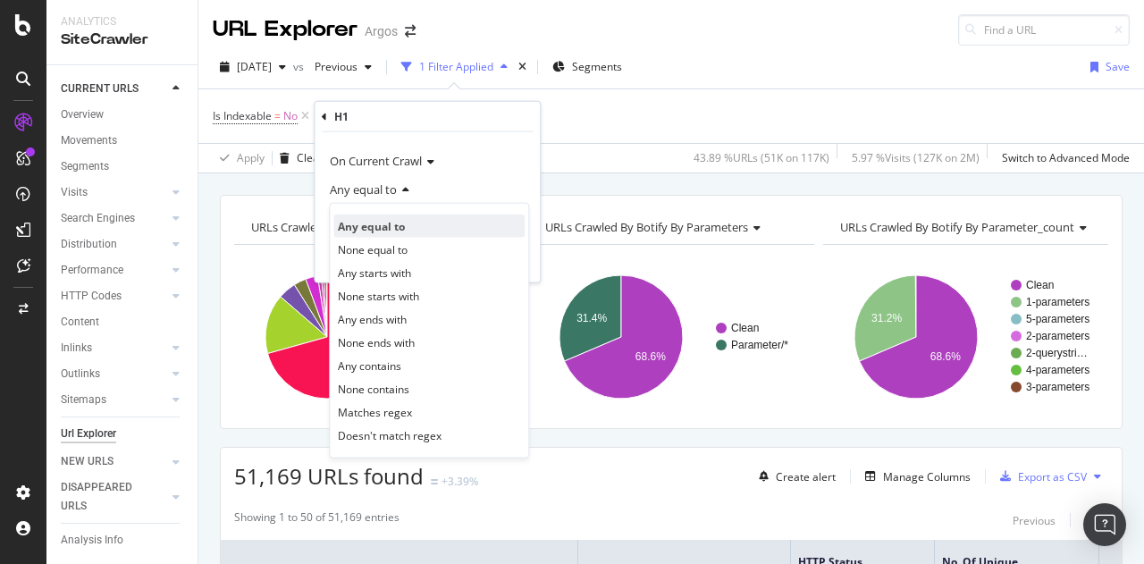
click at [377, 226] on span "Any equal to" at bounding box center [371, 225] width 67 height 15
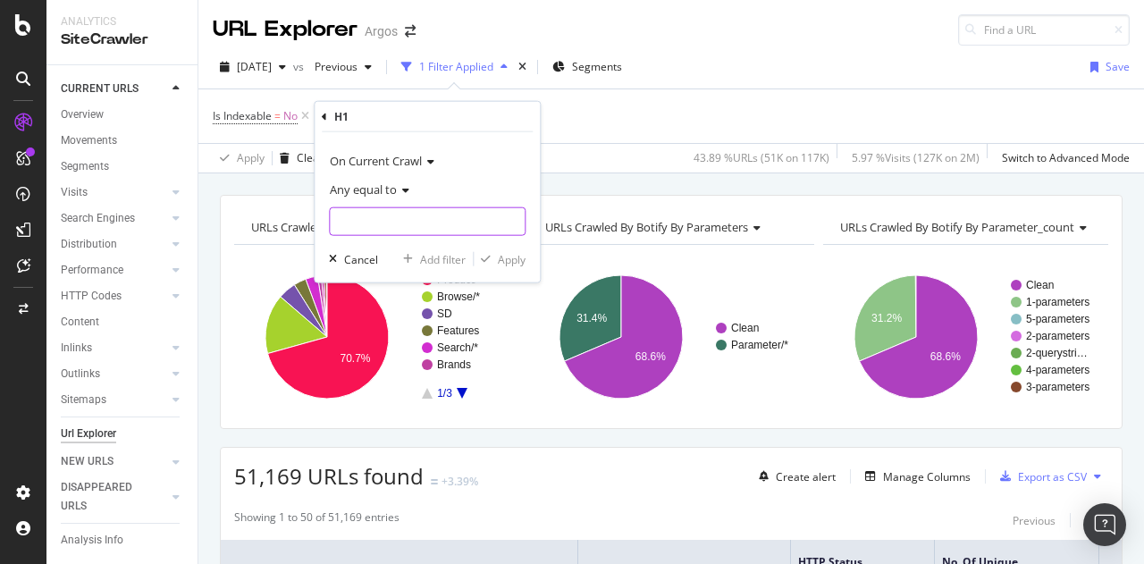
click at [377, 226] on input "text" at bounding box center [427, 221] width 195 height 29
paste input "Oops, that didn't go to plan"
type input "Oops, that didn't go to plan"
click at [506, 258] on div "Apply" at bounding box center [512, 258] width 28 height 15
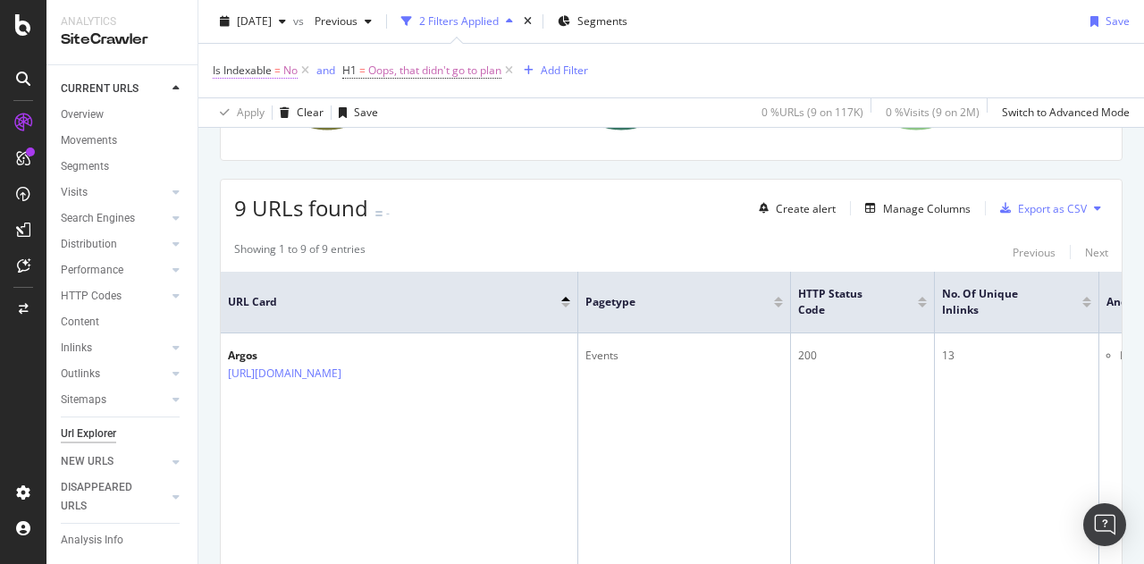
click at [276, 69] on span "=" at bounding box center [277, 70] width 6 height 15
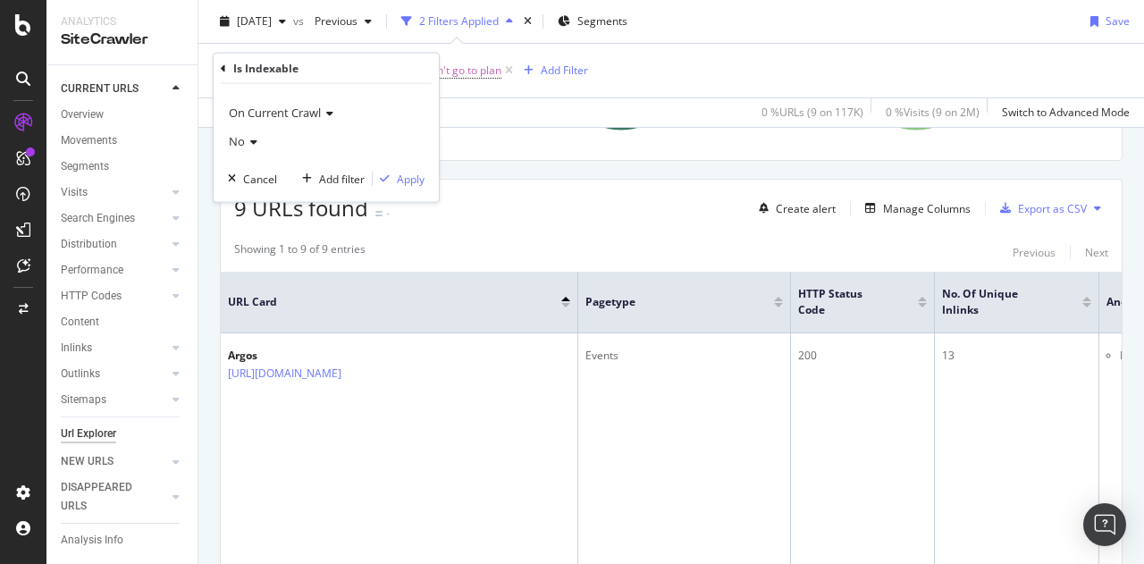
click at [258, 142] on div "No" at bounding box center [326, 141] width 197 height 29
click at [244, 172] on span "Yes" at bounding box center [246, 177] width 18 height 15
click at [408, 174] on div "Apply" at bounding box center [411, 178] width 28 height 15
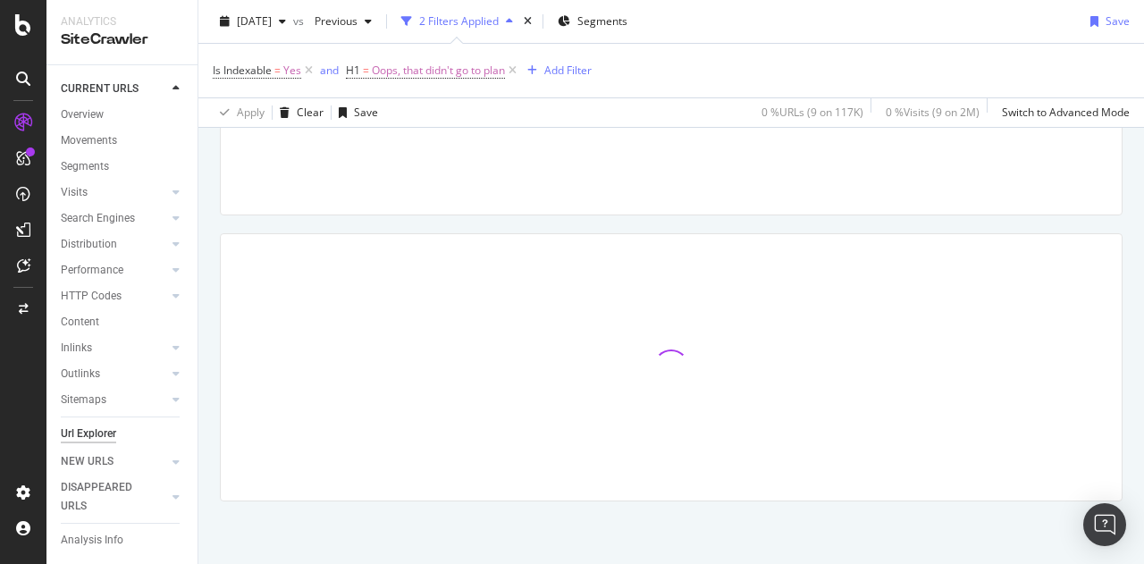
scroll to position [212, 0]
click at [576, 75] on div "Add Filter" at bounding box center [567, 70] width 47 height 15
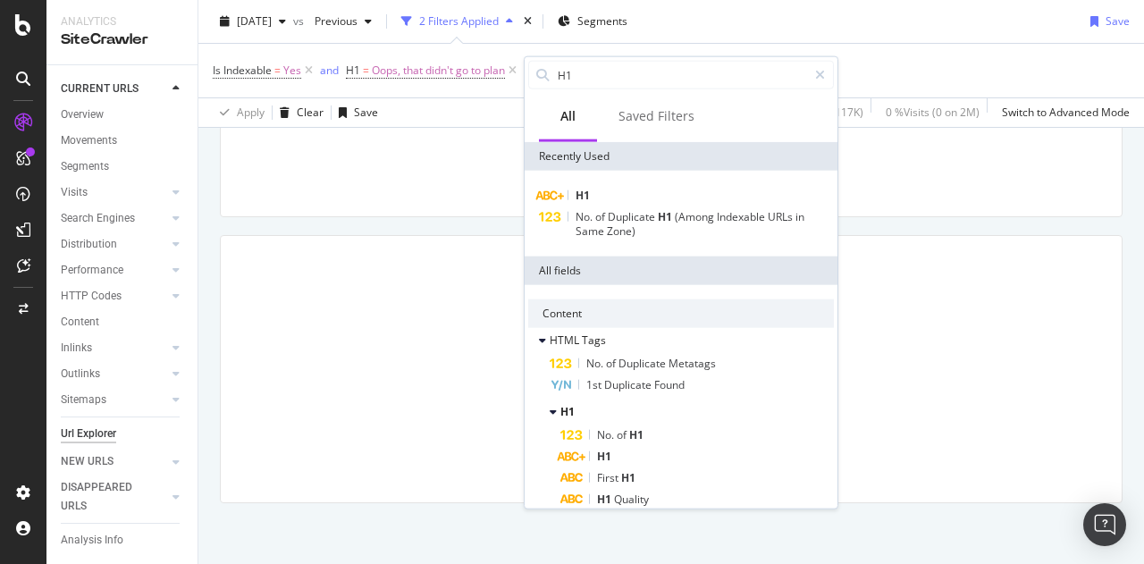
click at [889, 54] on div "Is Indexable = Yes and H1 = Oops, that didn't go to plan Add Filter" at bounding box center [671, 71] width 917 height 54
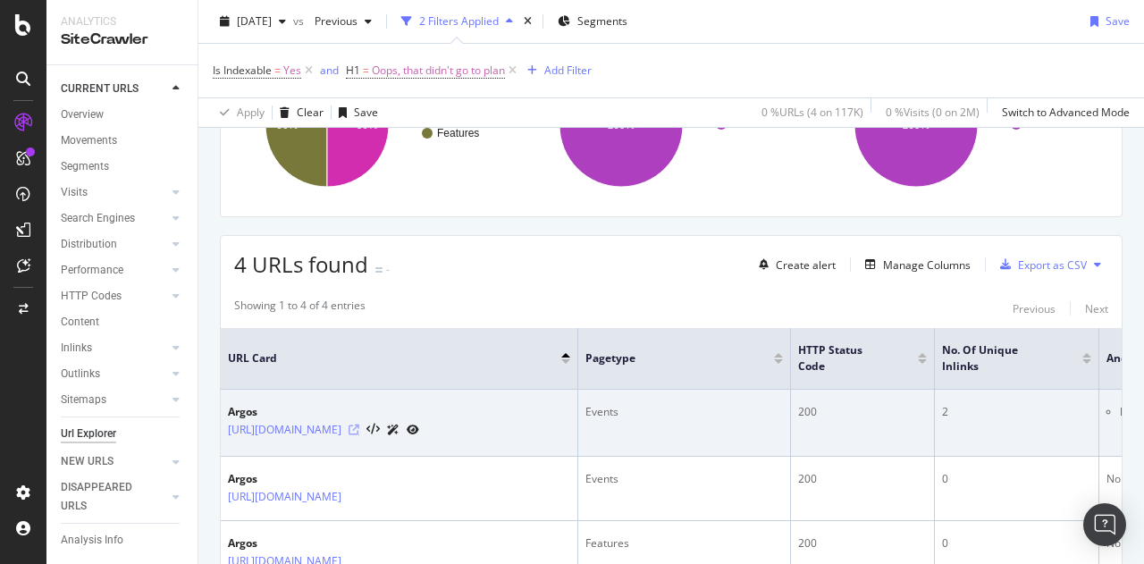
click at [359, 425] on icon at bounding box center [354, 430] width 11 height 11
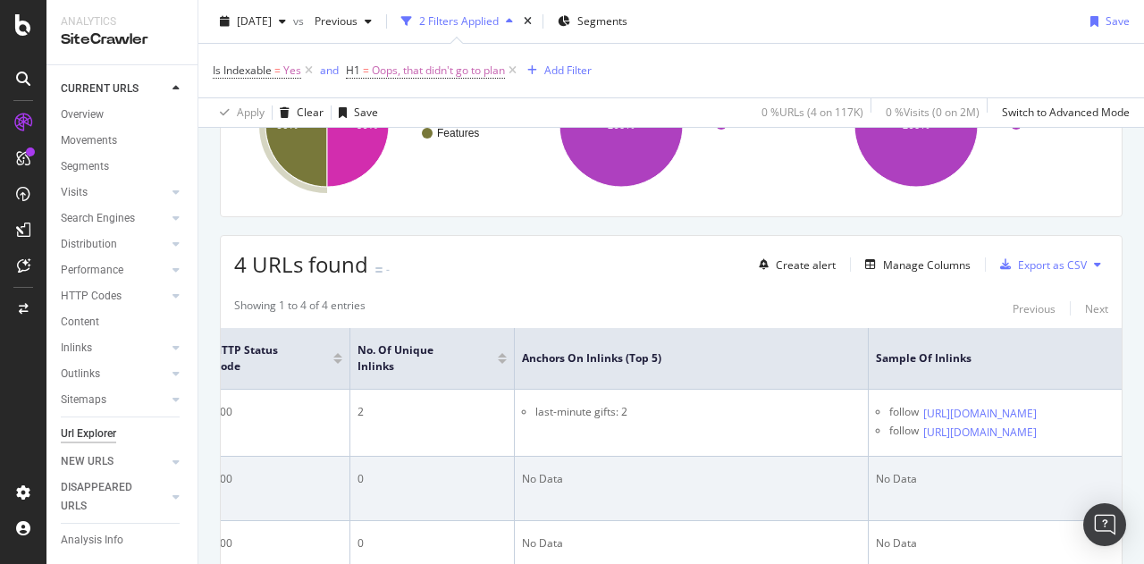
scroll to position [0, 792]
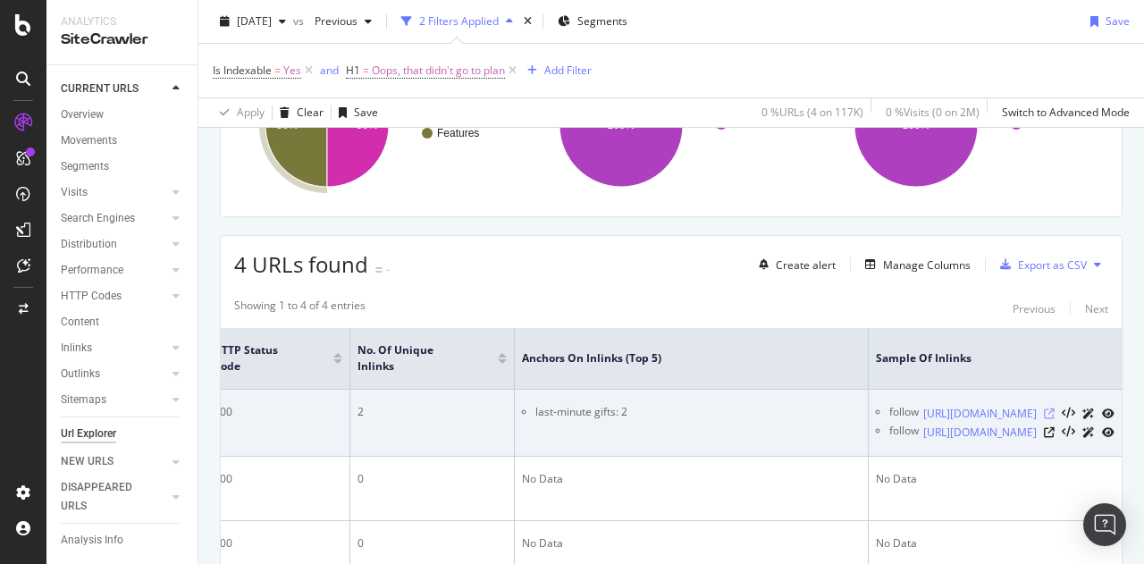
click at [1044, 408] on icon at bounding box center [1049, 413] width 11 height 11
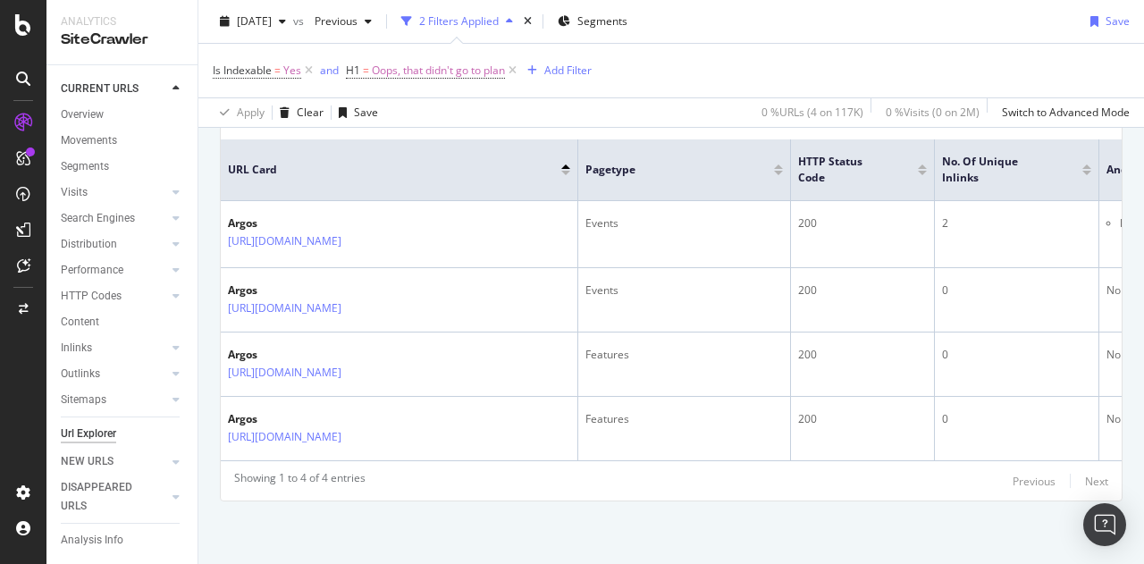
scroll to position [0, 0]
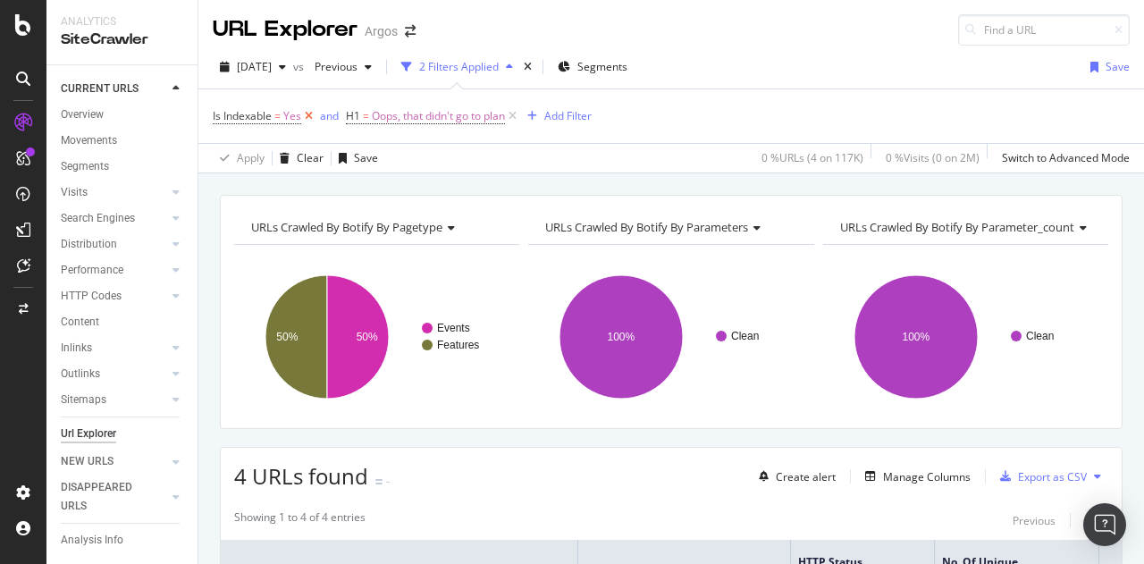
click at [307, 114] on icon at bounding box center [308, 116] width 15 height 18
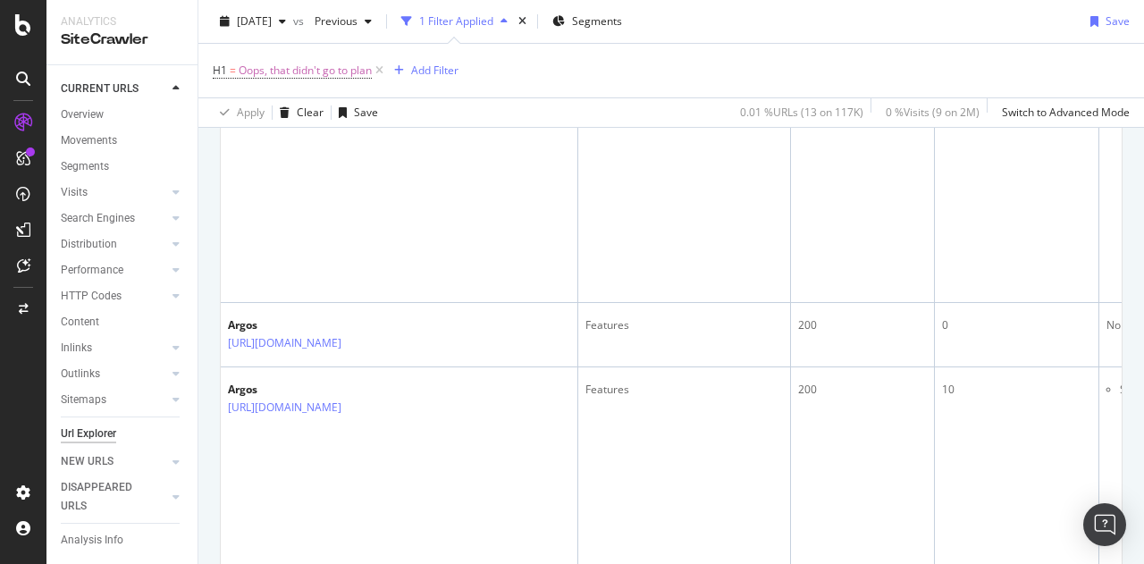
scroll to position [1162, 0]
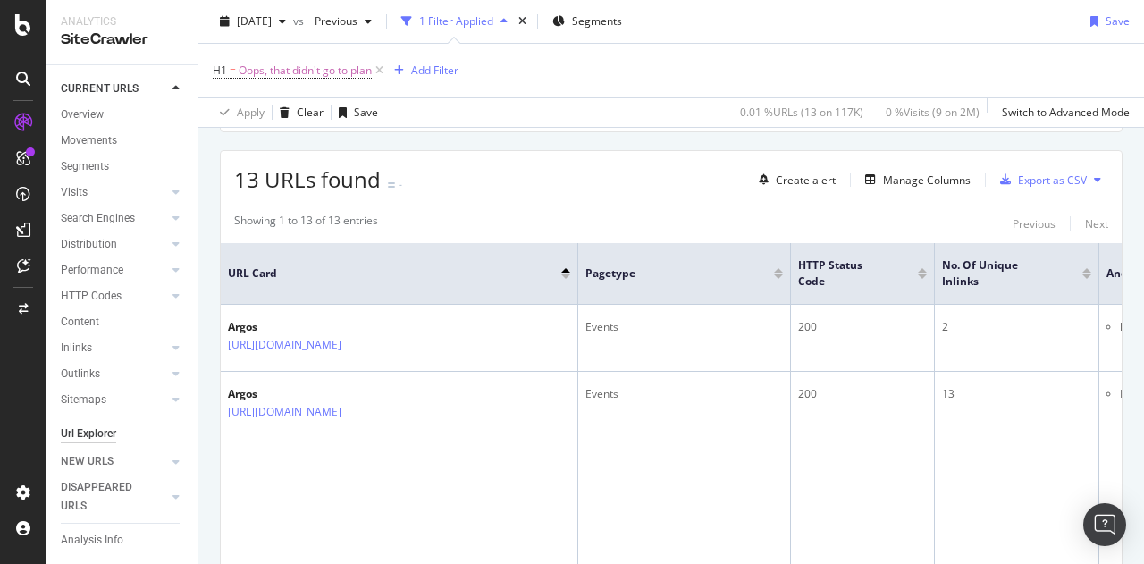
scroll to position [0, 0]
